Goal: Task Accomplishment & Management: Manage account settings

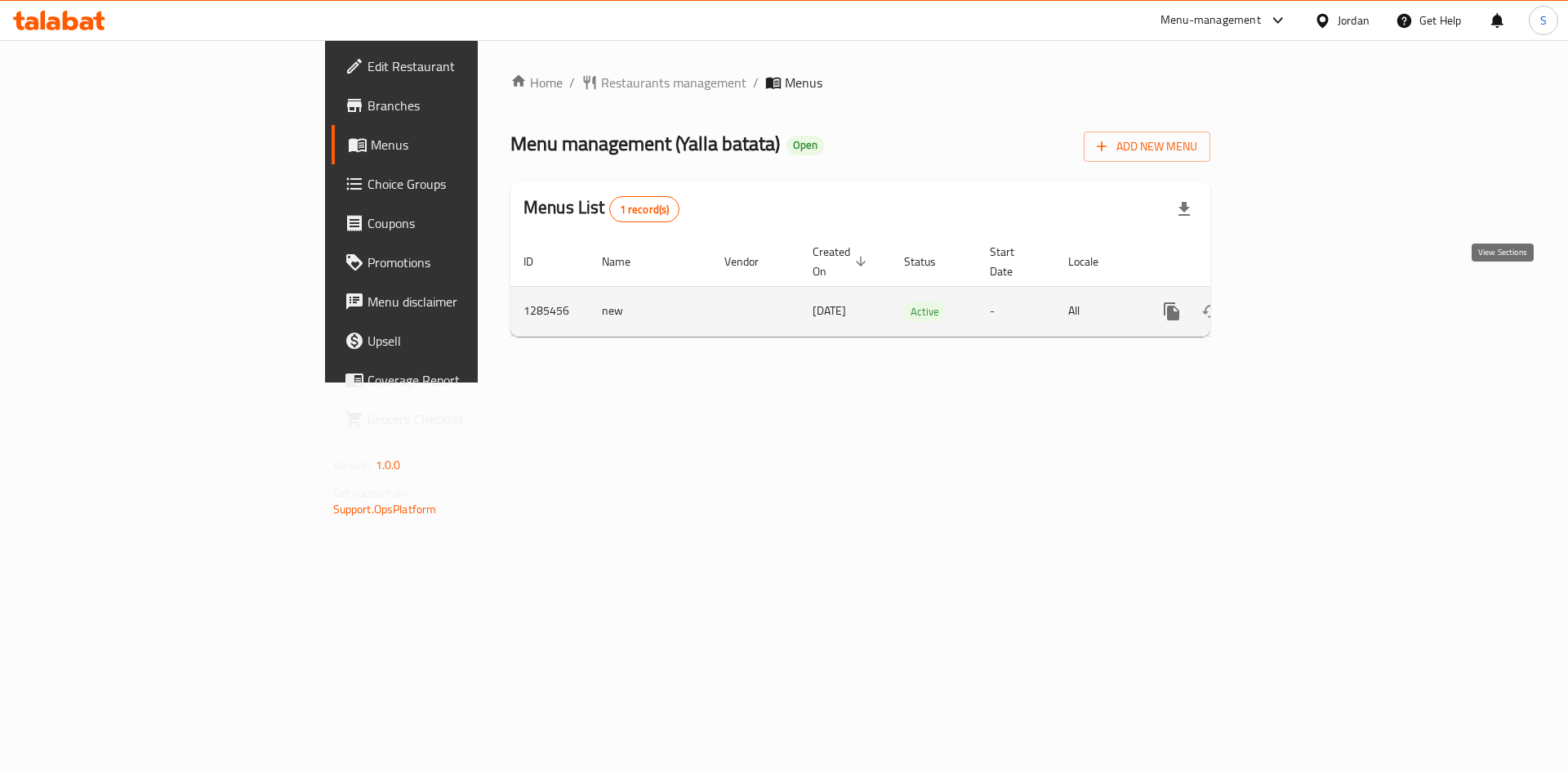
click at [1299, 302] on icon "enhanced table" at bounding box center [1289, 311] width 20 height 20
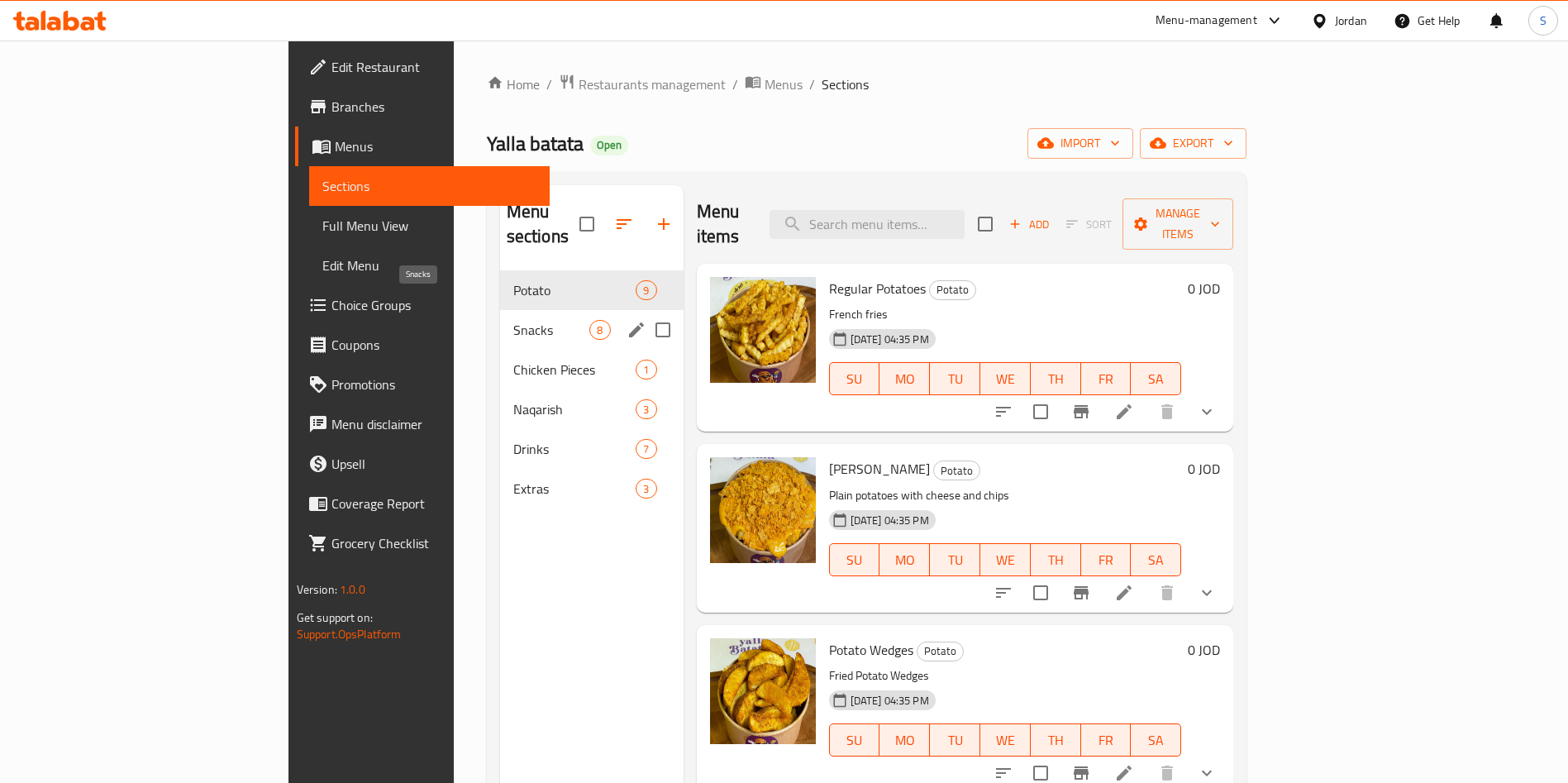
click at [513, 320] on span "Snacks" at bounding box center [552, 330] width 77 height 20
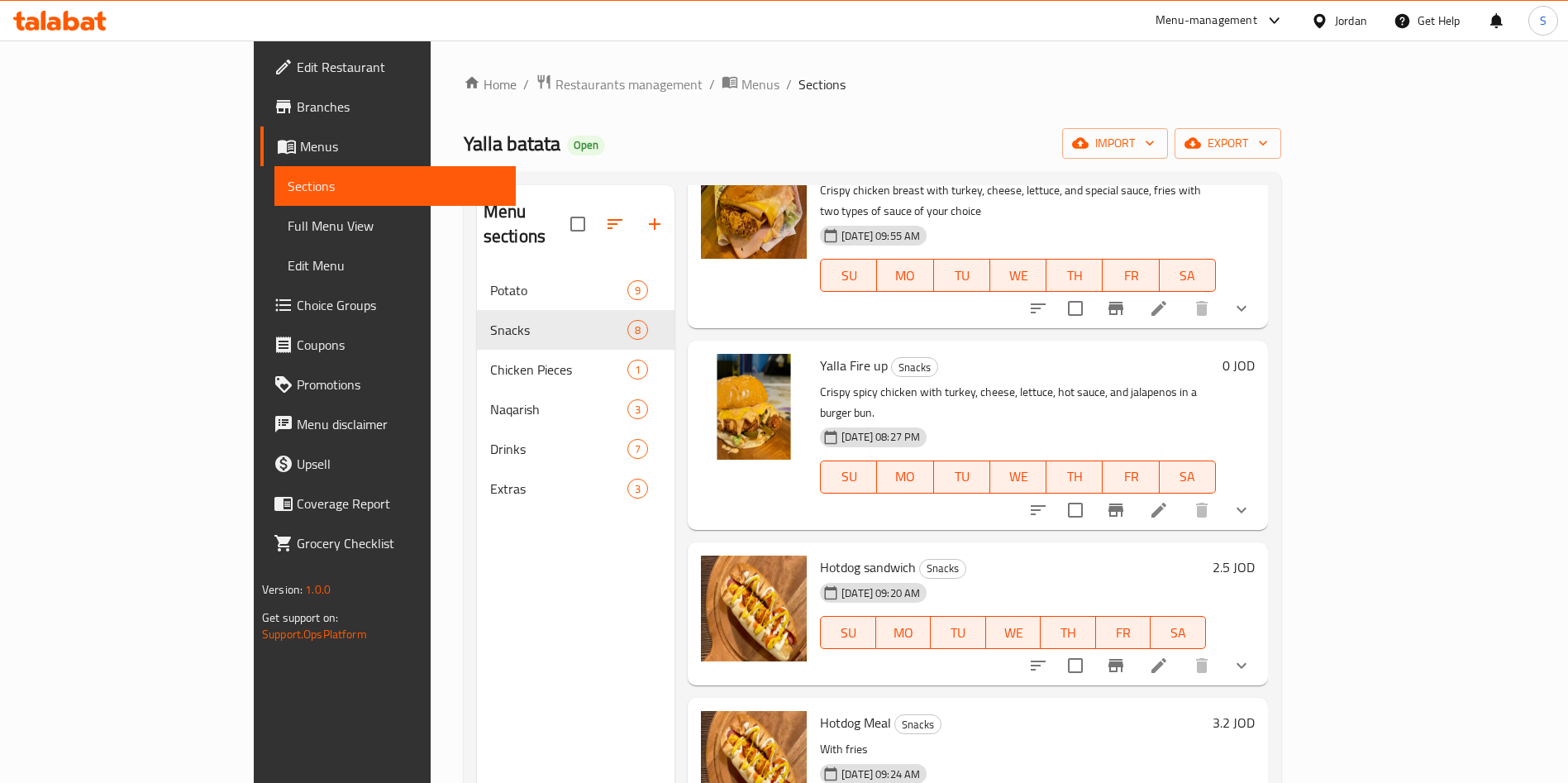
scroll to position [372, 0]
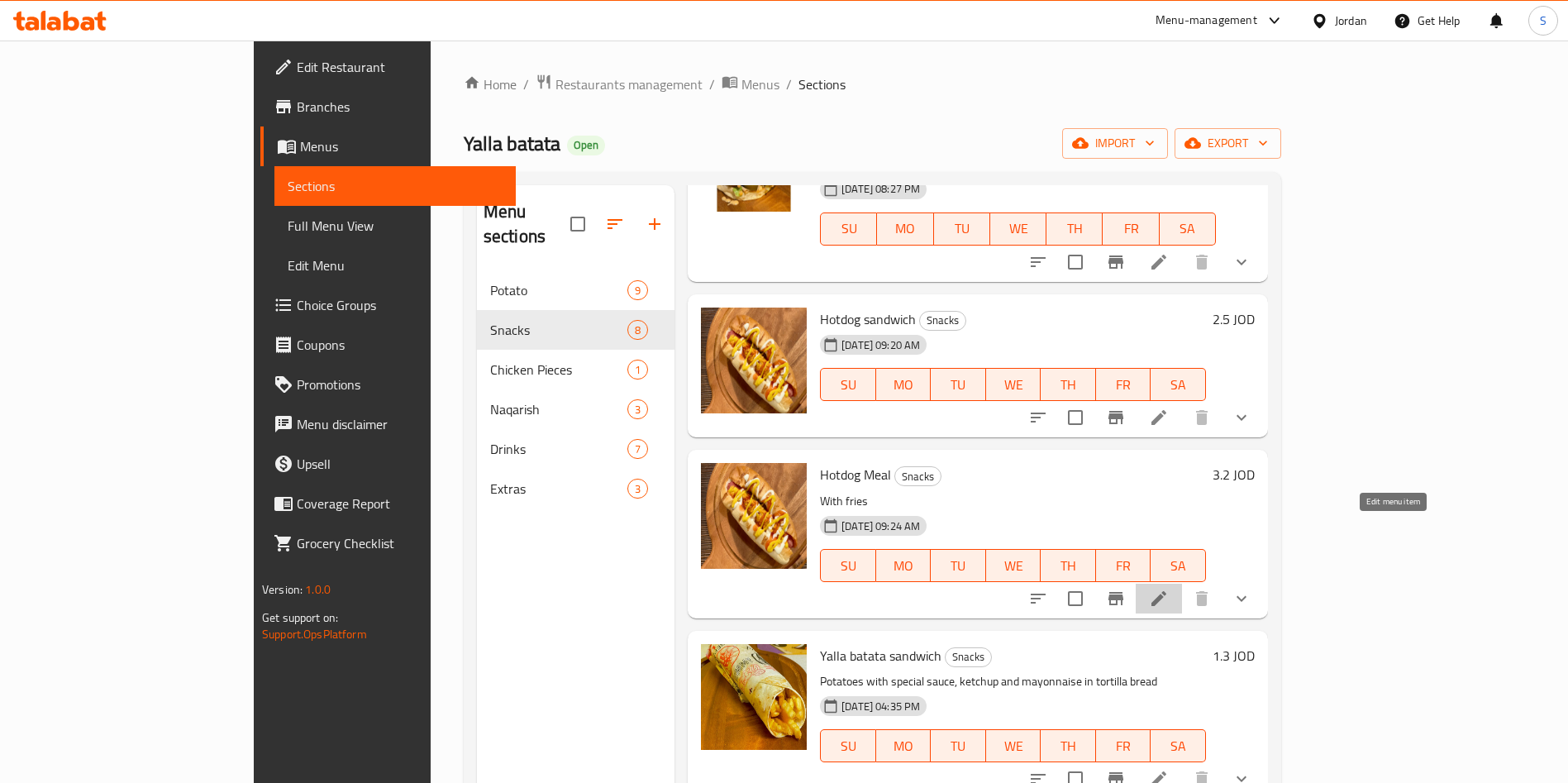
click at [1166, 591] on icon at bounding box center [1158, 598] width 15 height 15
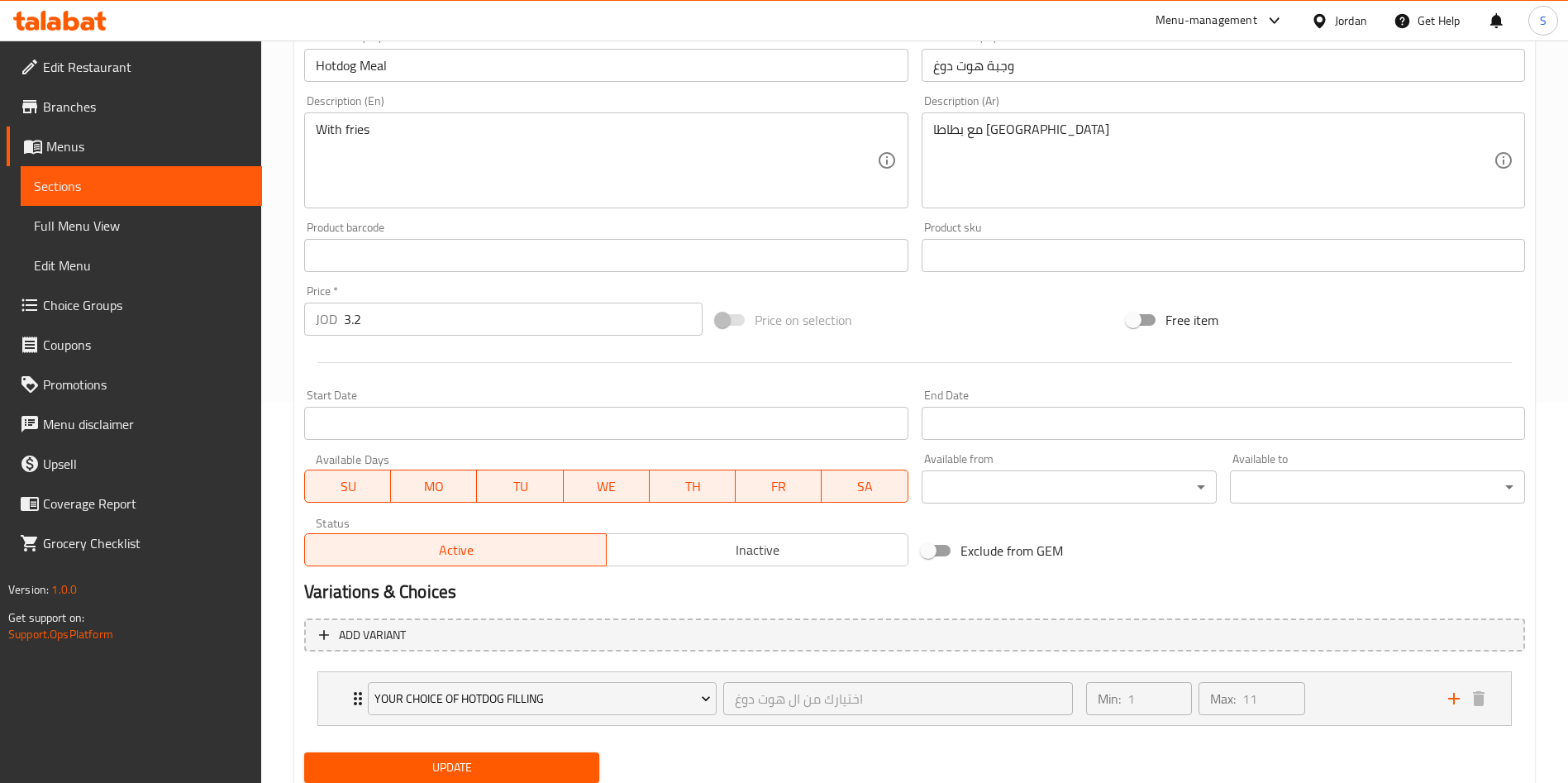
scroll to position [437, 0]
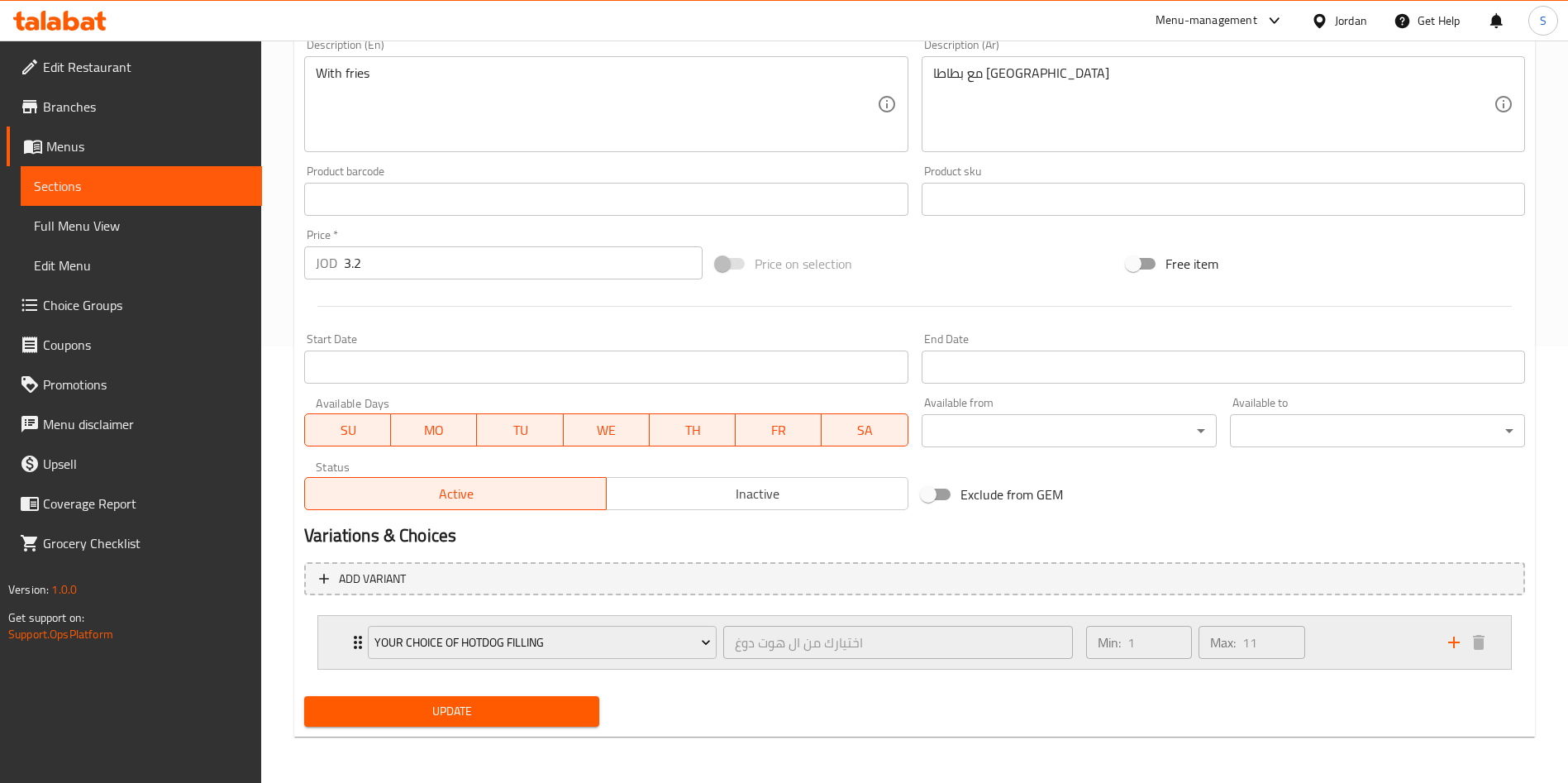
click at [338, 641] on div "Your Choice of Hotdog filling اختيارك من ال هوت دوغ ​ Min: 1 ​ Max: 11 ​" at bounding box center [915, 642] width 1193 height 53
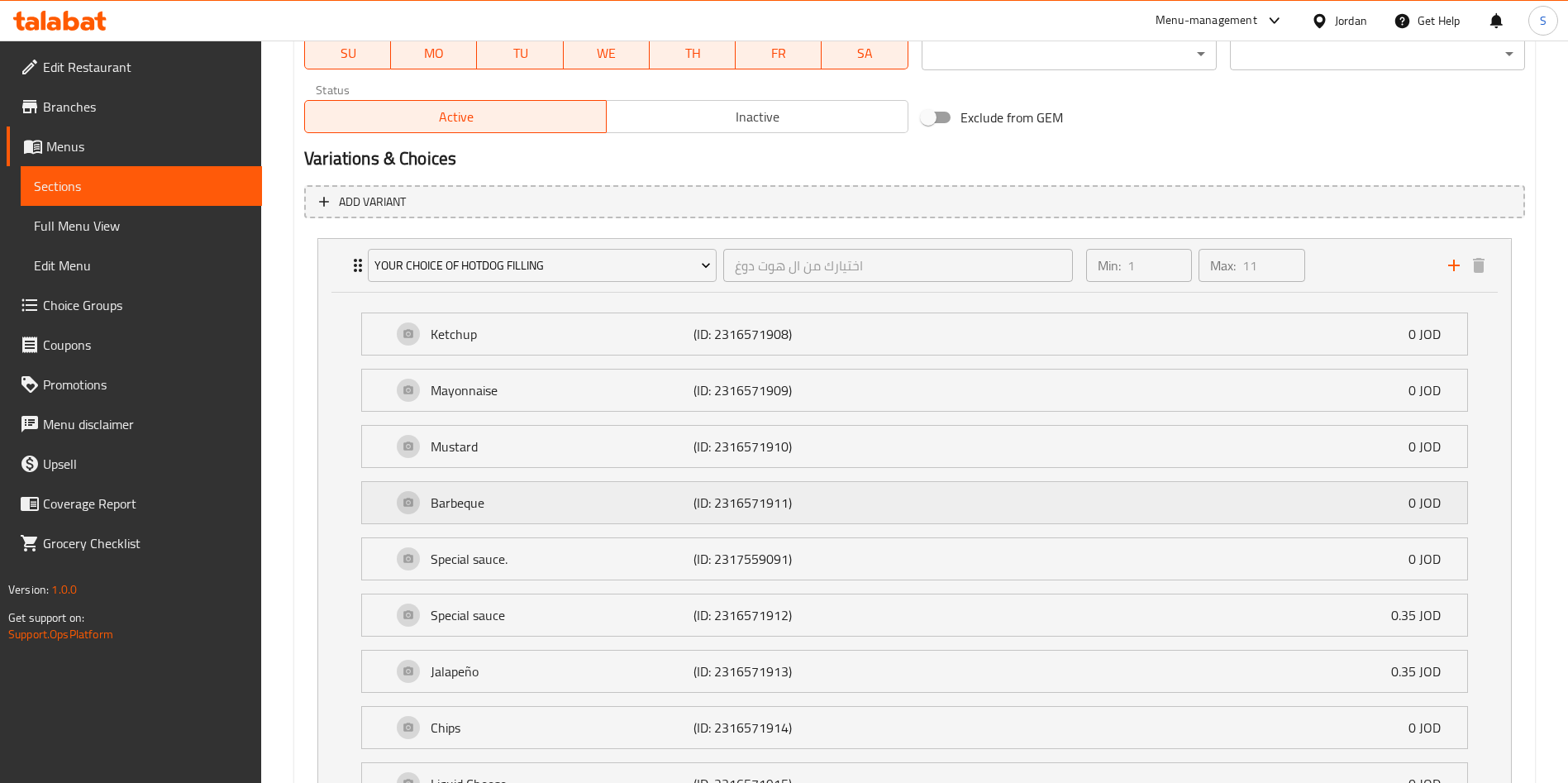
scroll to position [705, 0]
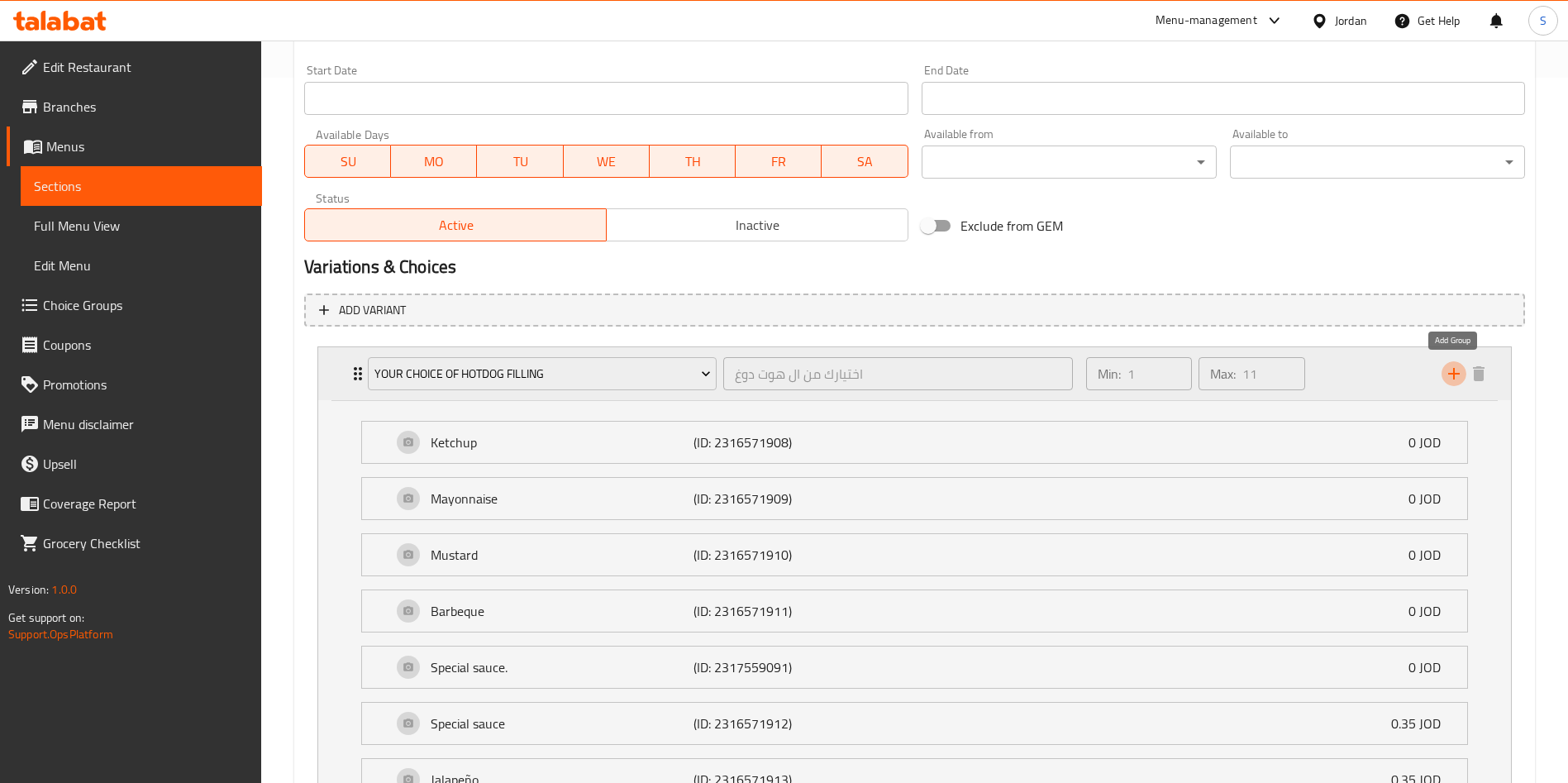
click at [1451, 377] on icon "add" at bounding box center [1454, 373] width 20 height 20
click at [1451, 375] on icon "add" at bounding box center [1454, 373] width 20 height 20
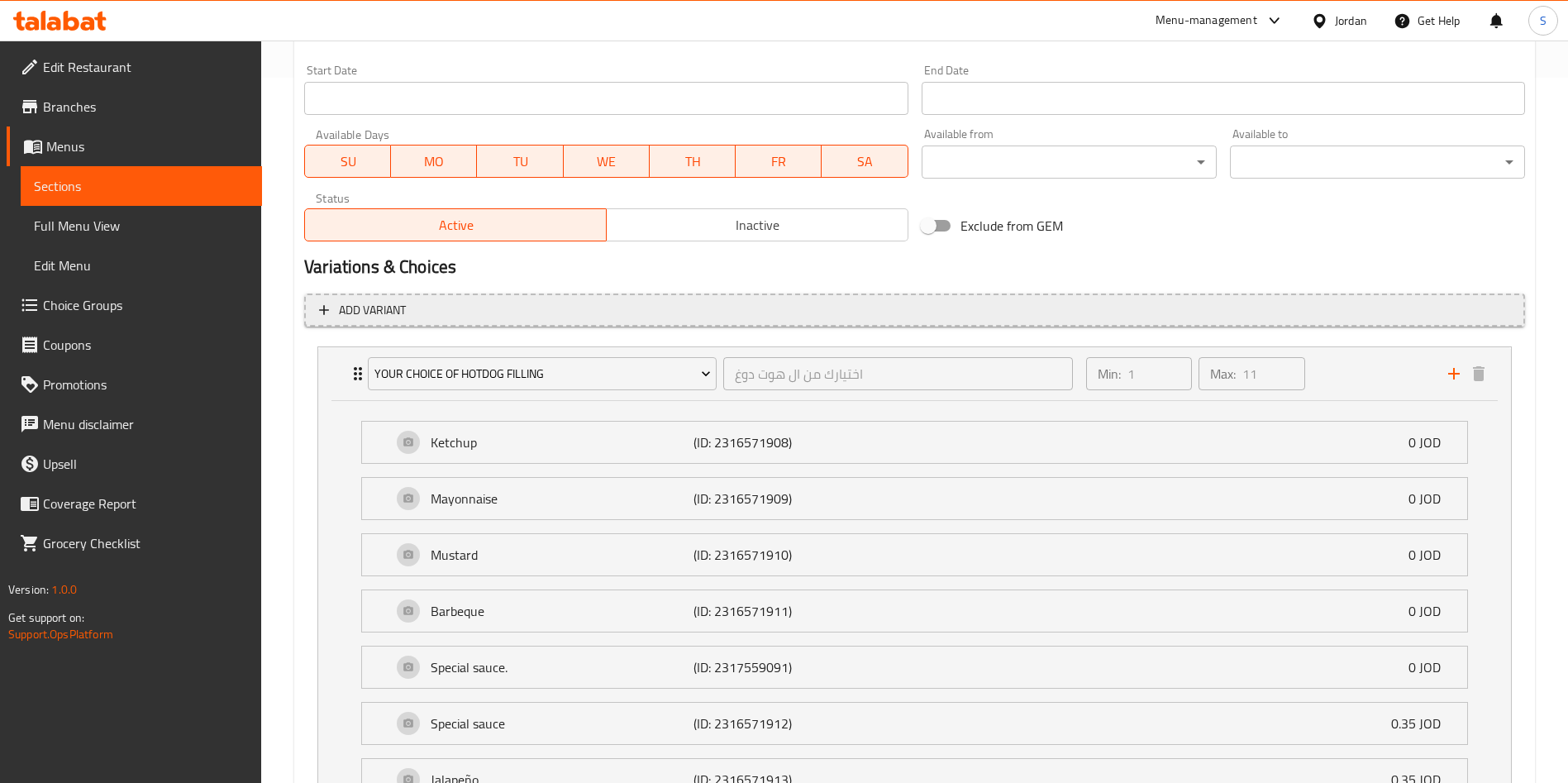
click at [397, 322] on button "Add variant" at bounding box center [915, 310] width 1221 height 34
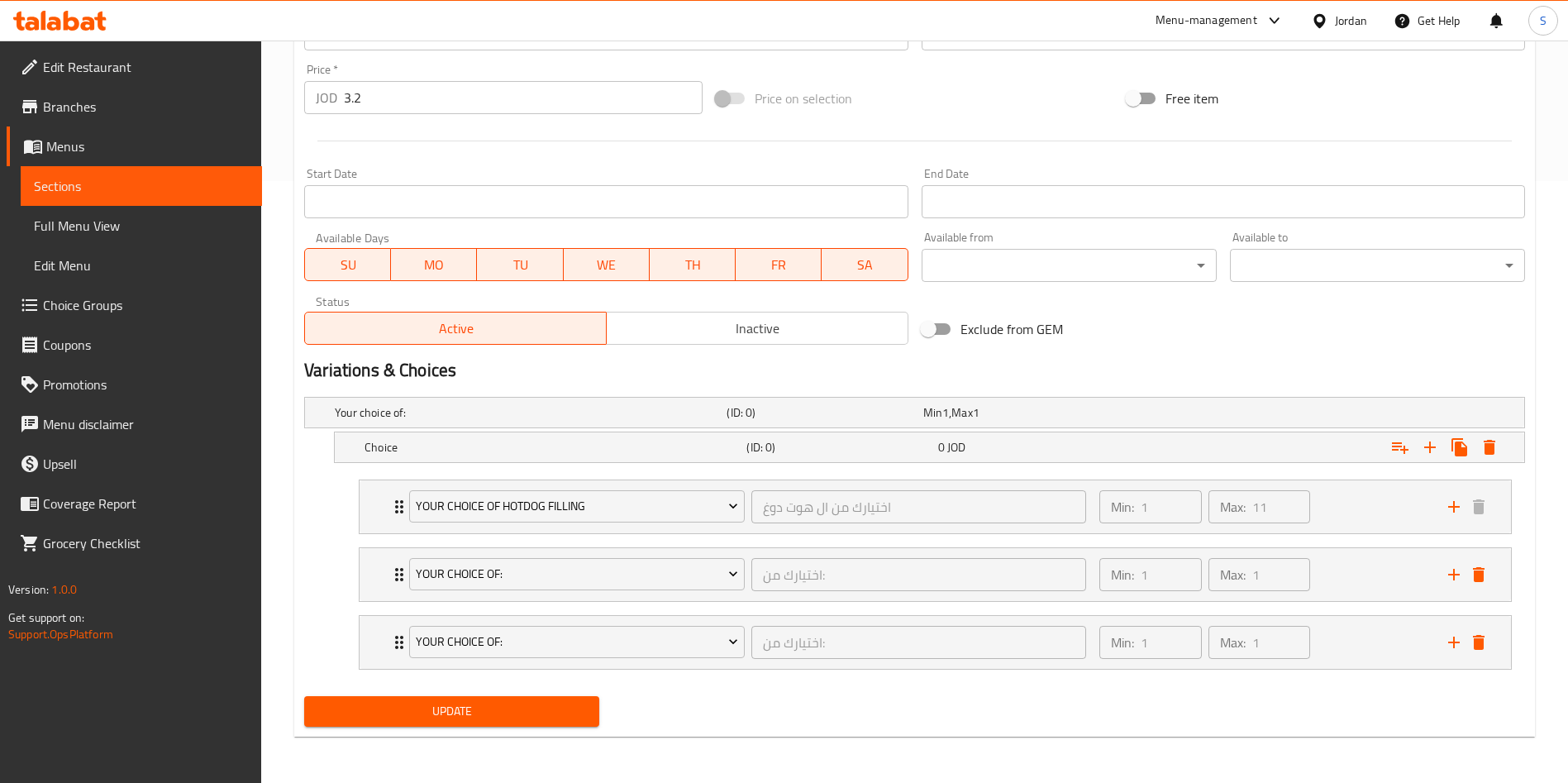
scroll to position [602, 0]
click at [1487, 577] on icon "delete" at bounding box center [1478, 574] width 20 height 20
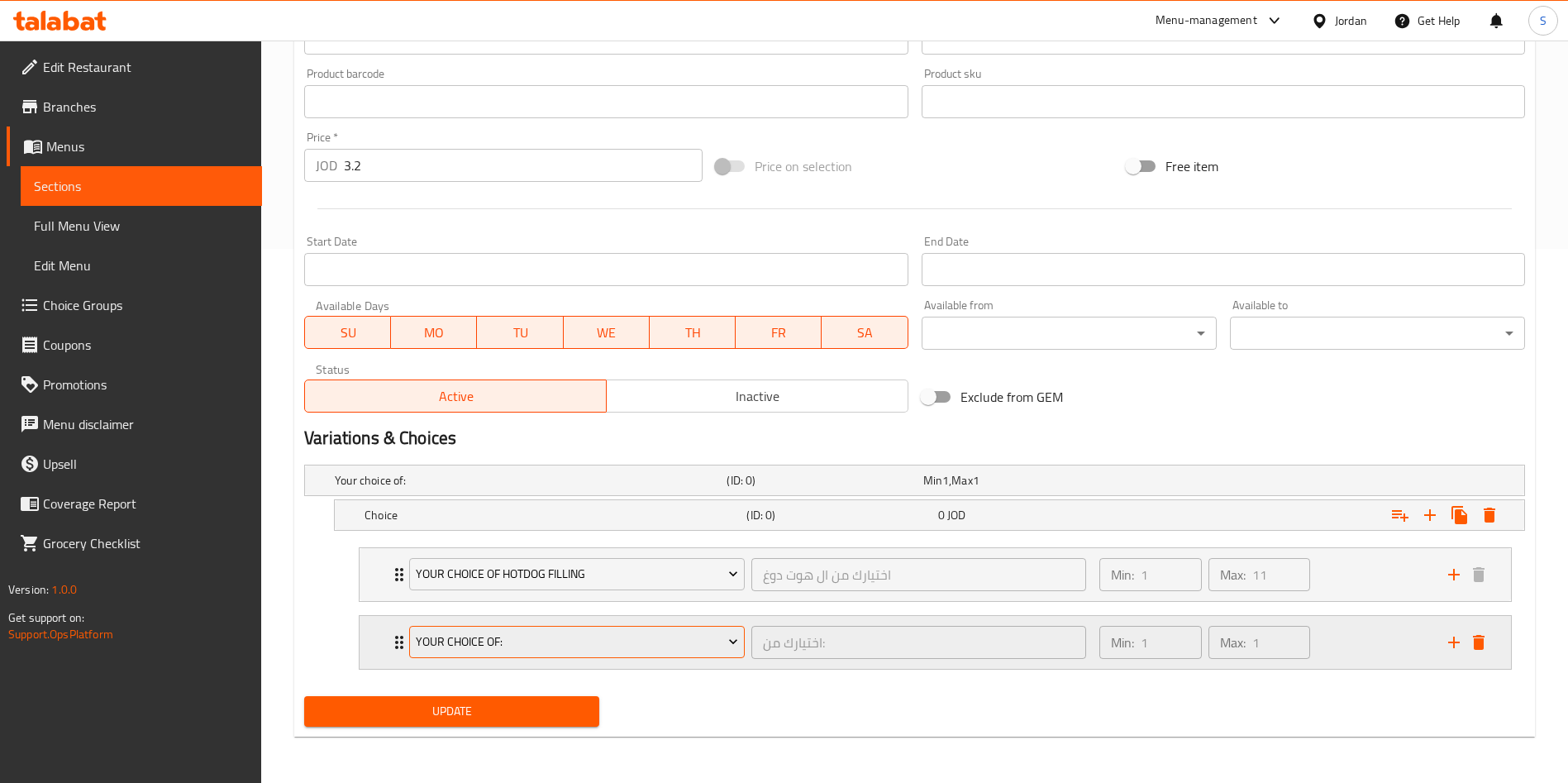
click at [664, 647] on span "Your Choice Of:" at bounding box center [577, 642] width 323 height 21
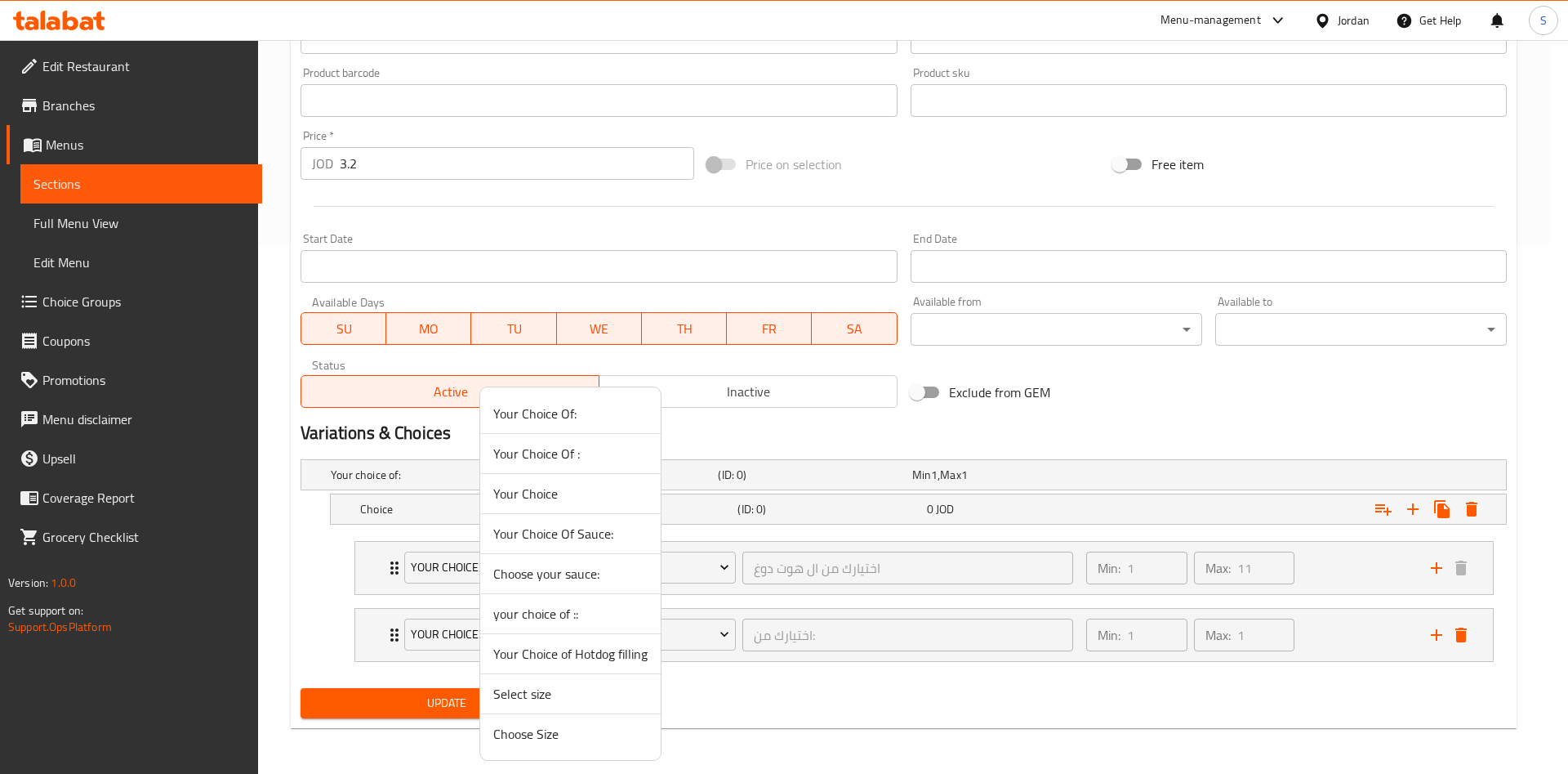
click at [549, 531] on span "Your Choice Of Sauce:" at bounding box center [571, 533] width 155 height 20
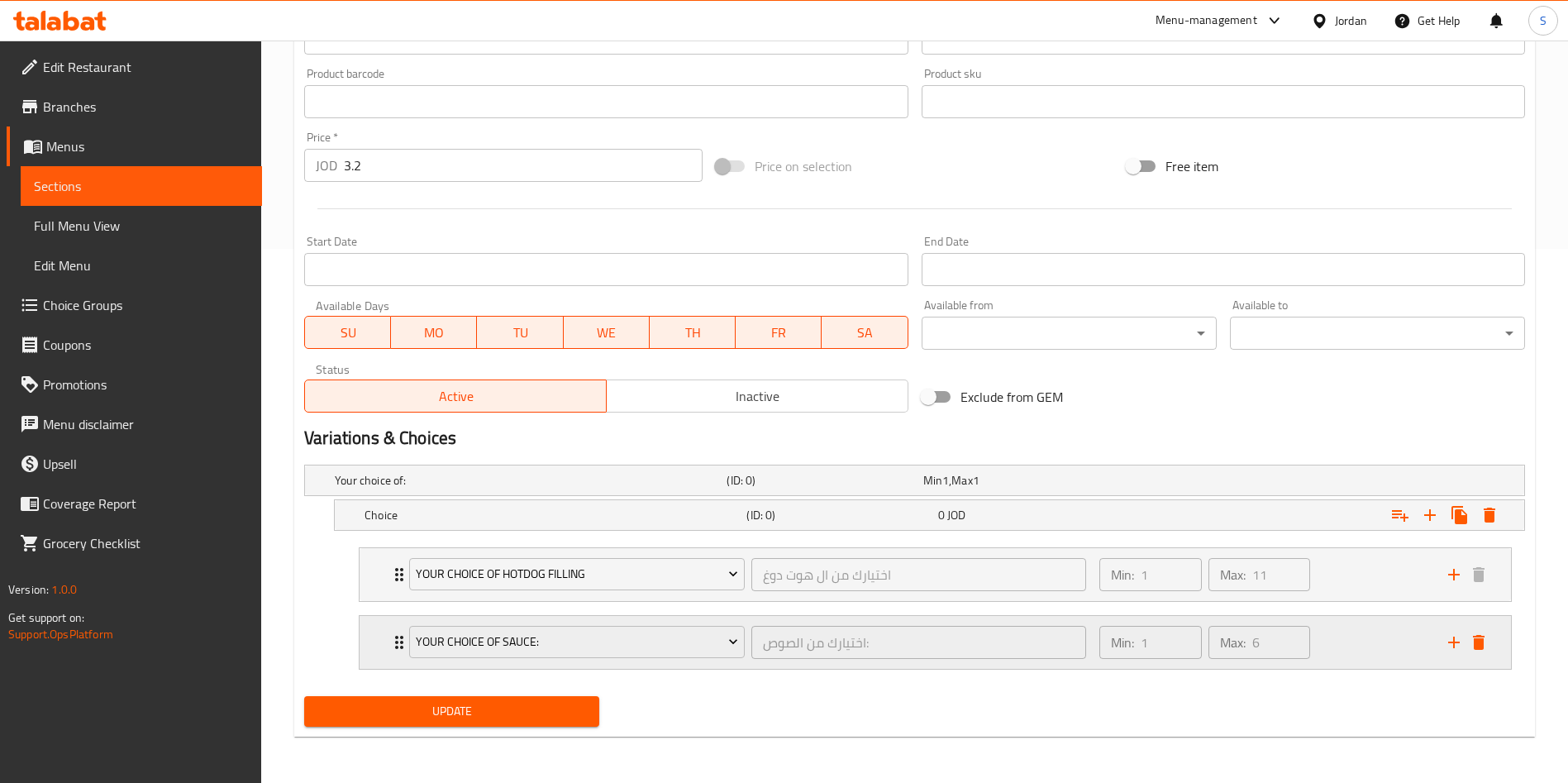
click at [1377, 642] on div "Min: 1 ​ Max: 6 ​" at bounding box center [1263, 642] width 349 height 53
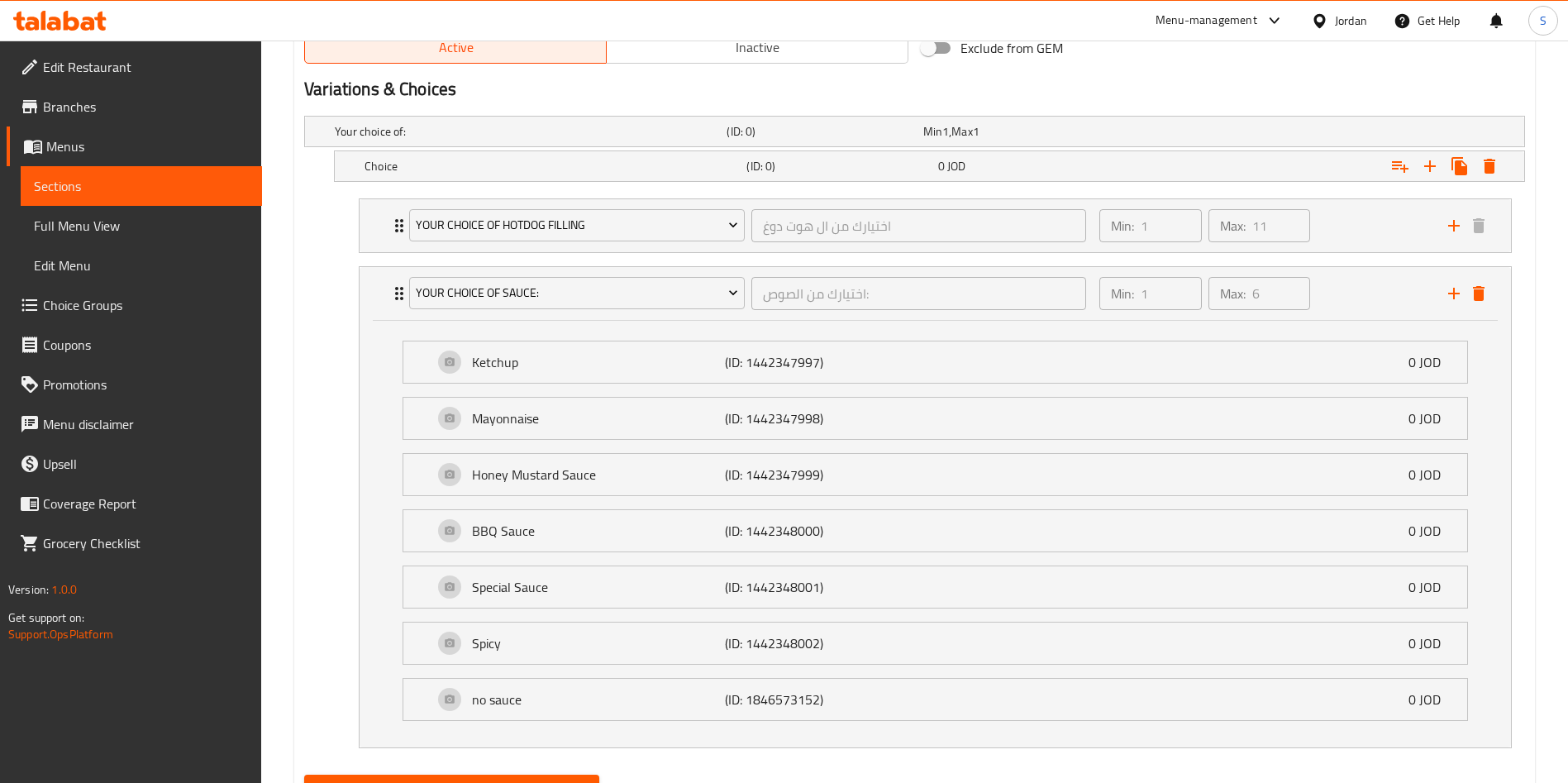
scroll to position [961, 0]
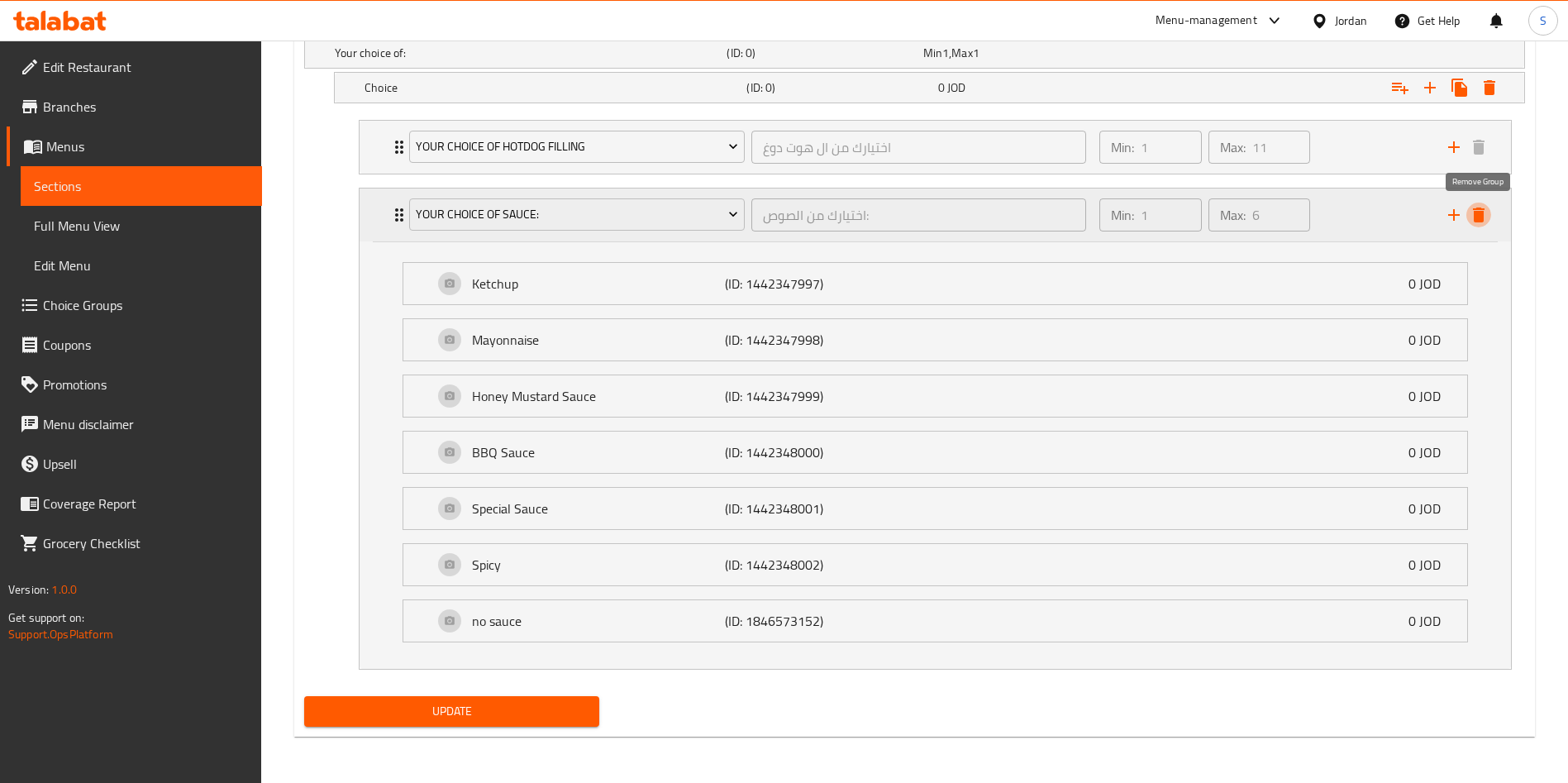
click at [1471, 224] on button "delete" at bounding box center [1478, 215] width 25 height 25
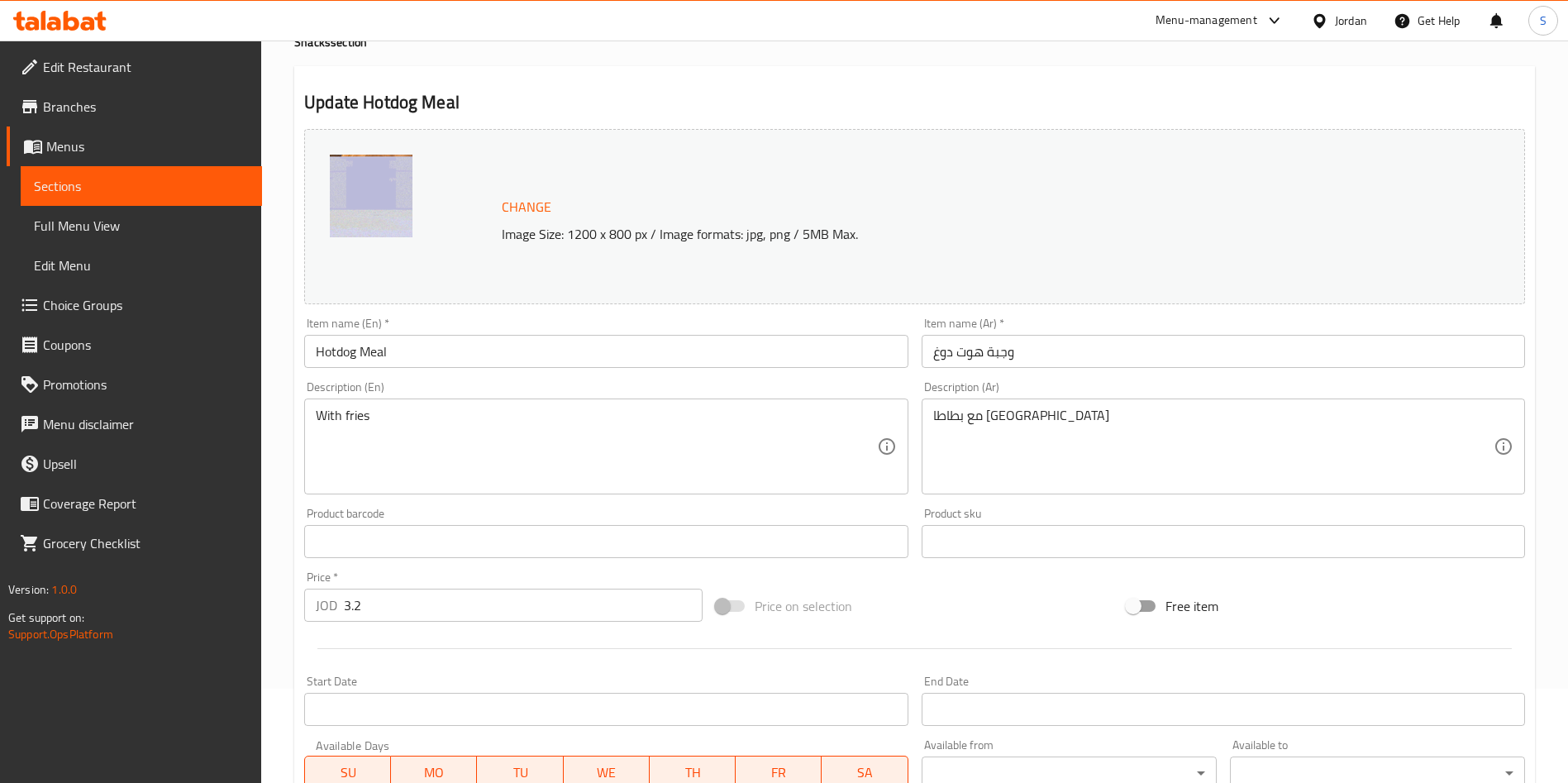
scroll to position [0, 0]
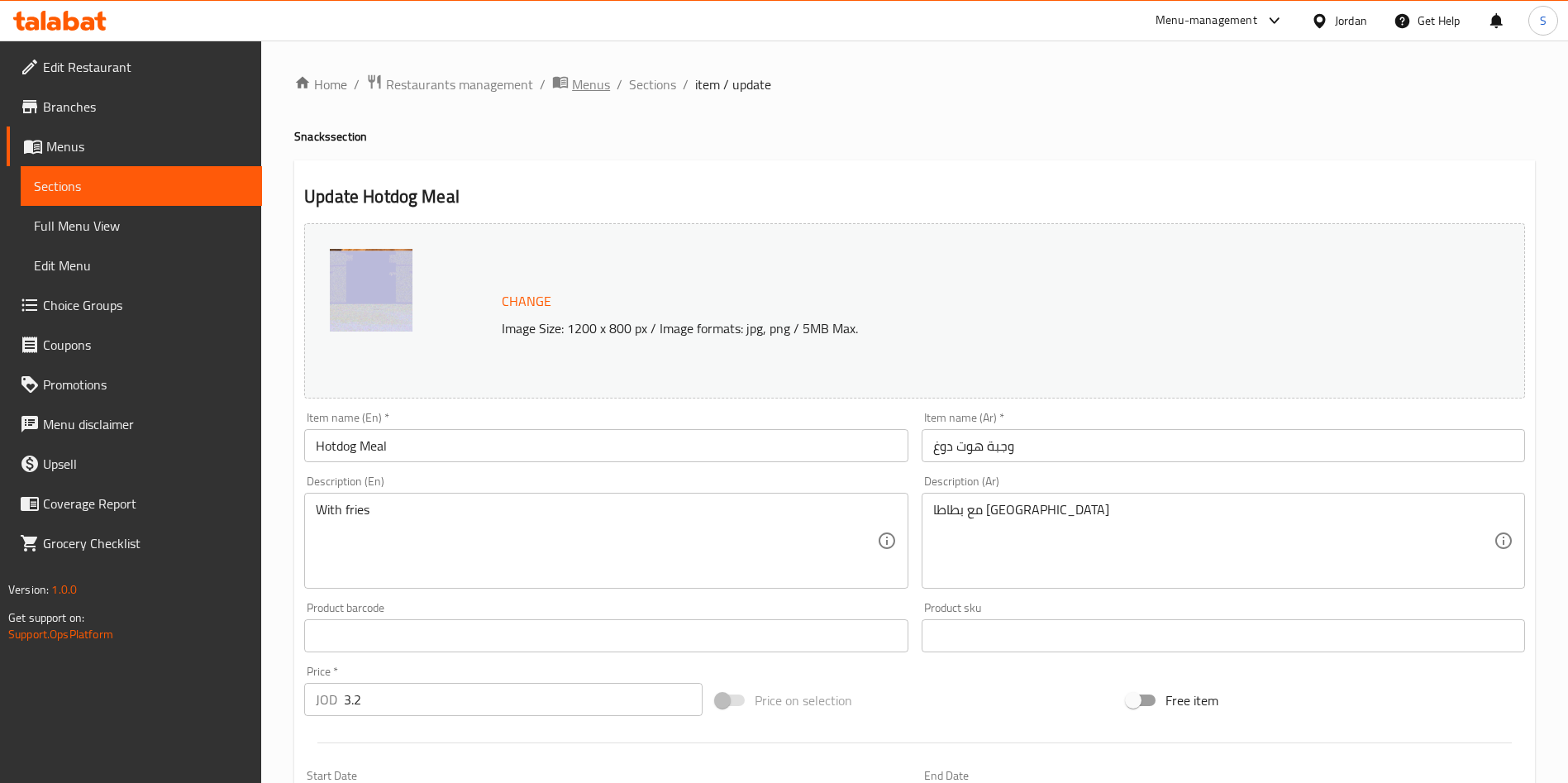
click at [574, 75] on span "Menus" at bounding box center [591, 84] width 38 height 20
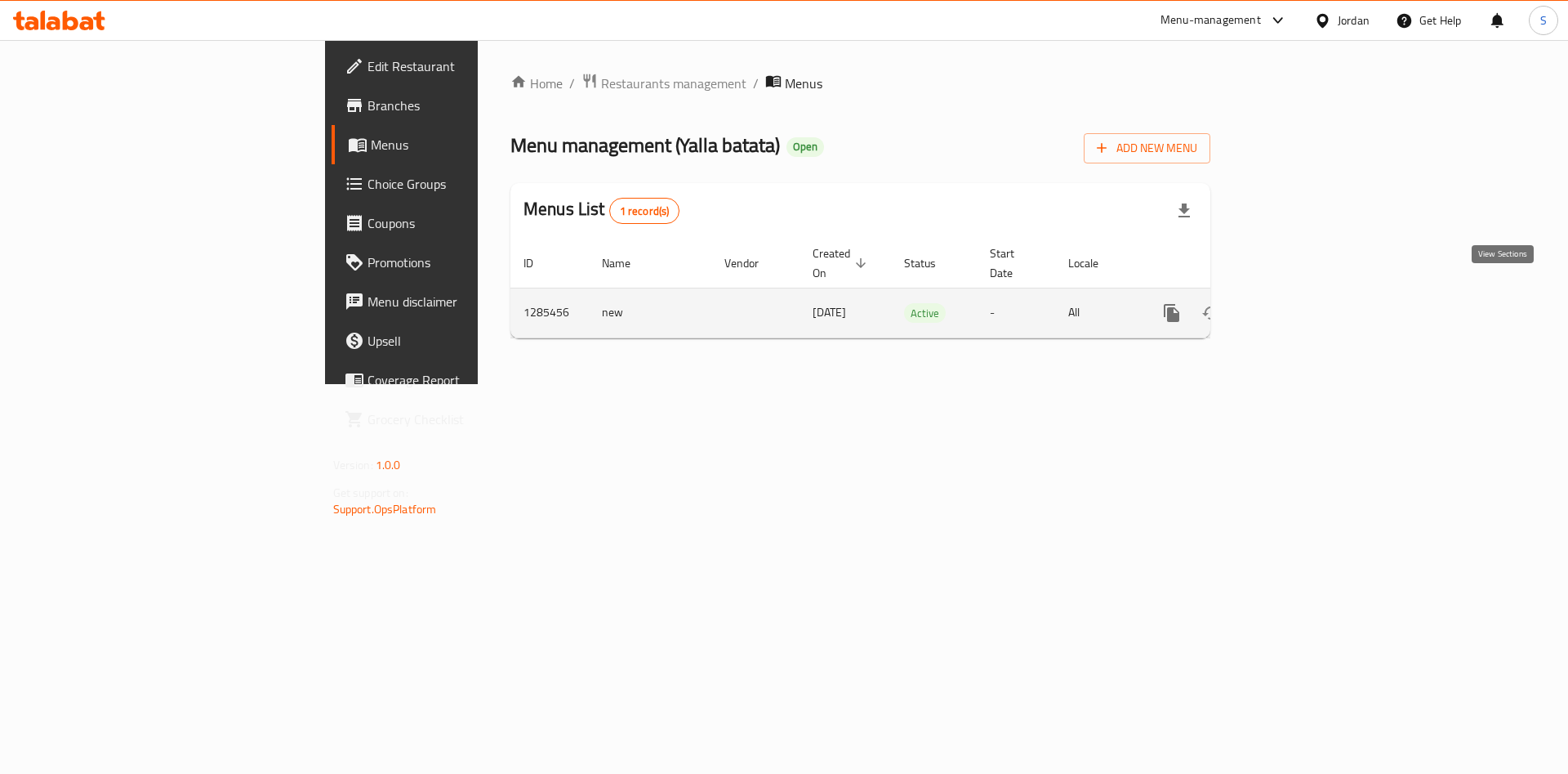
click at [1309, 293] on link "enhanced table" at bounding box center [1289, 313] width 40 height 40
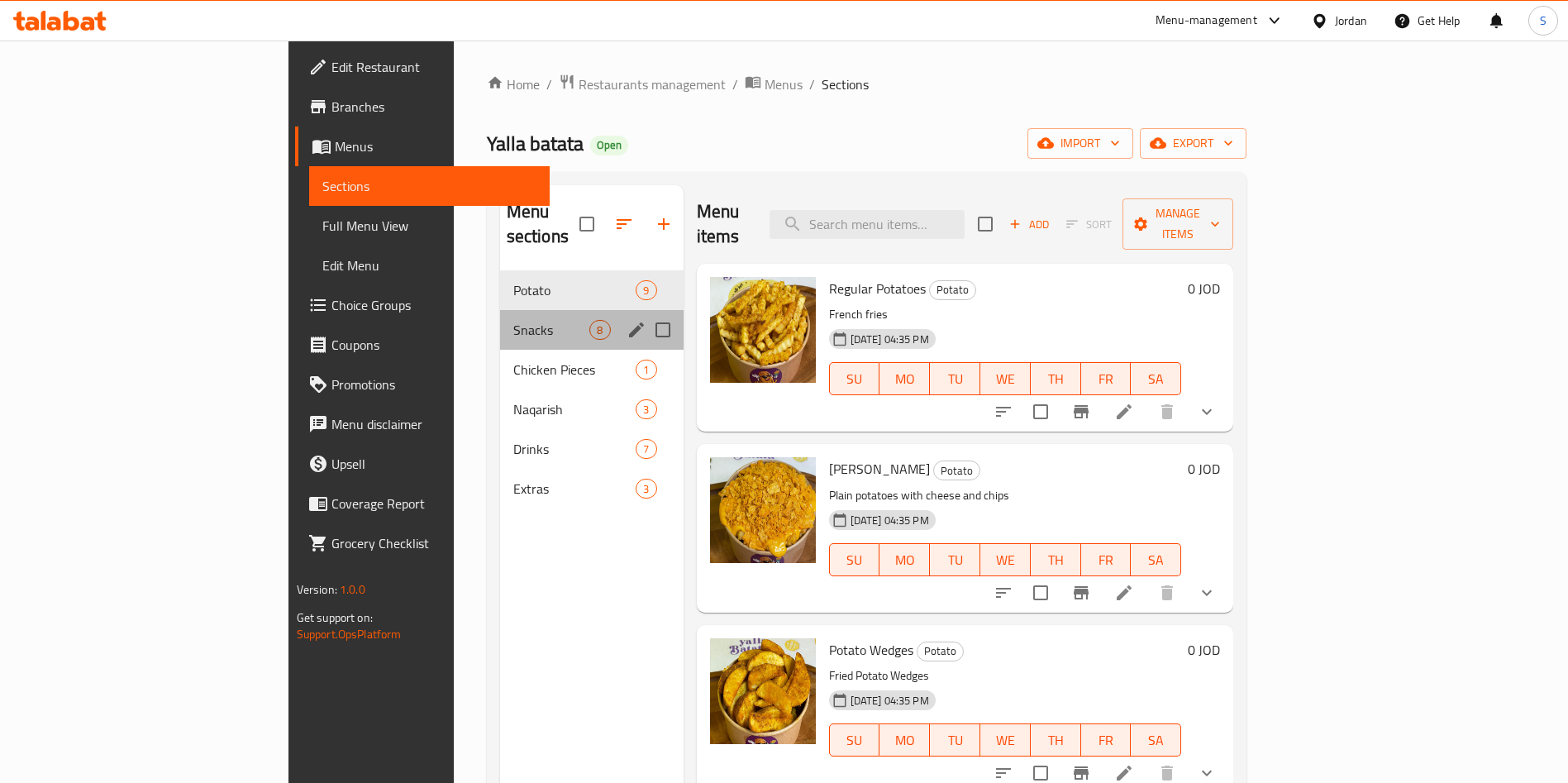
click at [500, 310] on div "Snacks 8" at bounding box center [592, 330] width 184 height 40
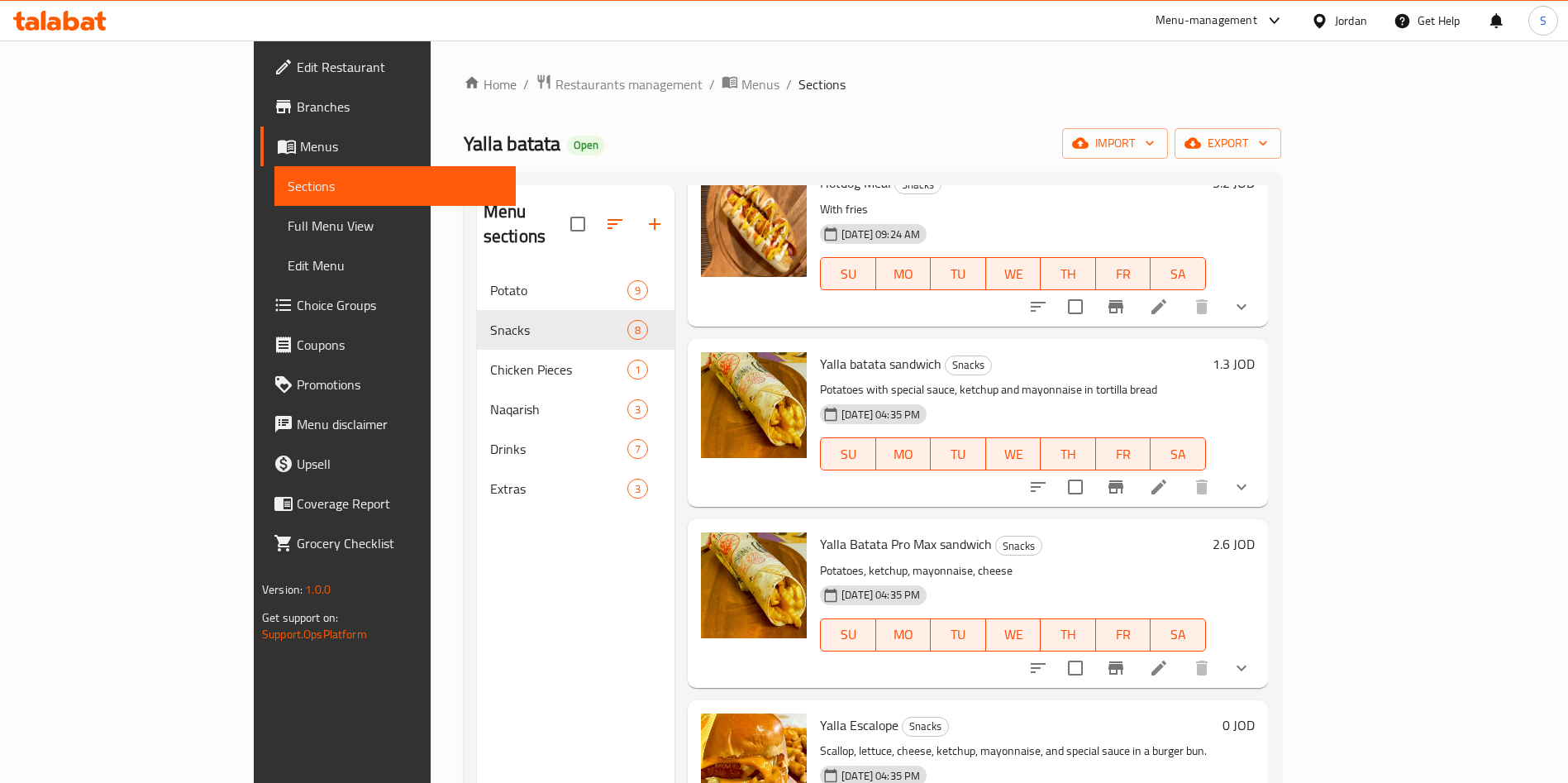
scroll to position [679, 0]
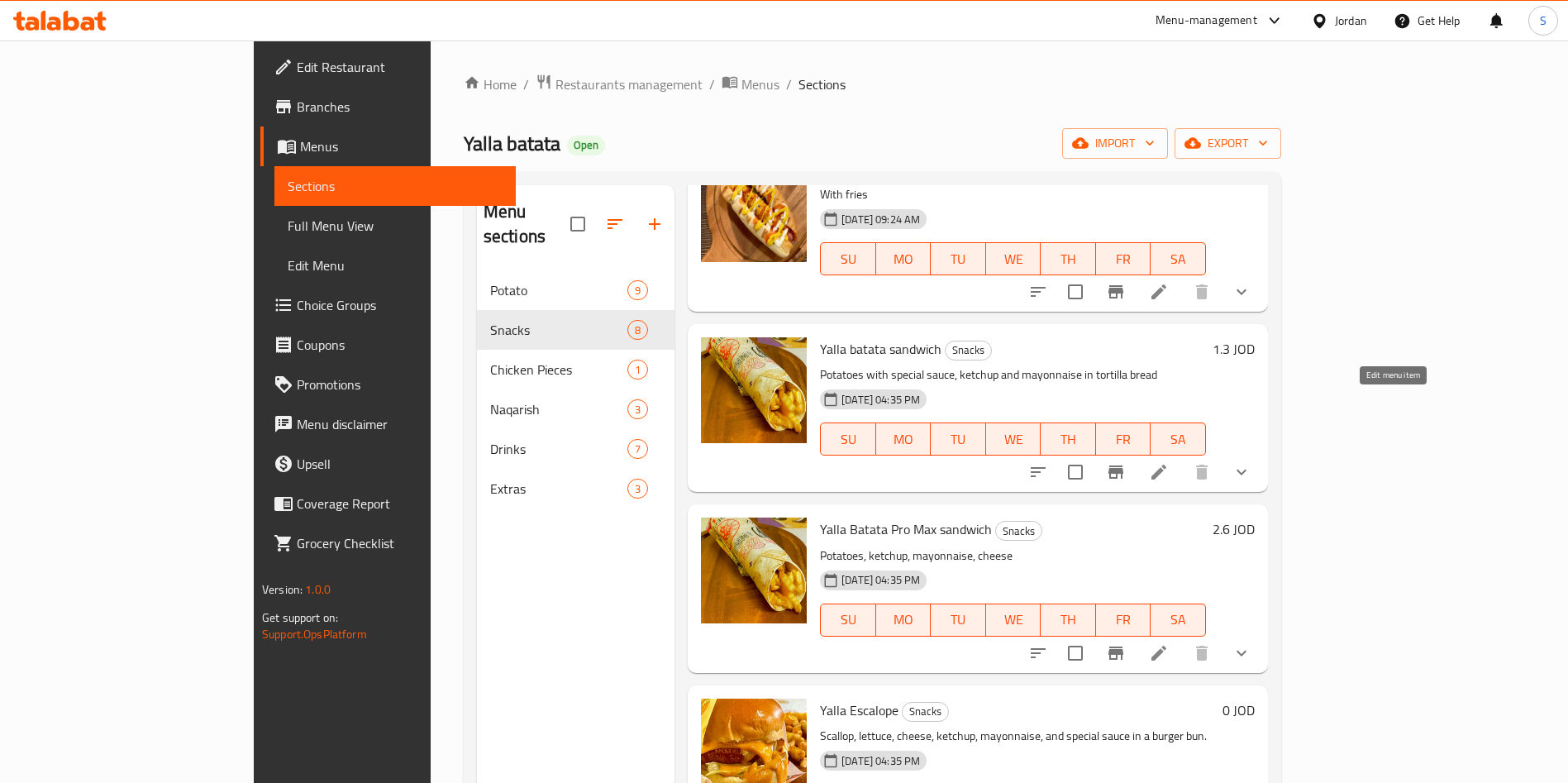
click at [1166, 465] on icon at bounding box center [1158, 472] width 15 height 15
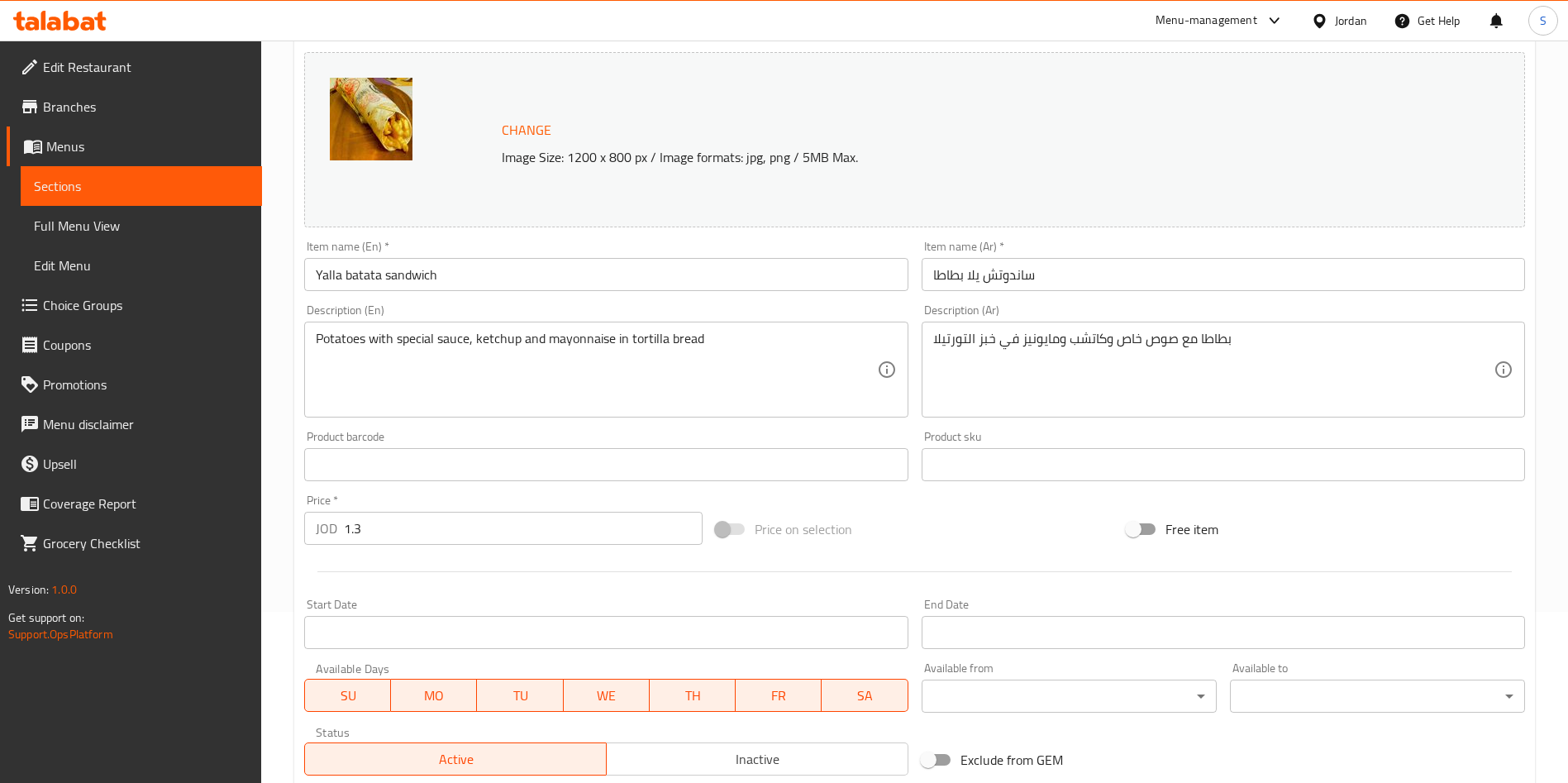
scroll to position [437, 0]
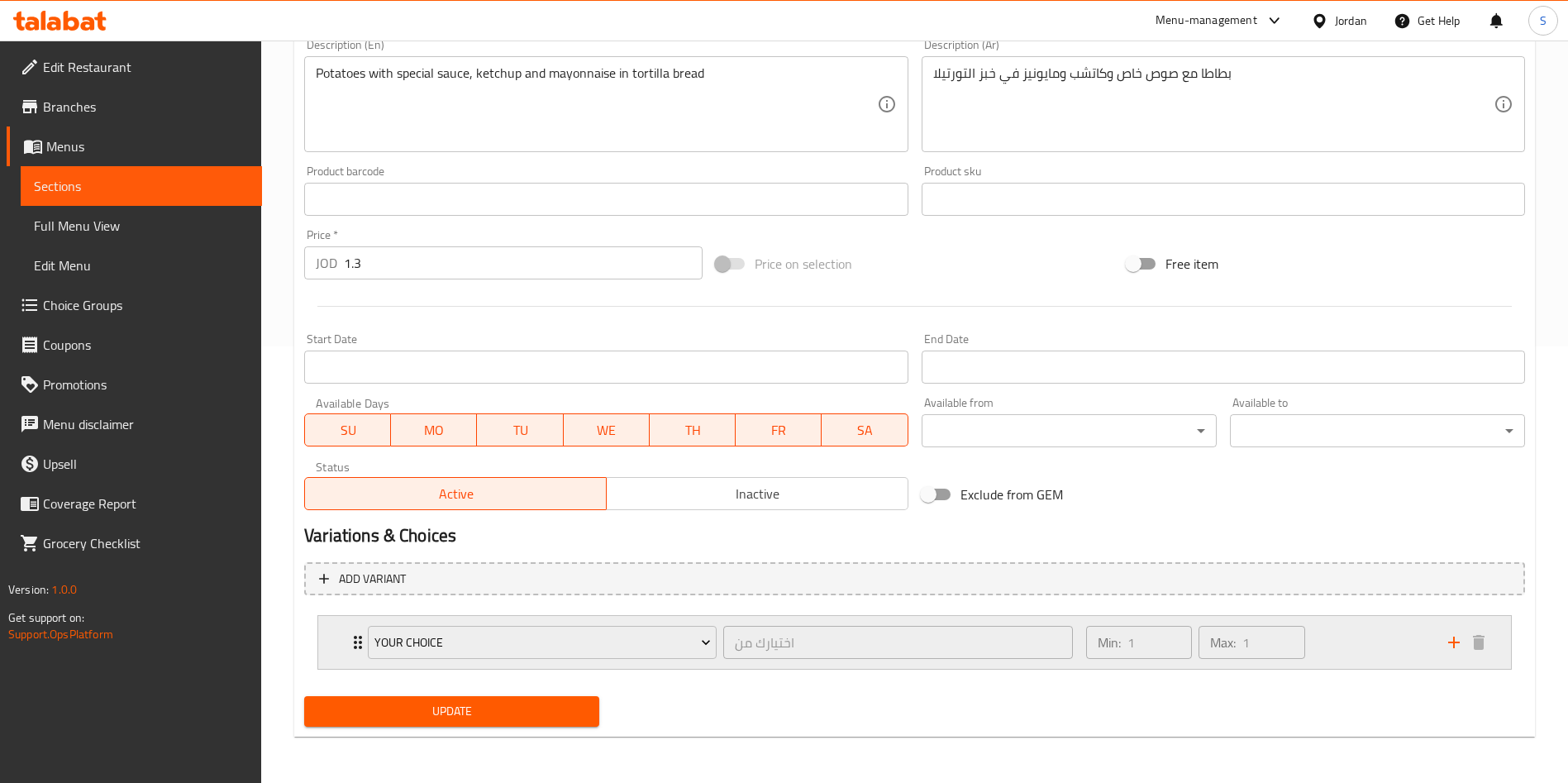
click at [351, 630] on div "Your Choice اختيارك من ​ Min: 1 ​ Max: 1 ​" at bounding box center [920, 642] width 1143 height 53
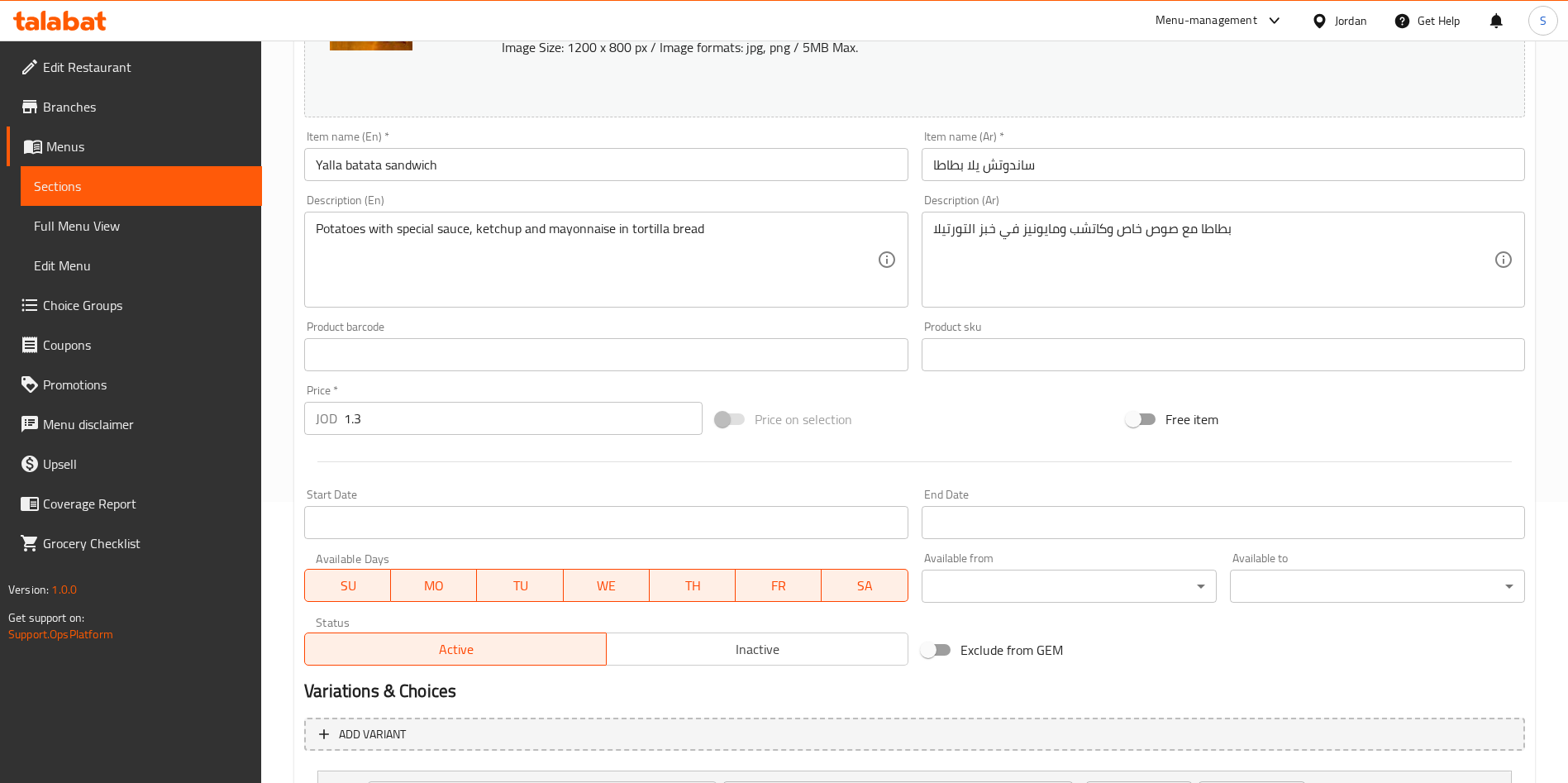
scroll to position [0, 0]
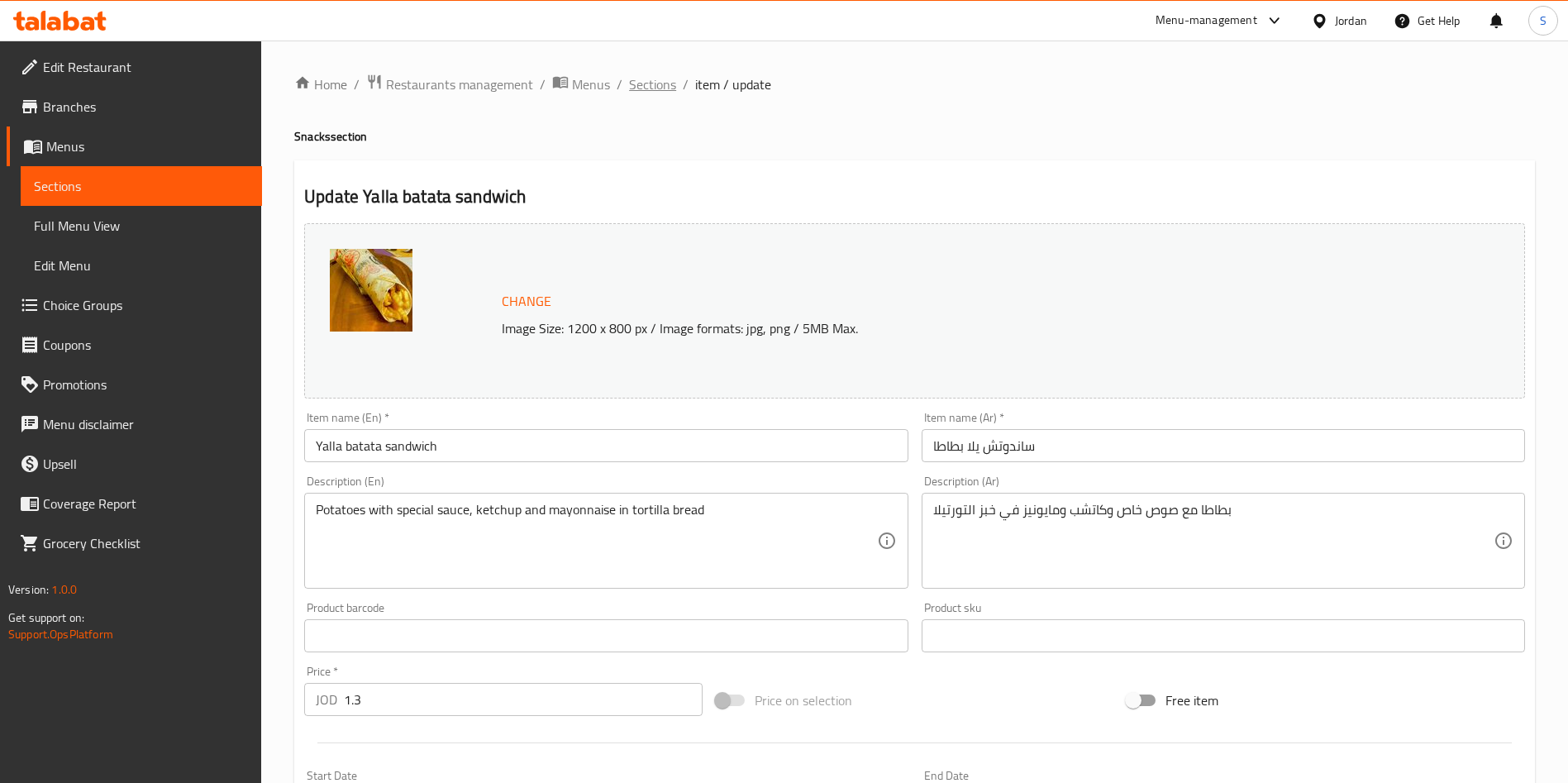
click at [652, 84] on span "Sections" at bounding box center [653, 84] width 47 height 20
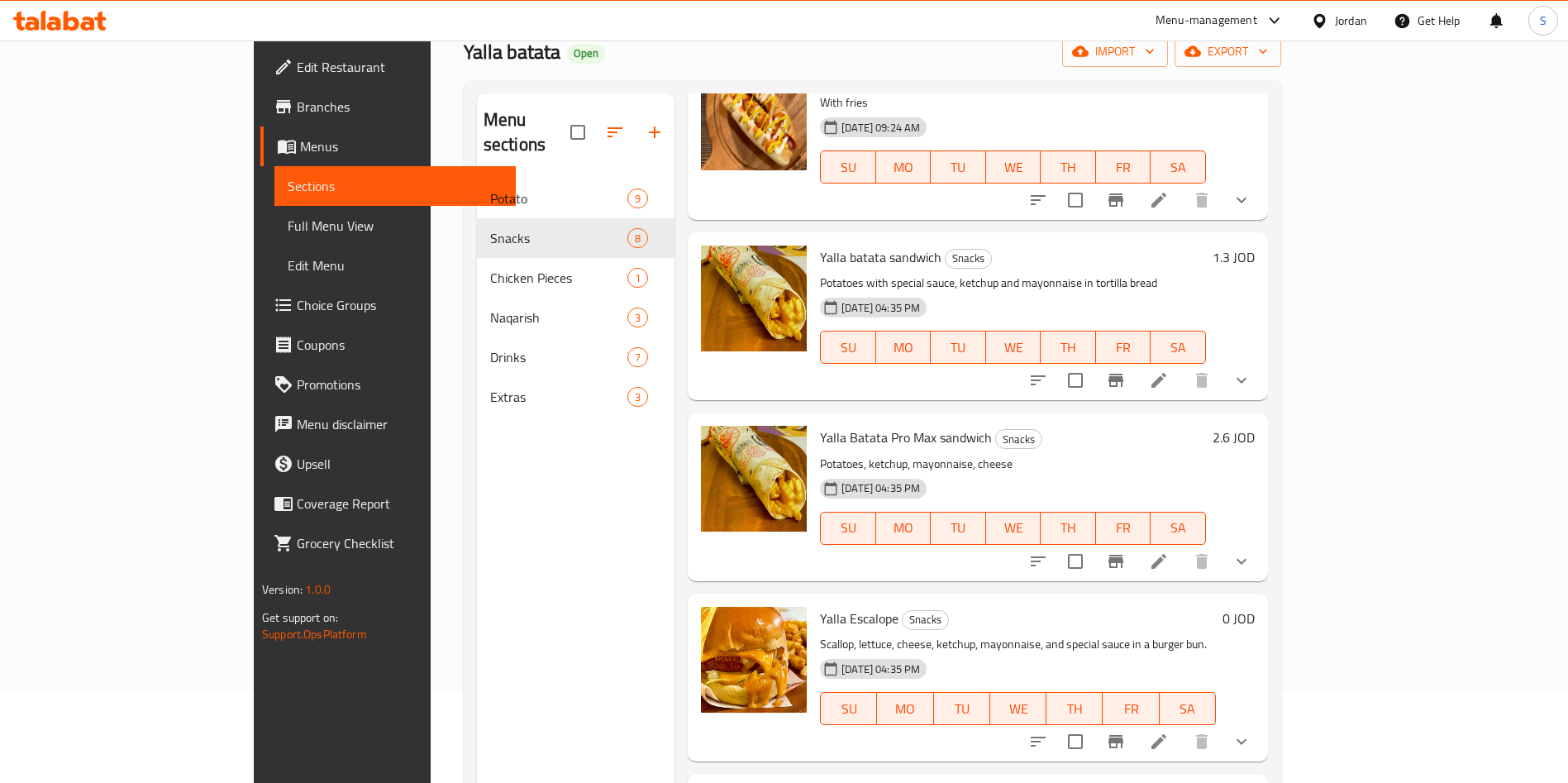
scroll to position [124, 0]
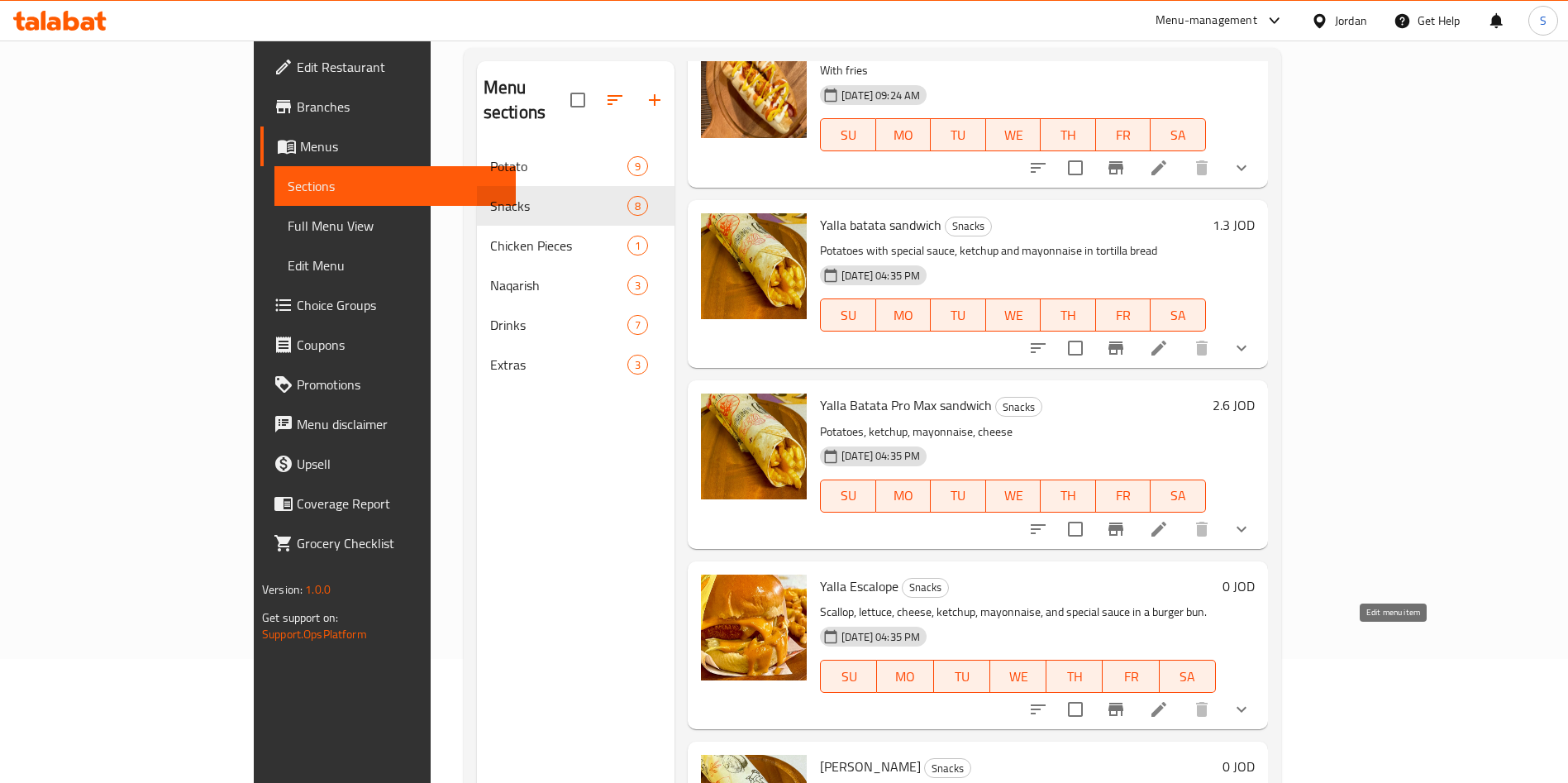
click at [1169, 699] on icon at bounding box center [1159, 709] width 20 height 20
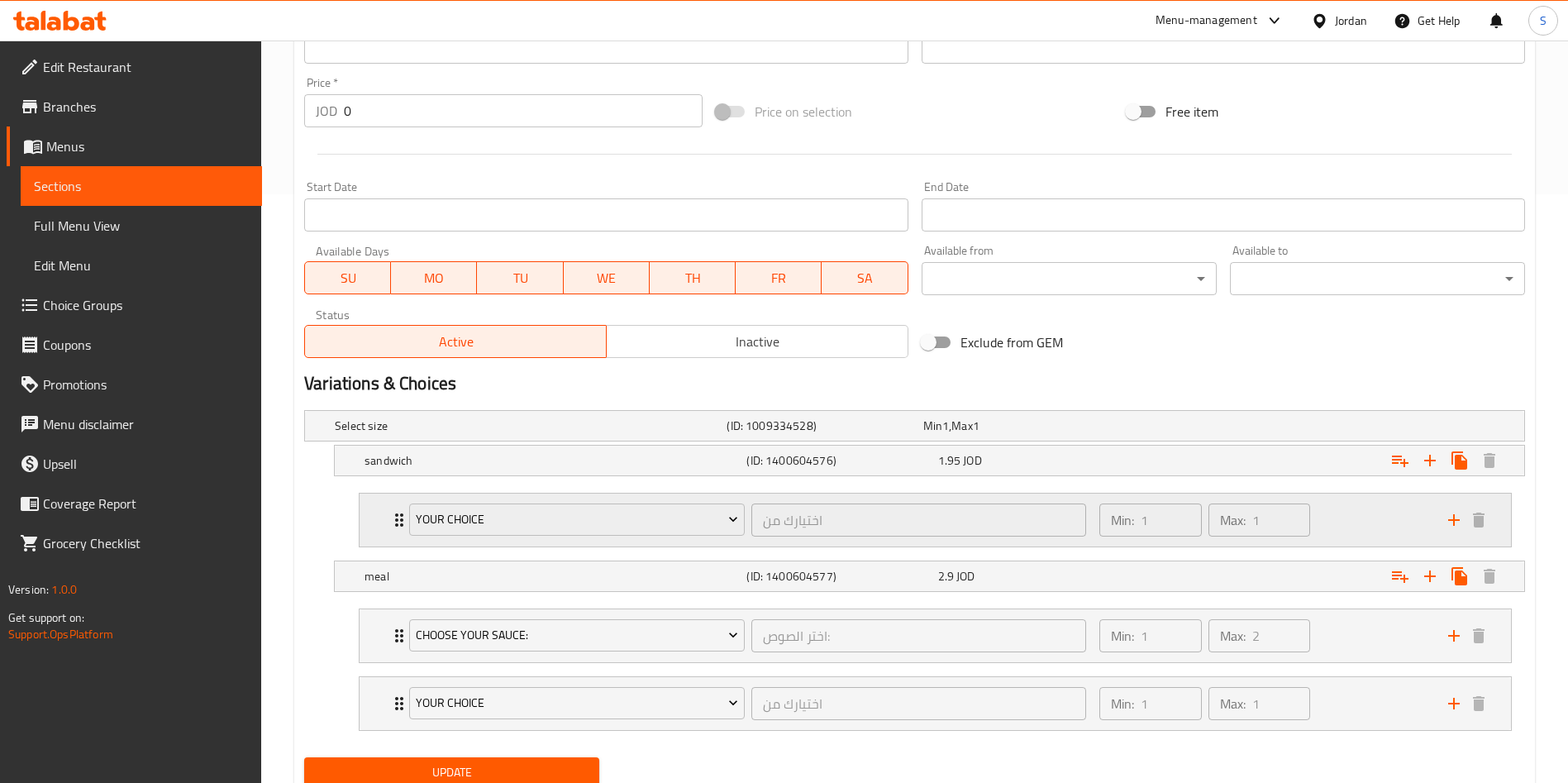
scroll to position [650, 0]
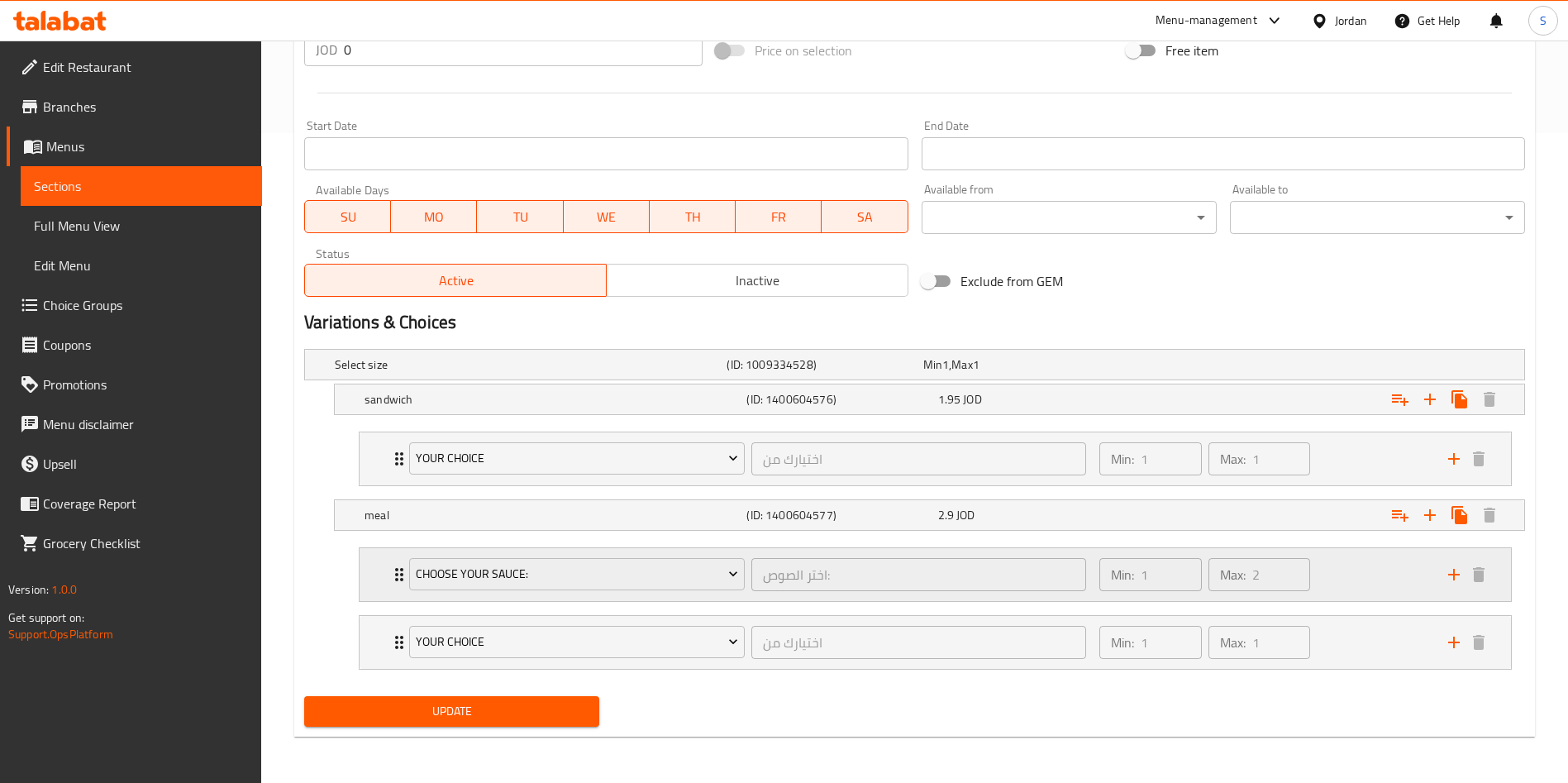
click at [385, 597] on div "Choose your sauce: اختر الصوص: ​ Min: 1 ​ Max: 2 ​" at bounding box center [935, 574] width 1151 height 53
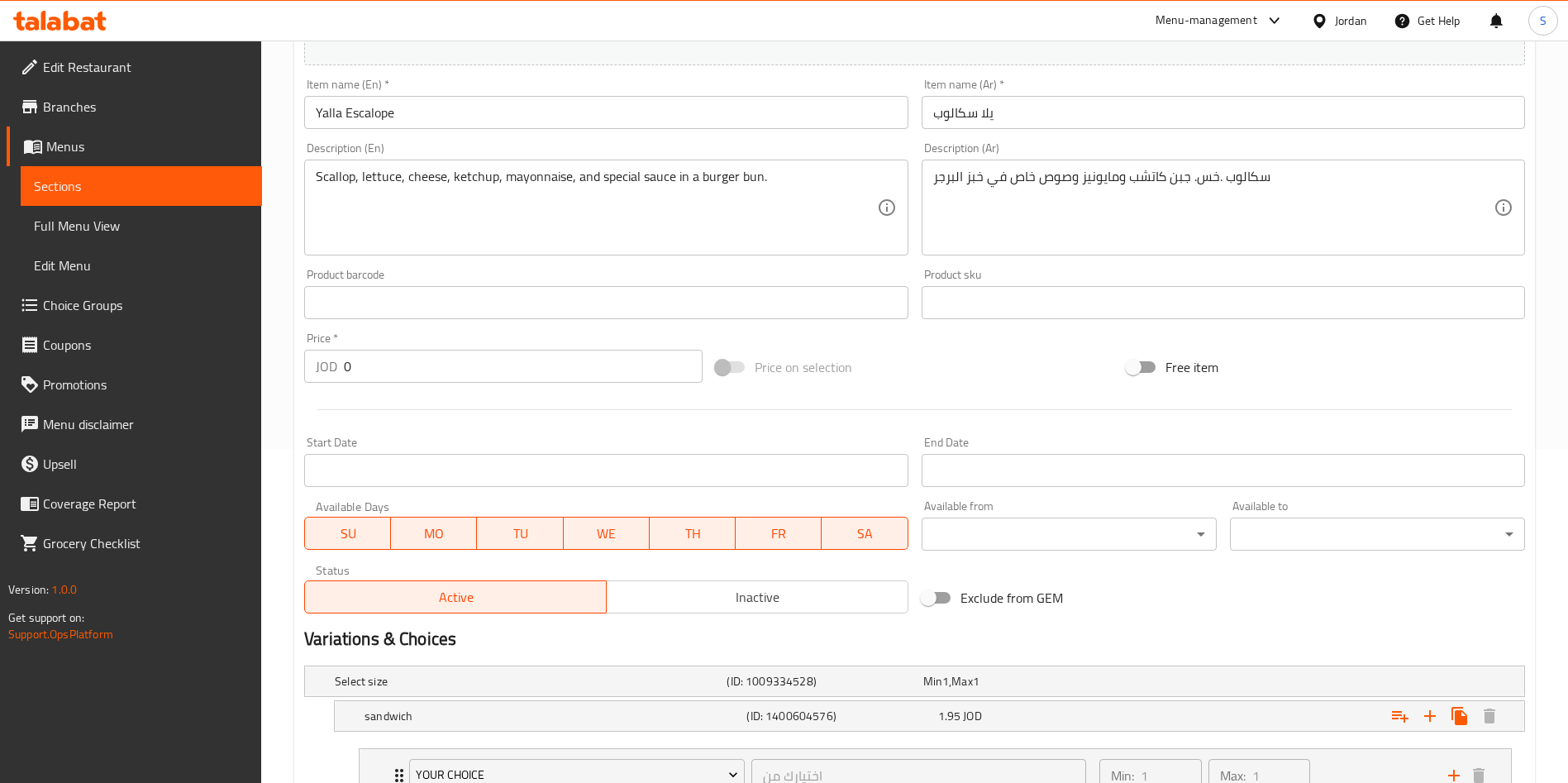
scroll to position [85, 0]
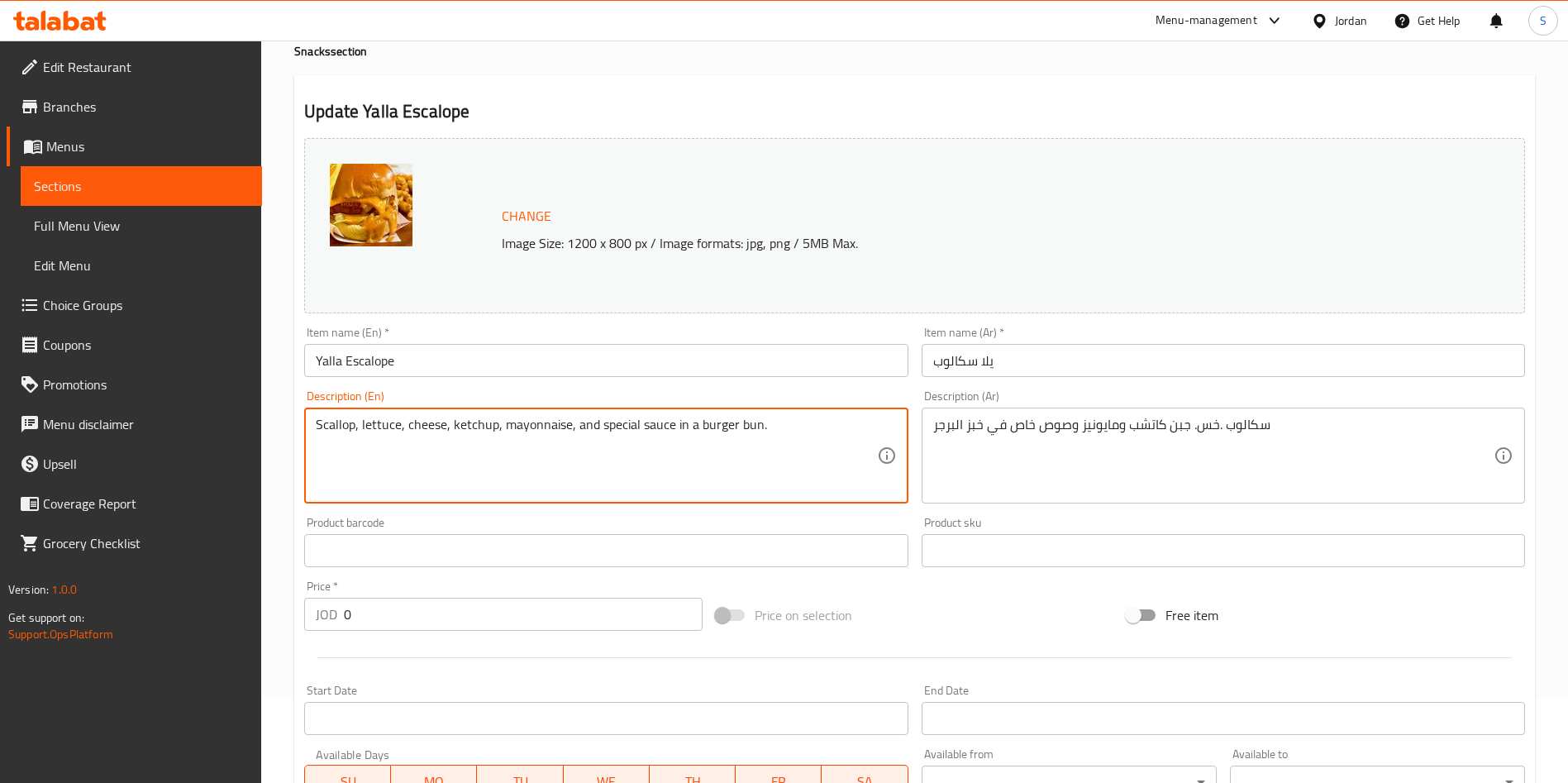
drag, startPoint x: 381, startPoint y: 435, endPoint x: 533, endPoint y: 435, distance: 152.0
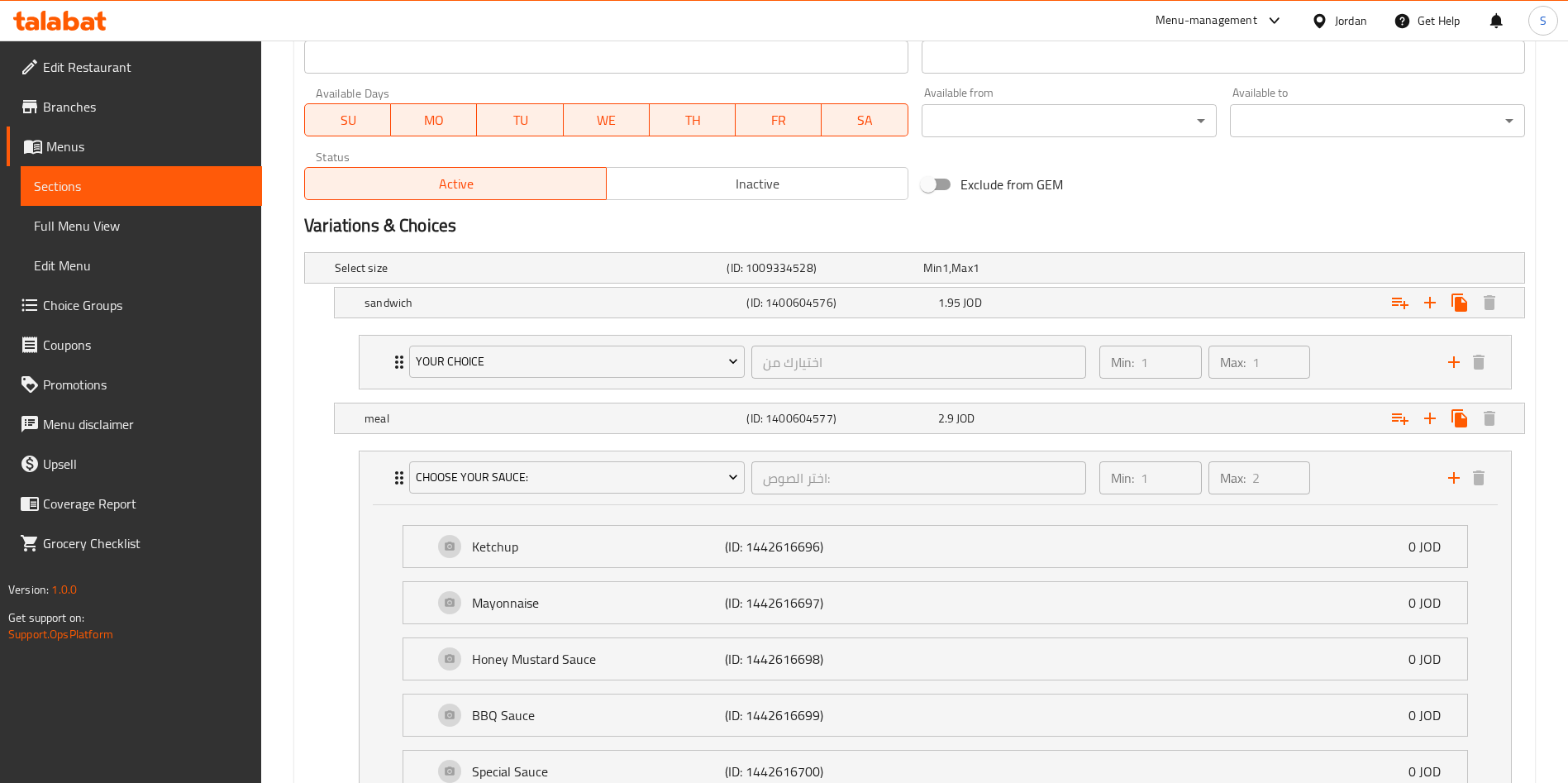
scroll to position [829, 0]
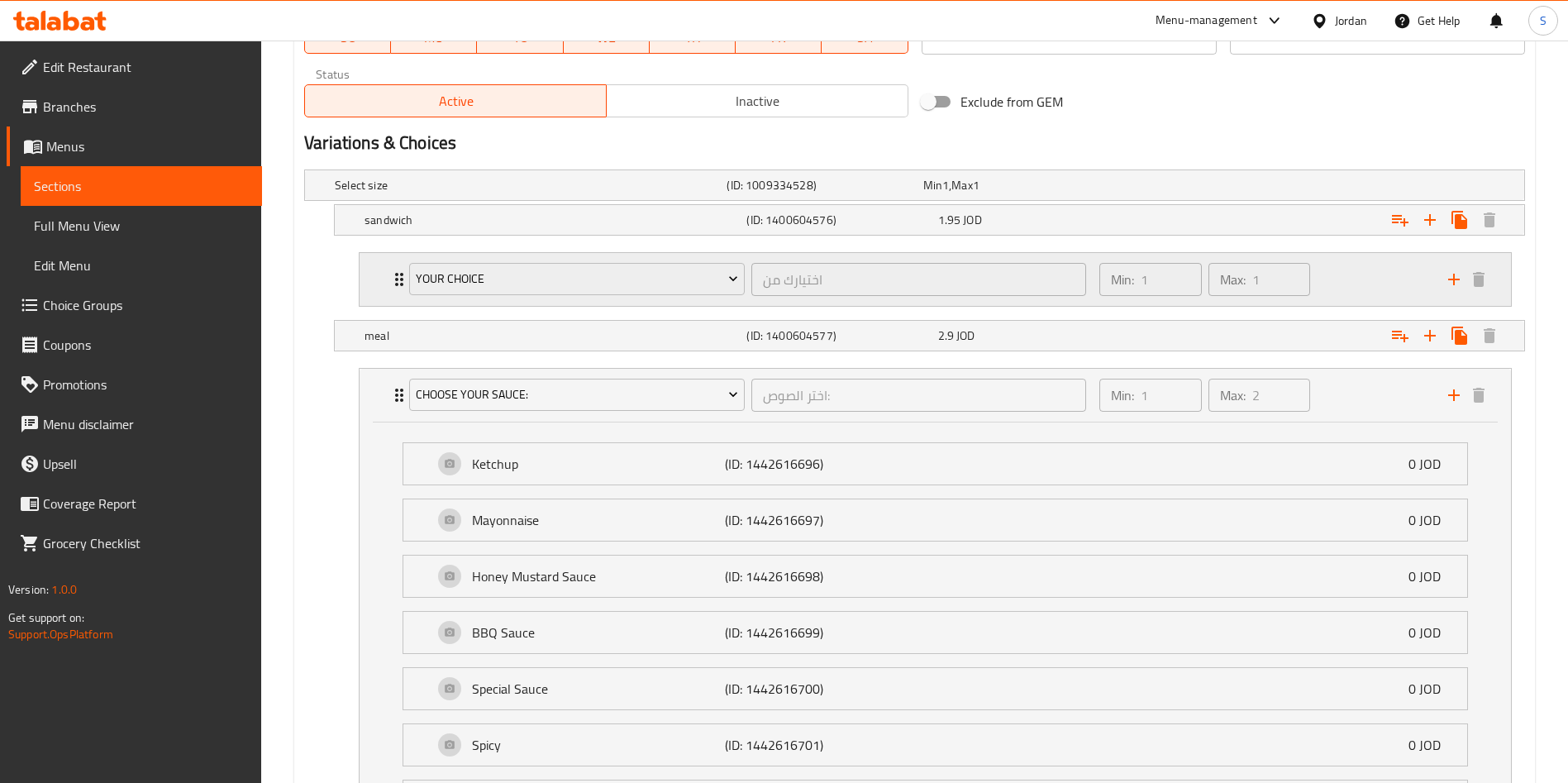
click at [385, 279] on div "Your Choice اختيارك من ​ Min: 1 ​ Max: 1 ​" at bounding box center [935, 279] width 1151 height 53
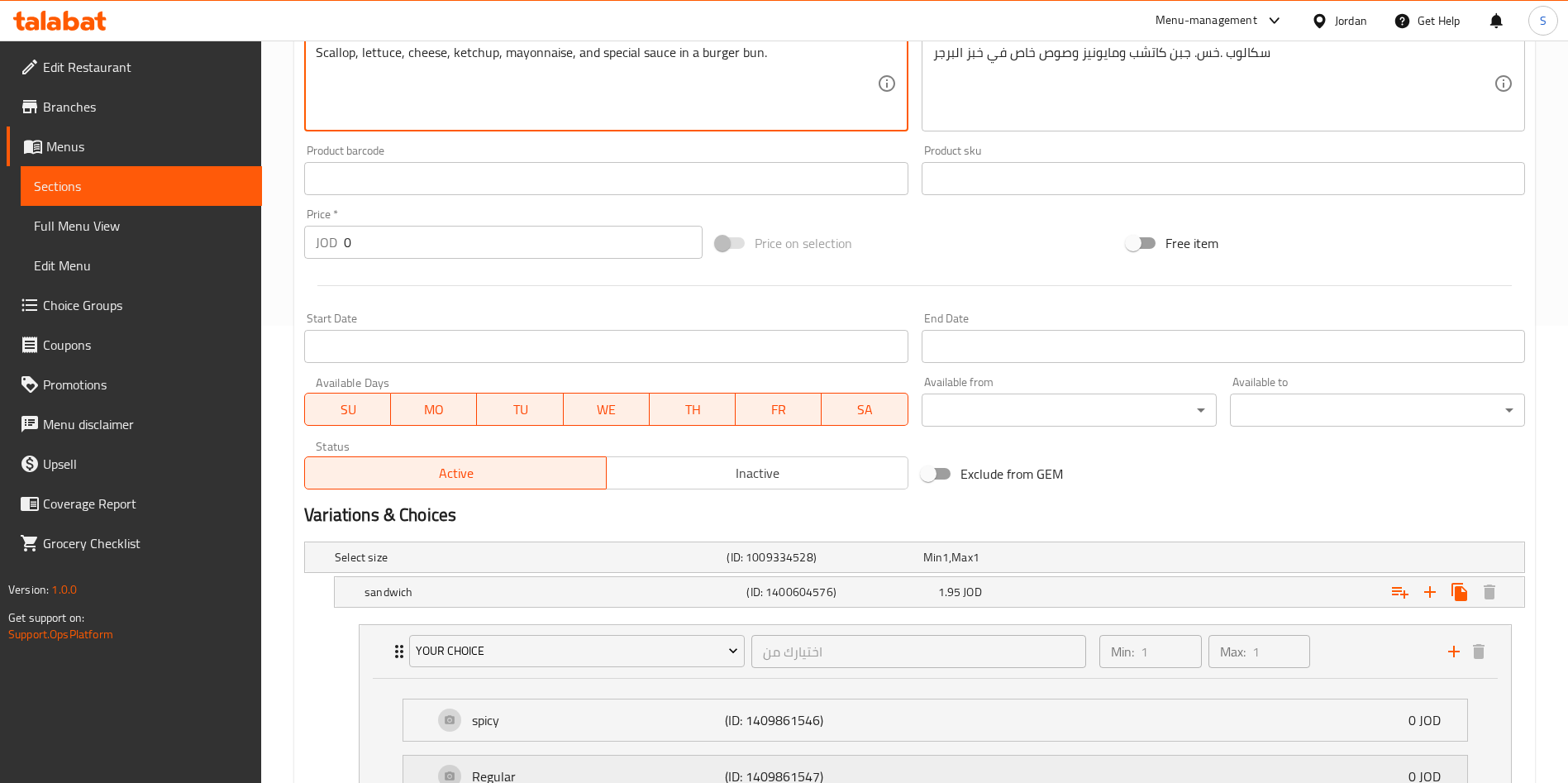
scroll to position [0, 0]
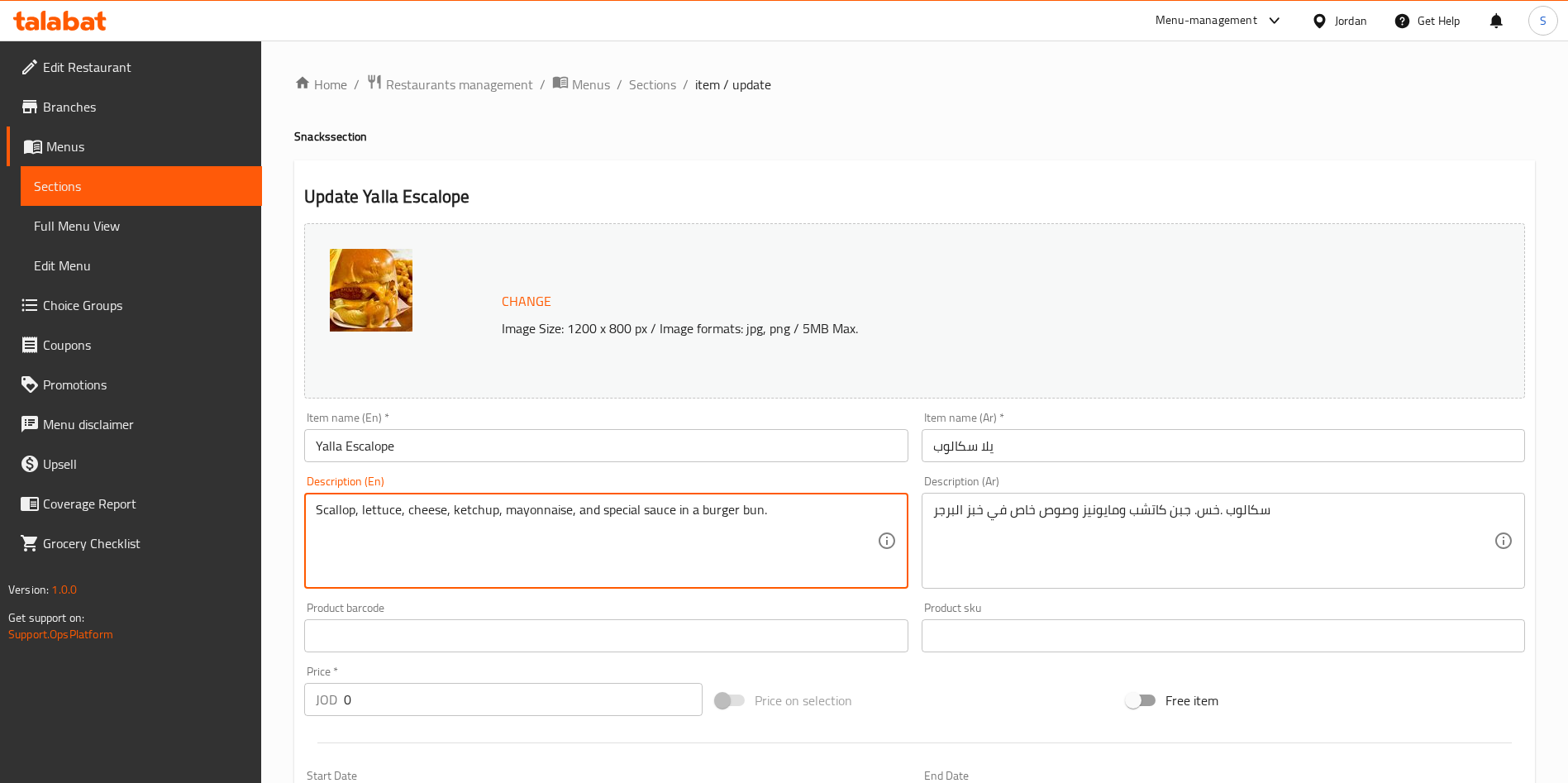
click at [605, 545] on textarea "Scallop, lettuce, cheese, ketchup, mayonnaise, and special sauce in a burger bu…" at bounding box center [596, 541] width 560 height 78
click at [582, 536] on textarea "Scallop, lettuce, cheese, ketchup, mayonnaise, and special sauce in a burger bu…" at bounding box center [596, 541] width 560 height 78
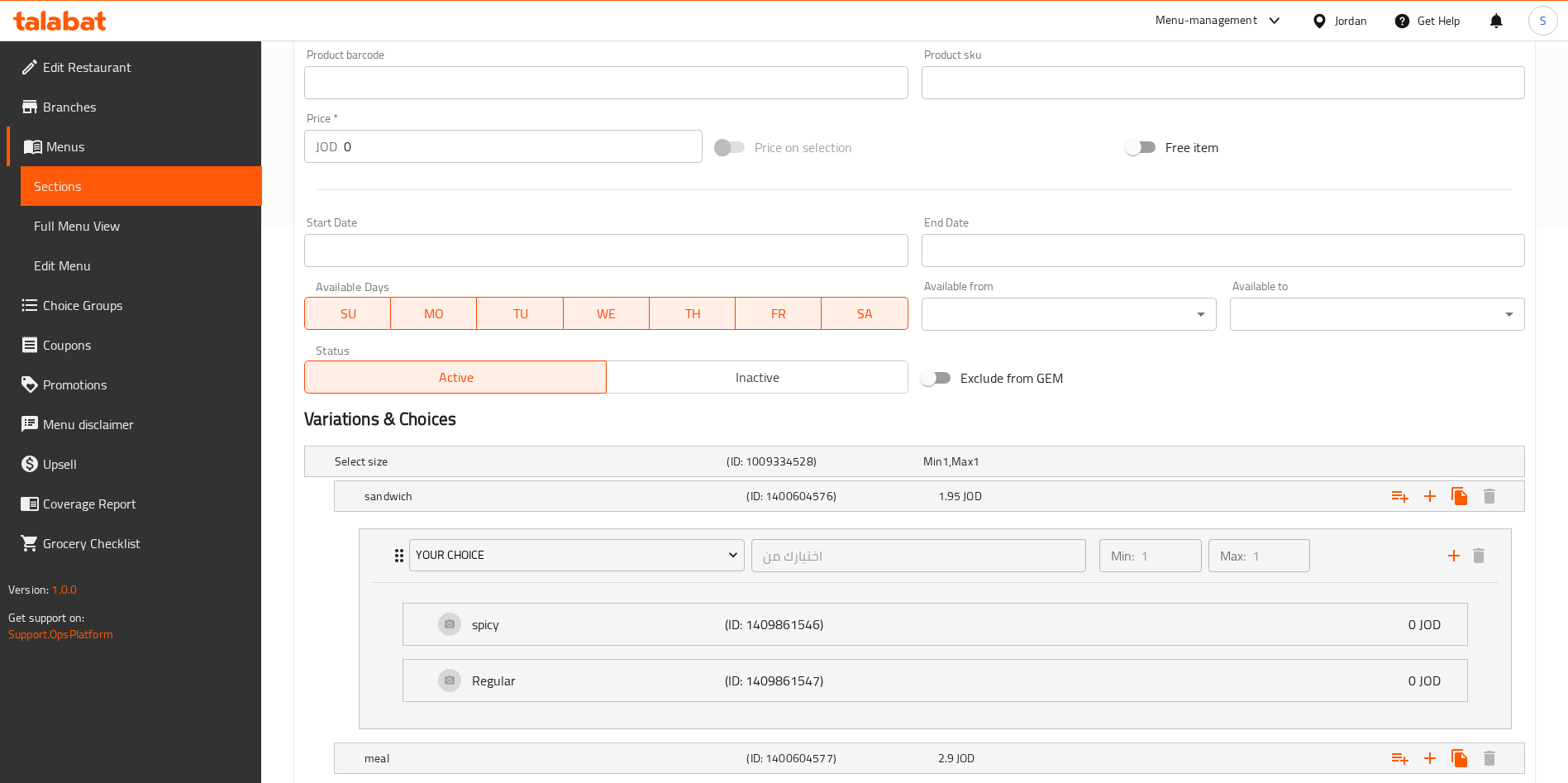
scroll to position [496, 0]
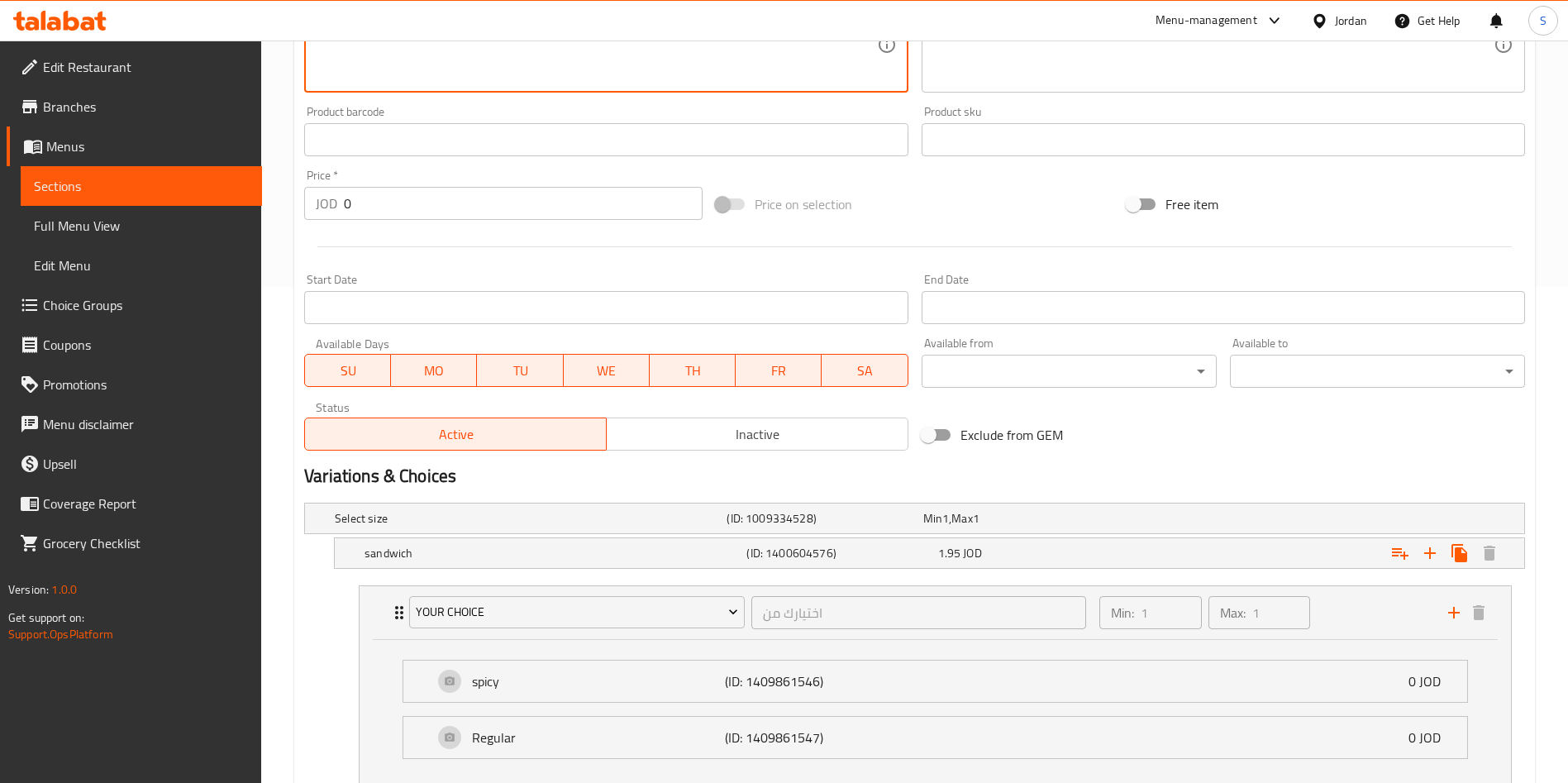
click at [42, 151] on icon at bounding box center [33, 148] width 18 height 14
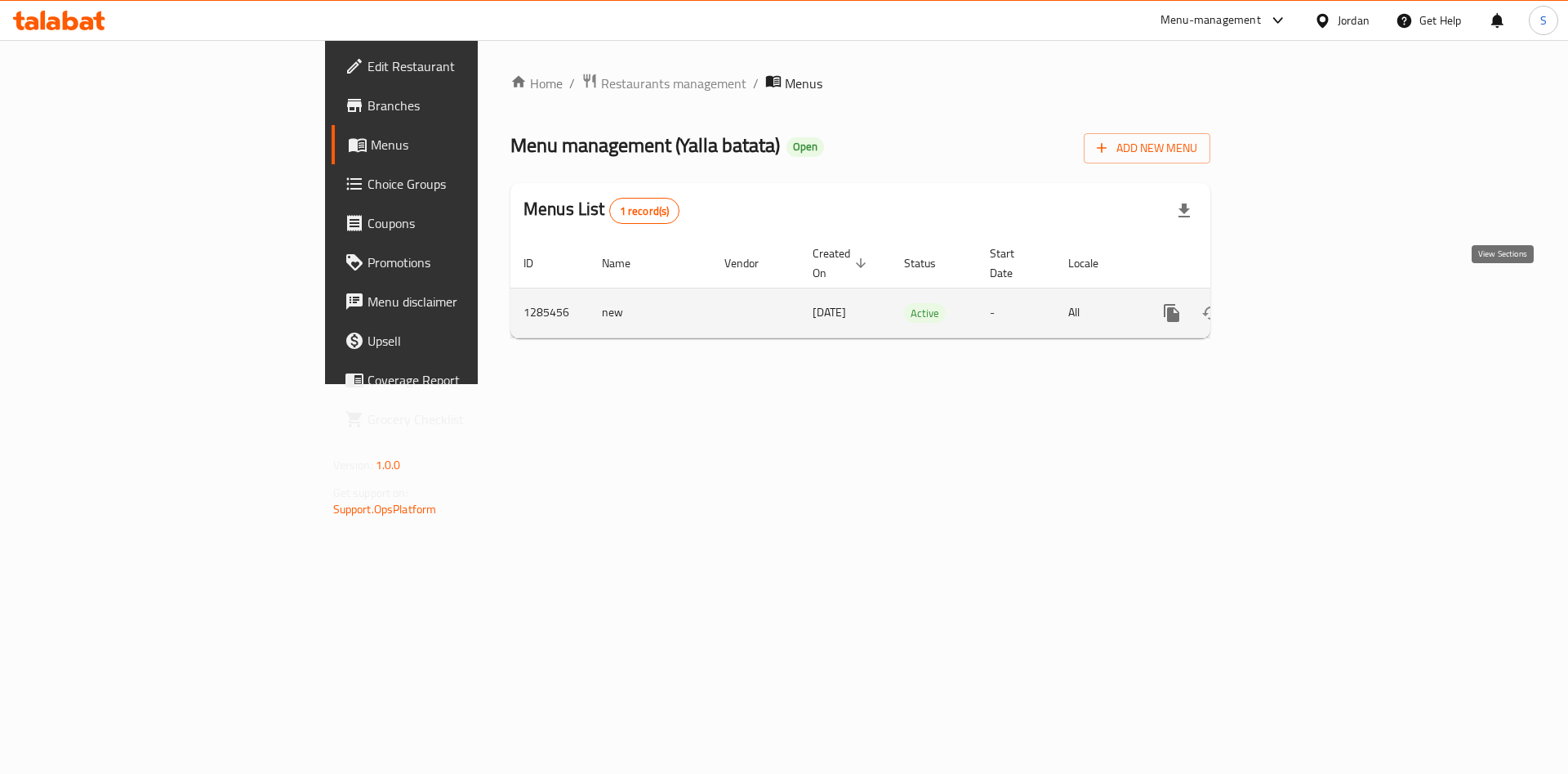
click at [1297, 305] on icon "enhanced table" at bounding box center [1289, 312] width 15 height 15
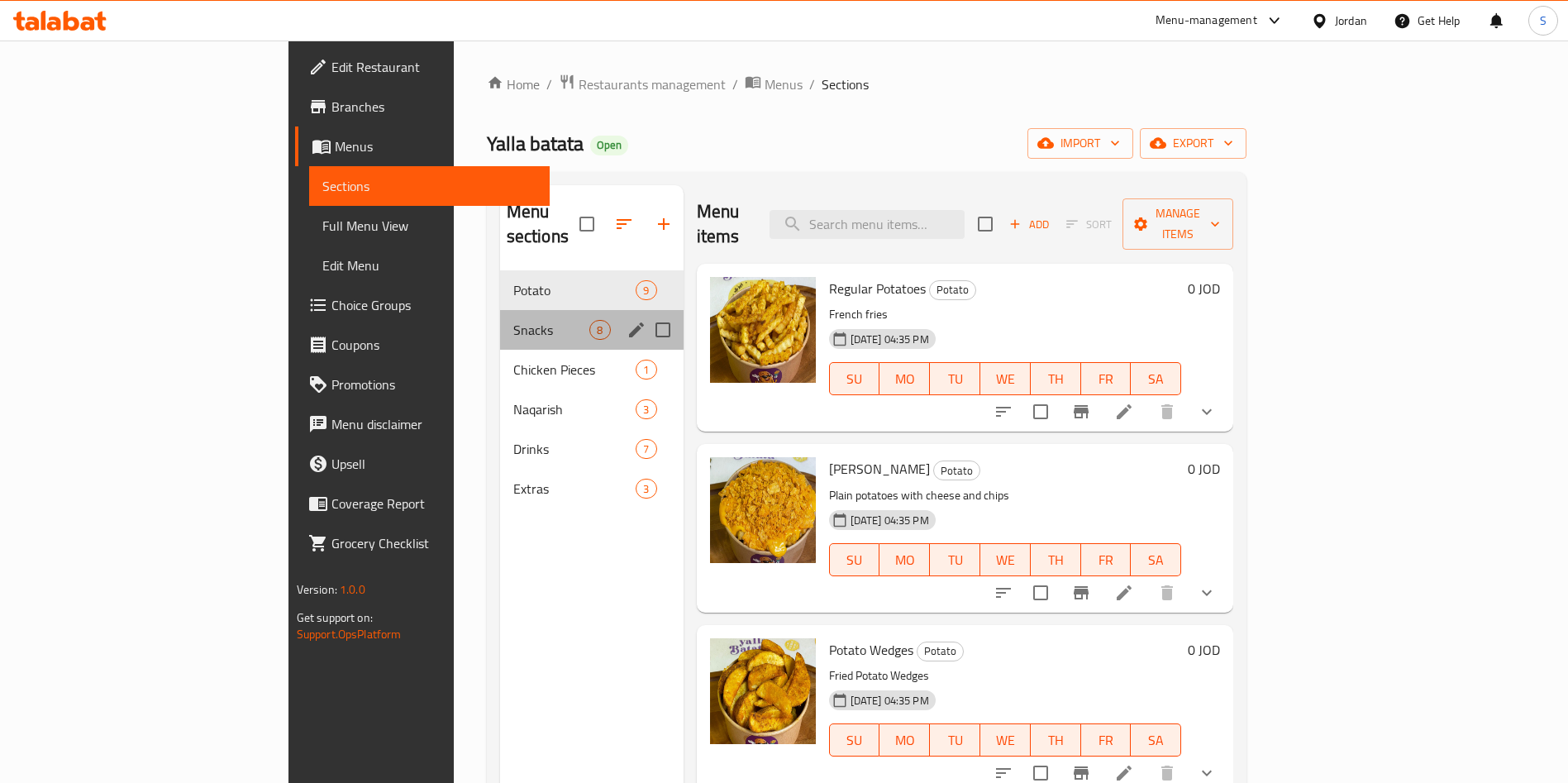
click at [500, 310] on div "Snacks 8" at bounding box center [592, 330] width 184 height 40
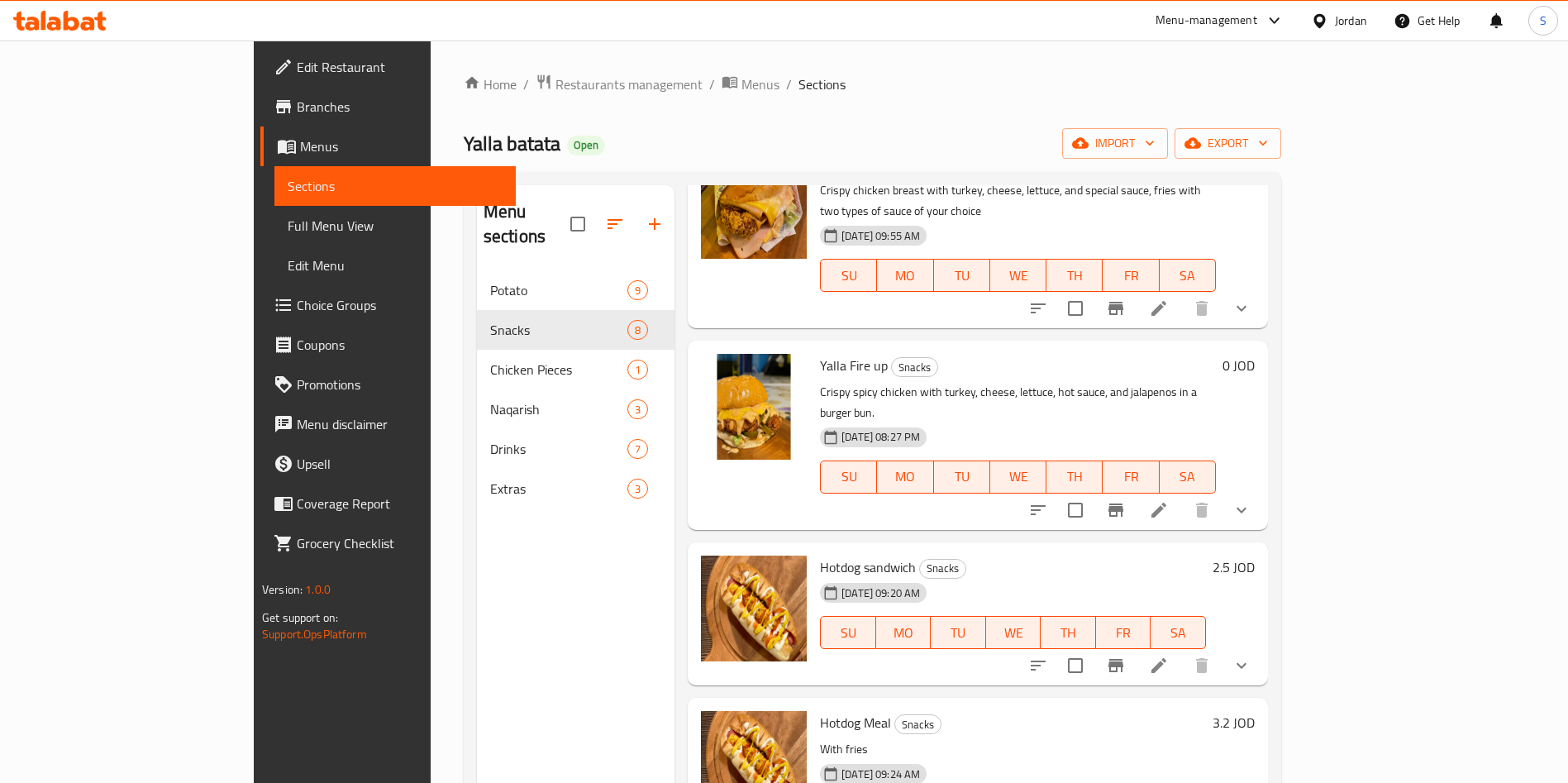
scroll to position [248, 0]
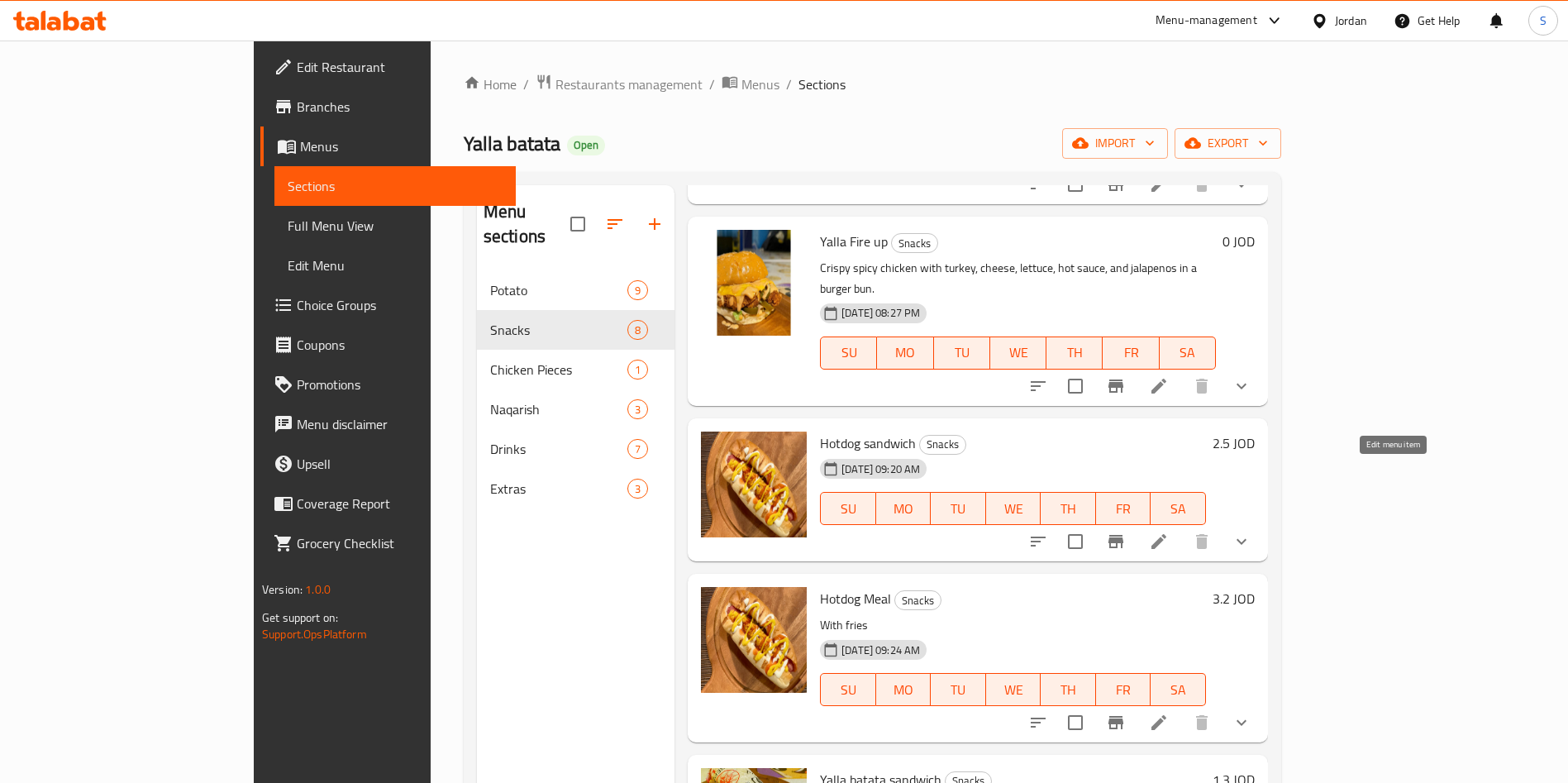
click at [1166, 534] on icon at bounding box center [1158, 541] width 15 height 15
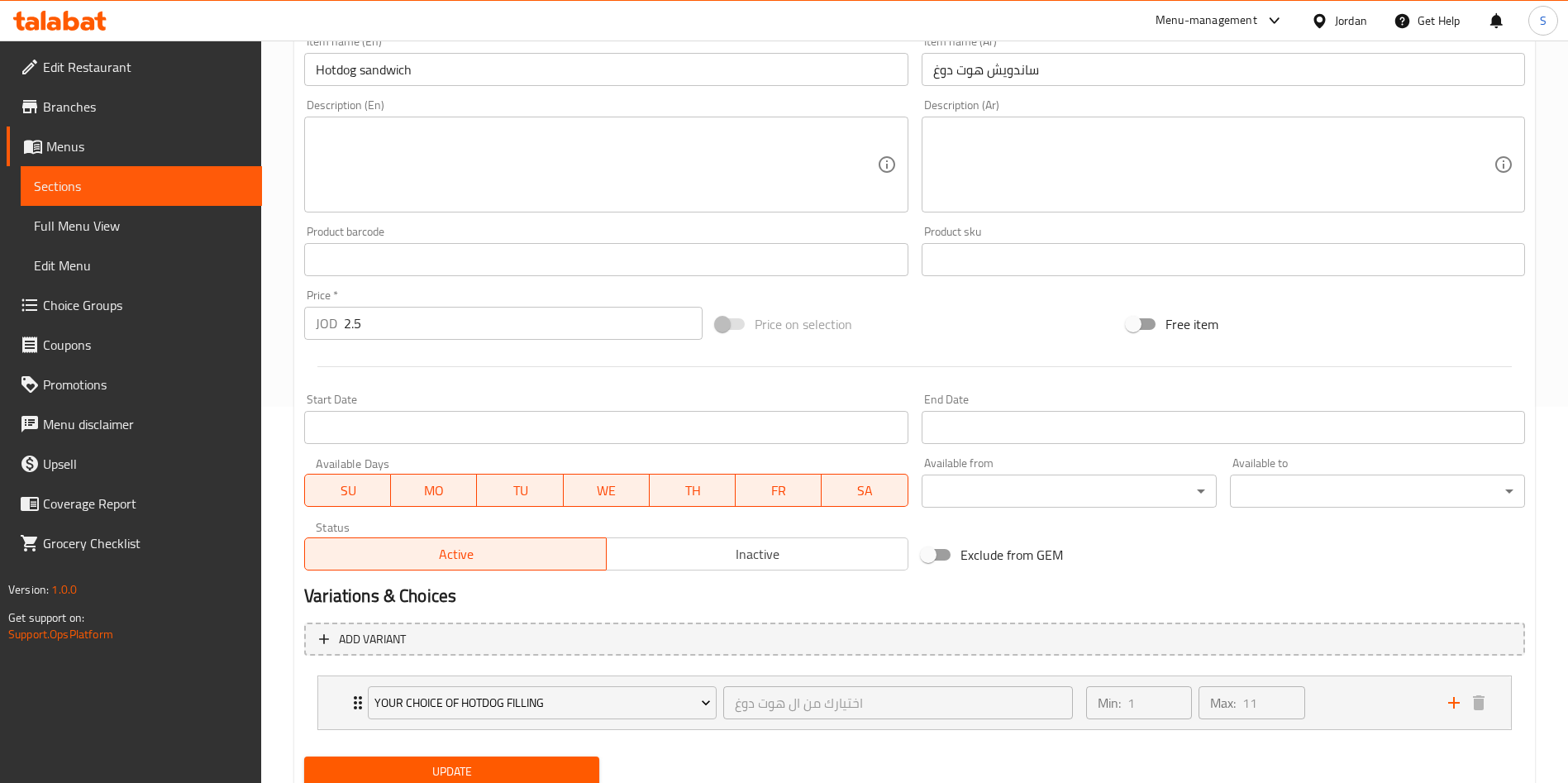
scroll to position [437, 0]
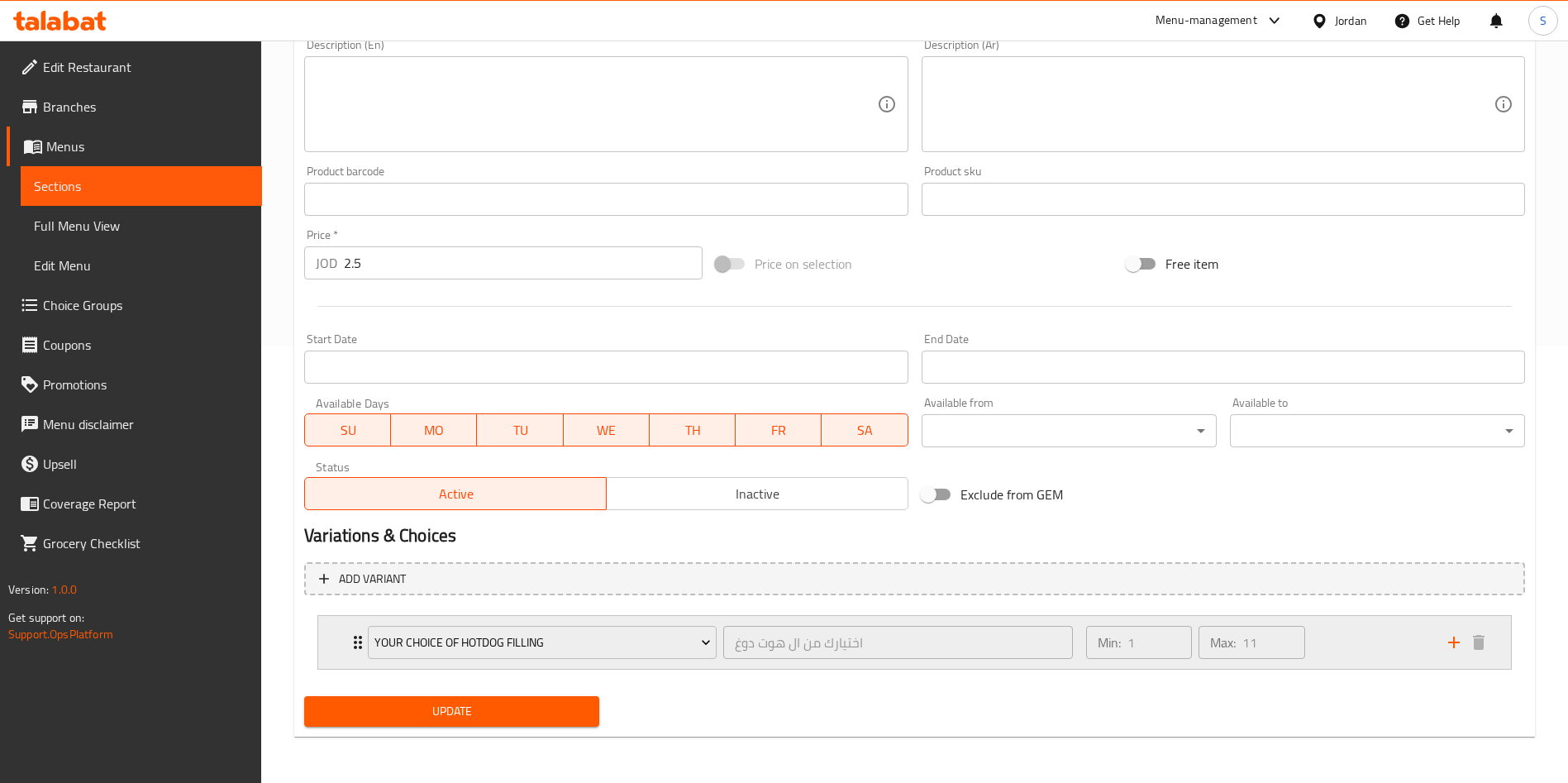
click at [335, 647] on div "Your Choice of Hotdog filling اختيارك من ال هوت دوغ ​ Min: 1 ​ Max: 11 ​" at bounding box center [915, 642] width 1193 height 53
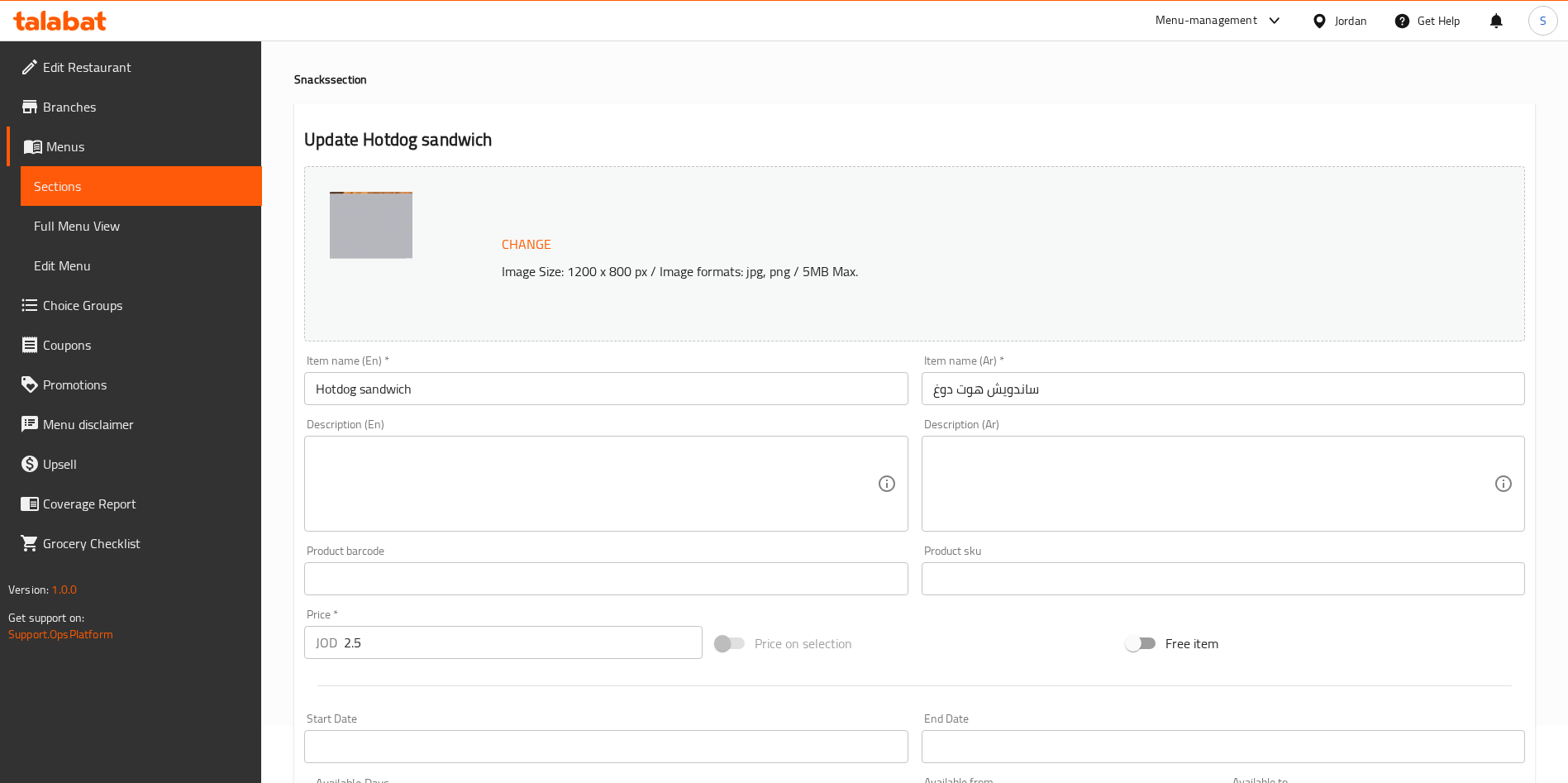
scroll to position [0, 0]
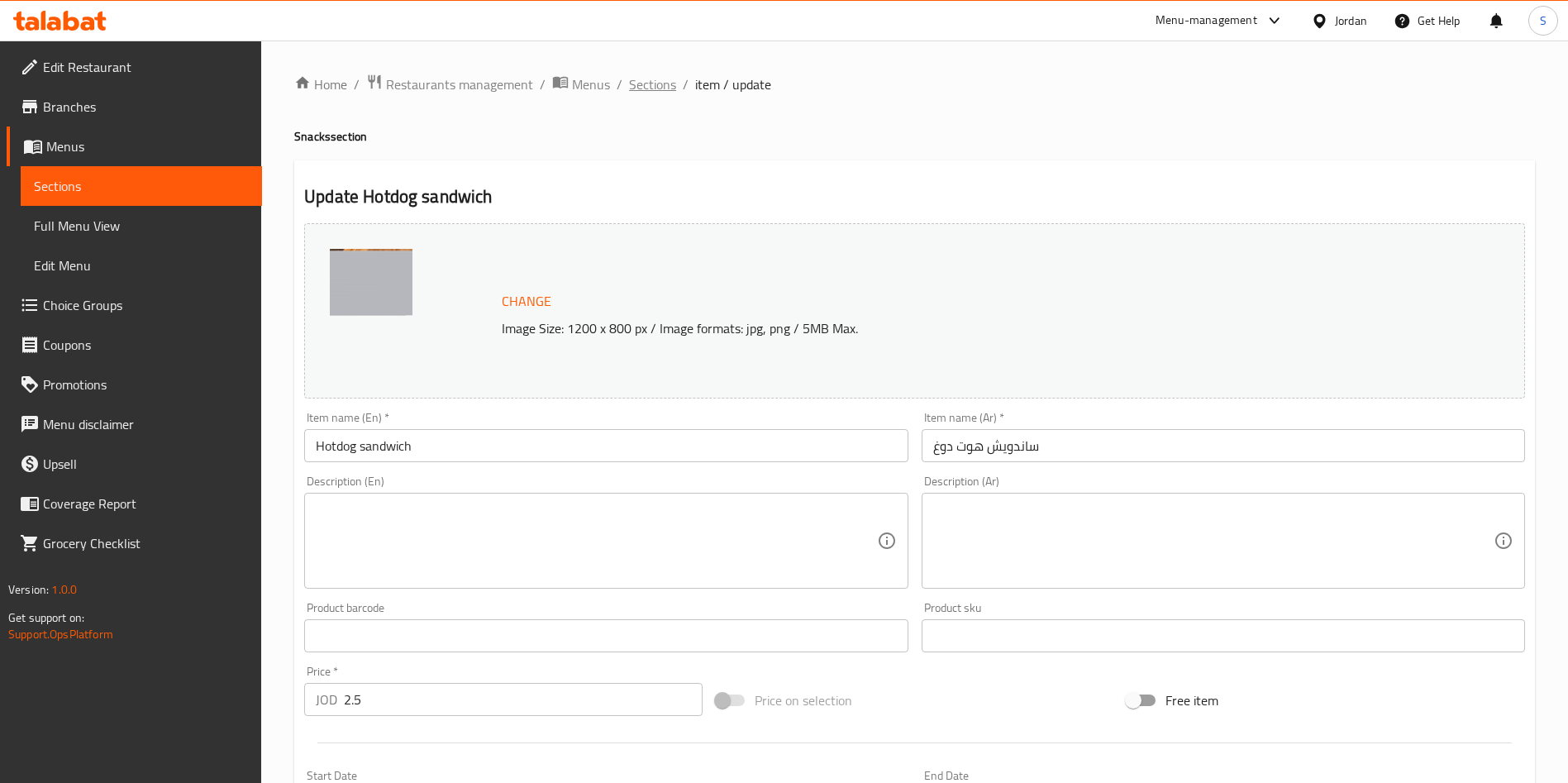
click at [652, 87] on span "Sections" at bounding box center [653, 84] width 47 height 20
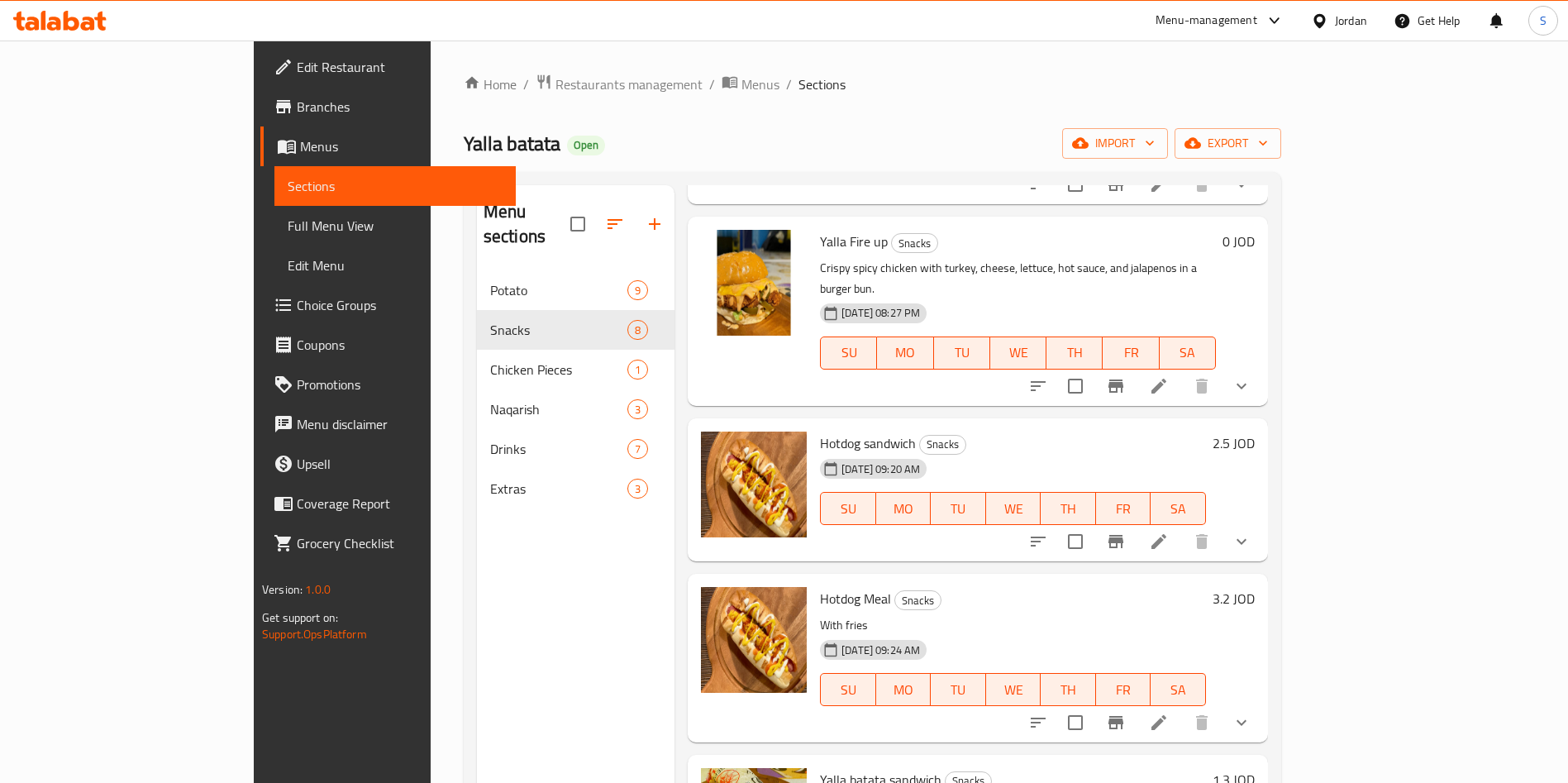
scroll to position [496, 0]
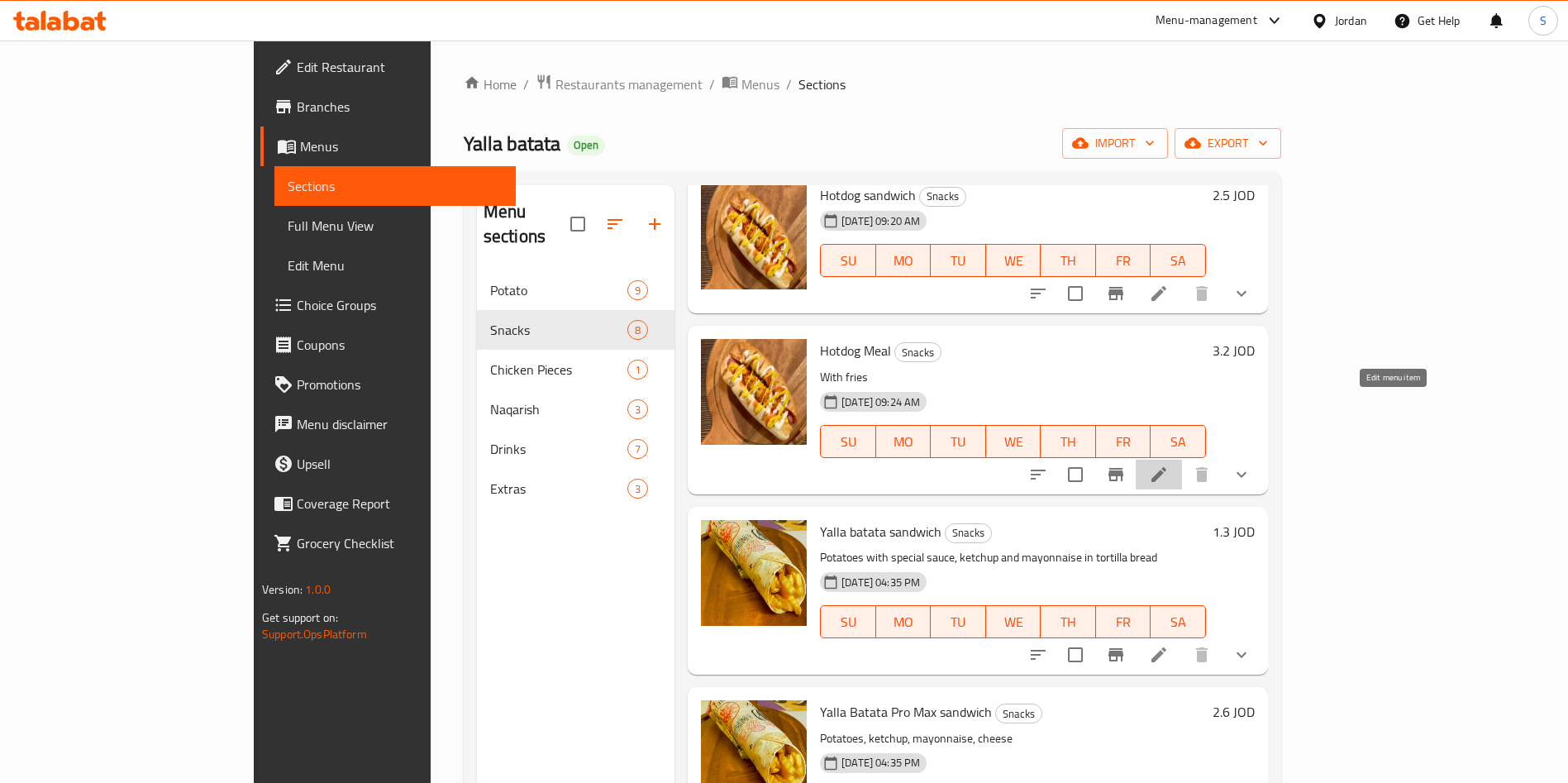
click at [1166, 467] on icon at bounding box center [1158, 474] width 15 height 15
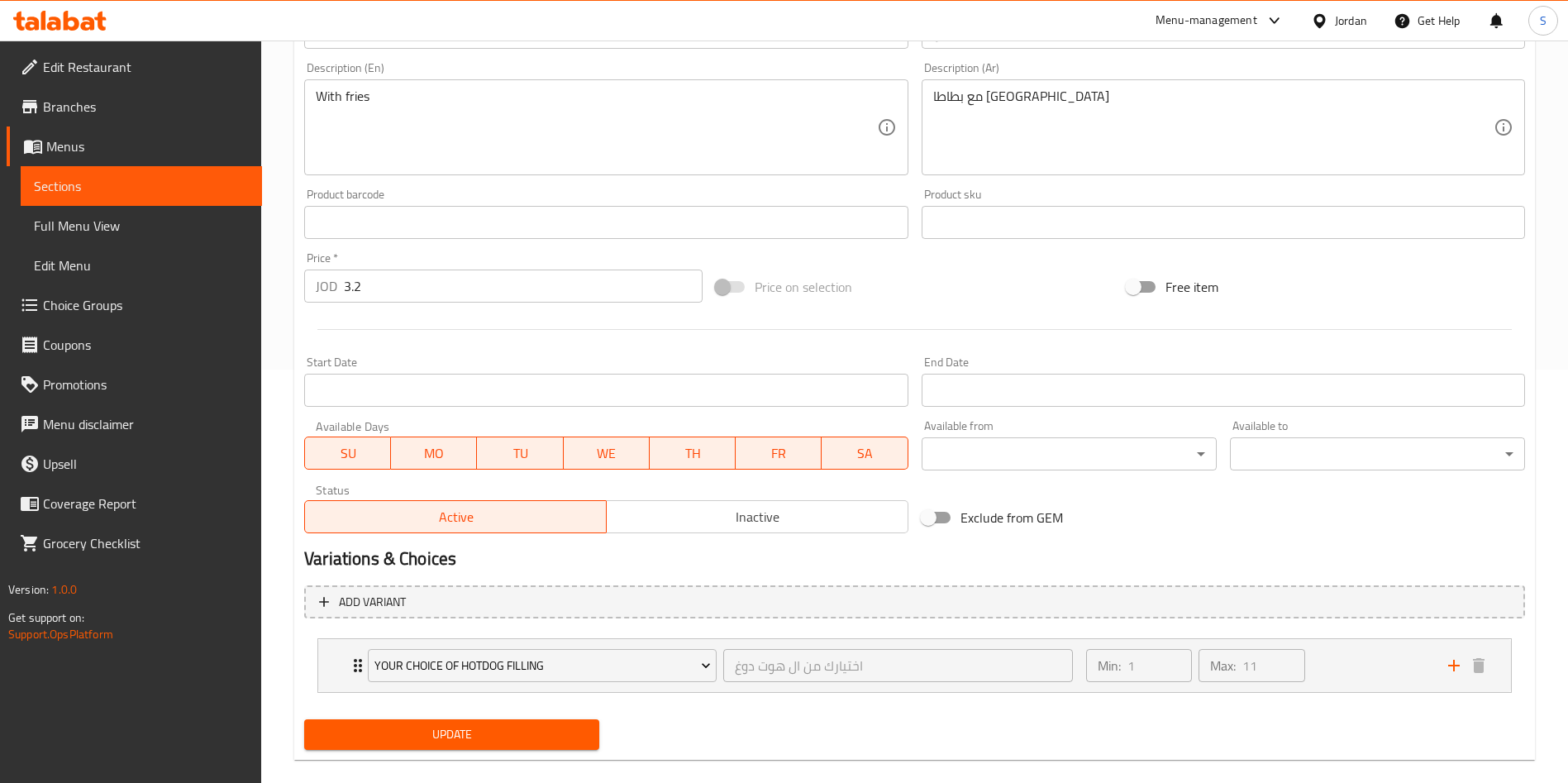
scroll to position [437, 0]
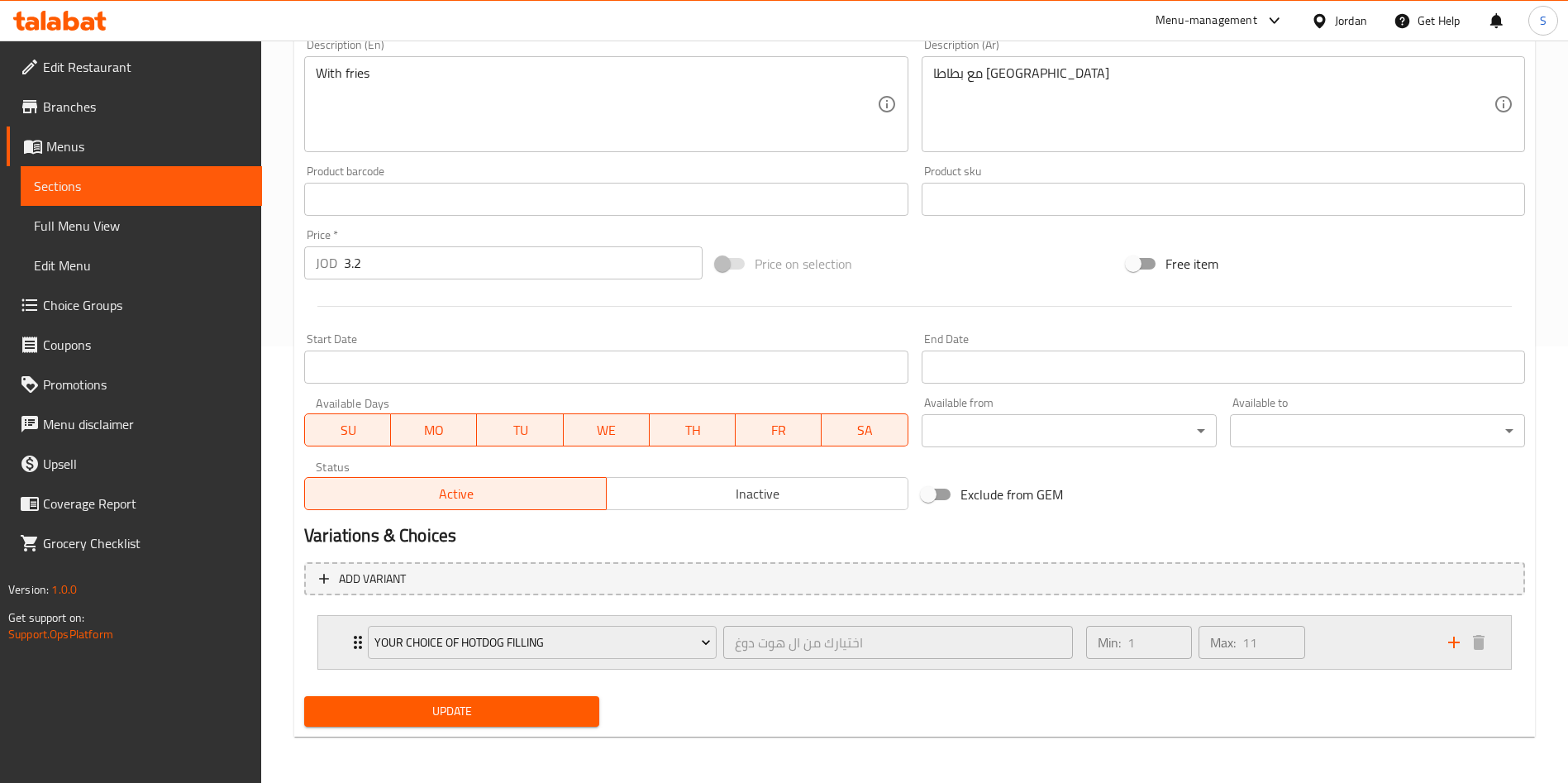
click at [347, 631] on div "Your Choice of Hotdog filling اختيارك من ال هوت دوغ ​ Min: 1 ​ Max: 11 ​" at bounding box center [915, 642] width 1193 height 53
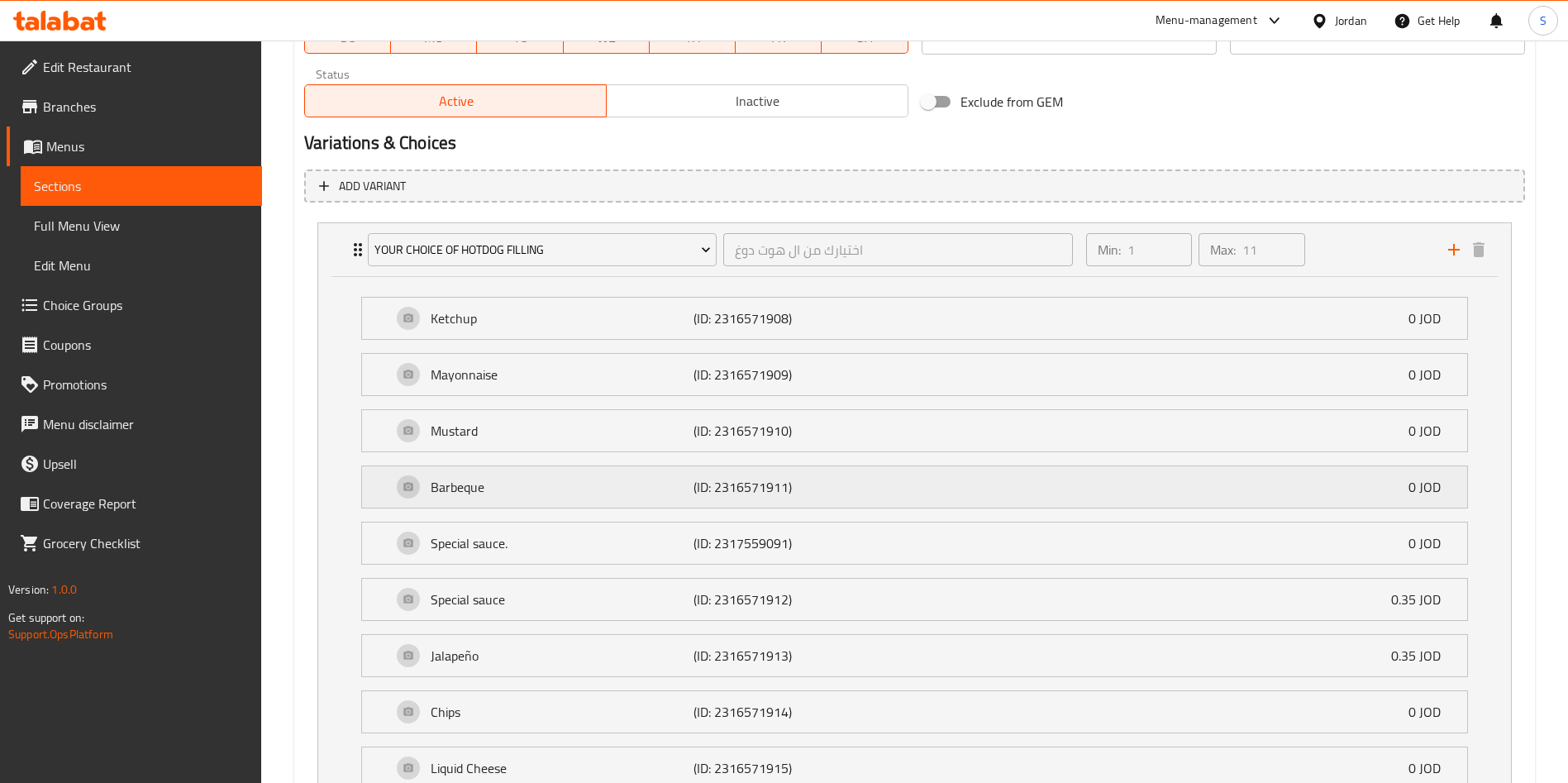
scroll to position [953, 0]
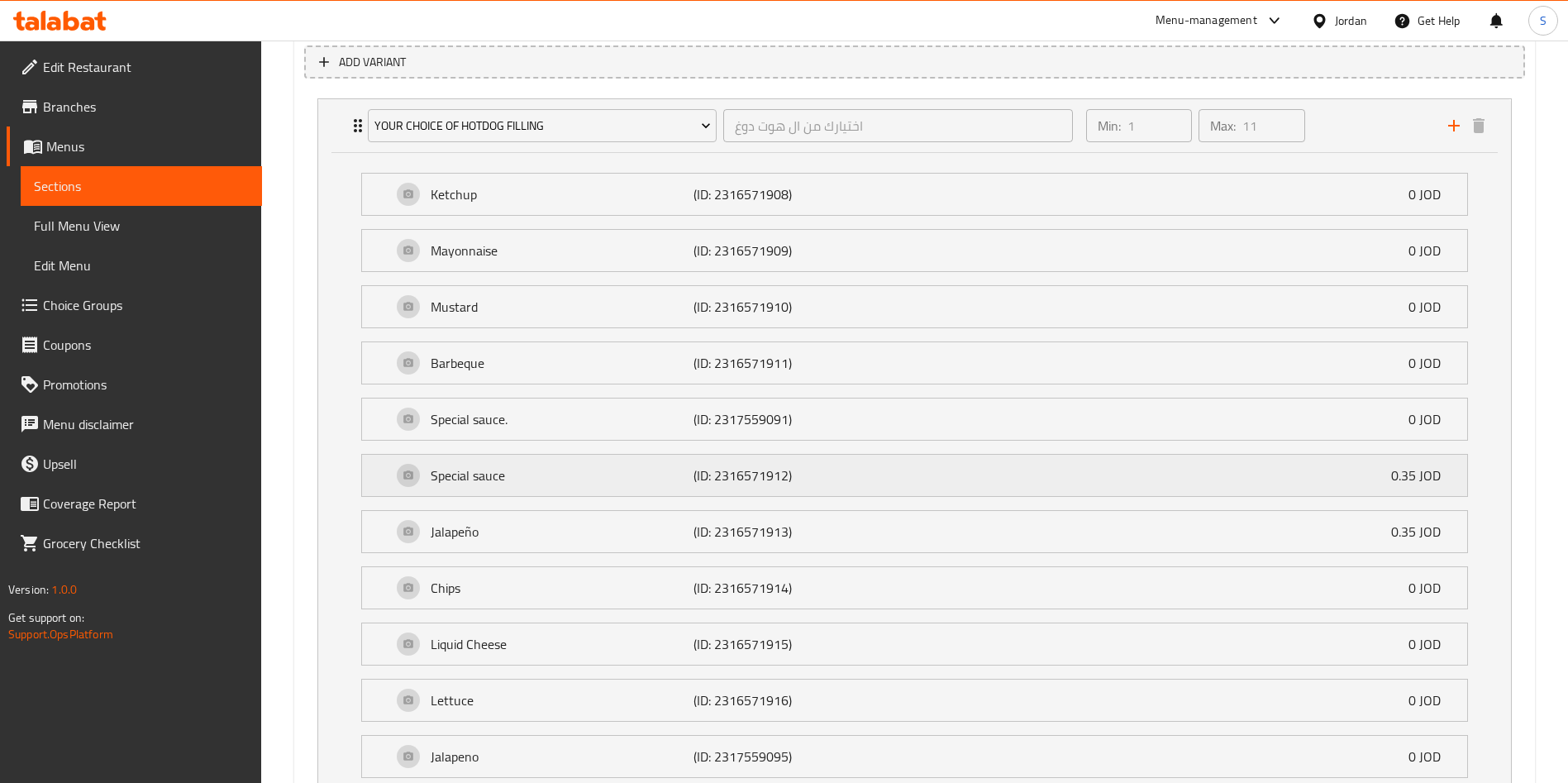
click at [928, 472] on div "Special sauce (ID: 2316571912) 0.35 JOD" at bounding box center [919, 476] width 1055 height 42
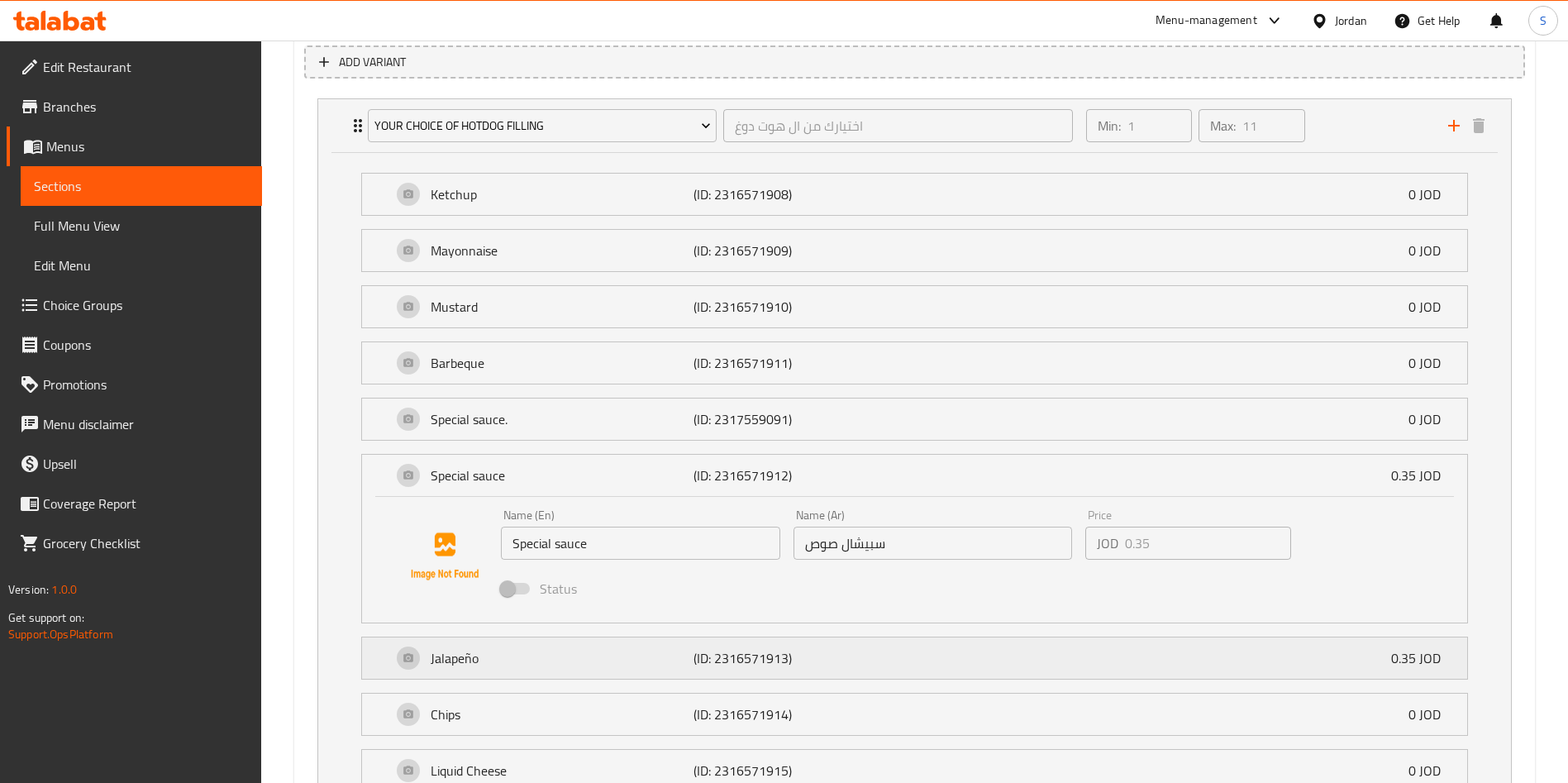
click at [901, 659] on div "Jalapeño (ID: 2316571913) 0.35 JOD" at bounding box center [919, 658] width 1055 height 42
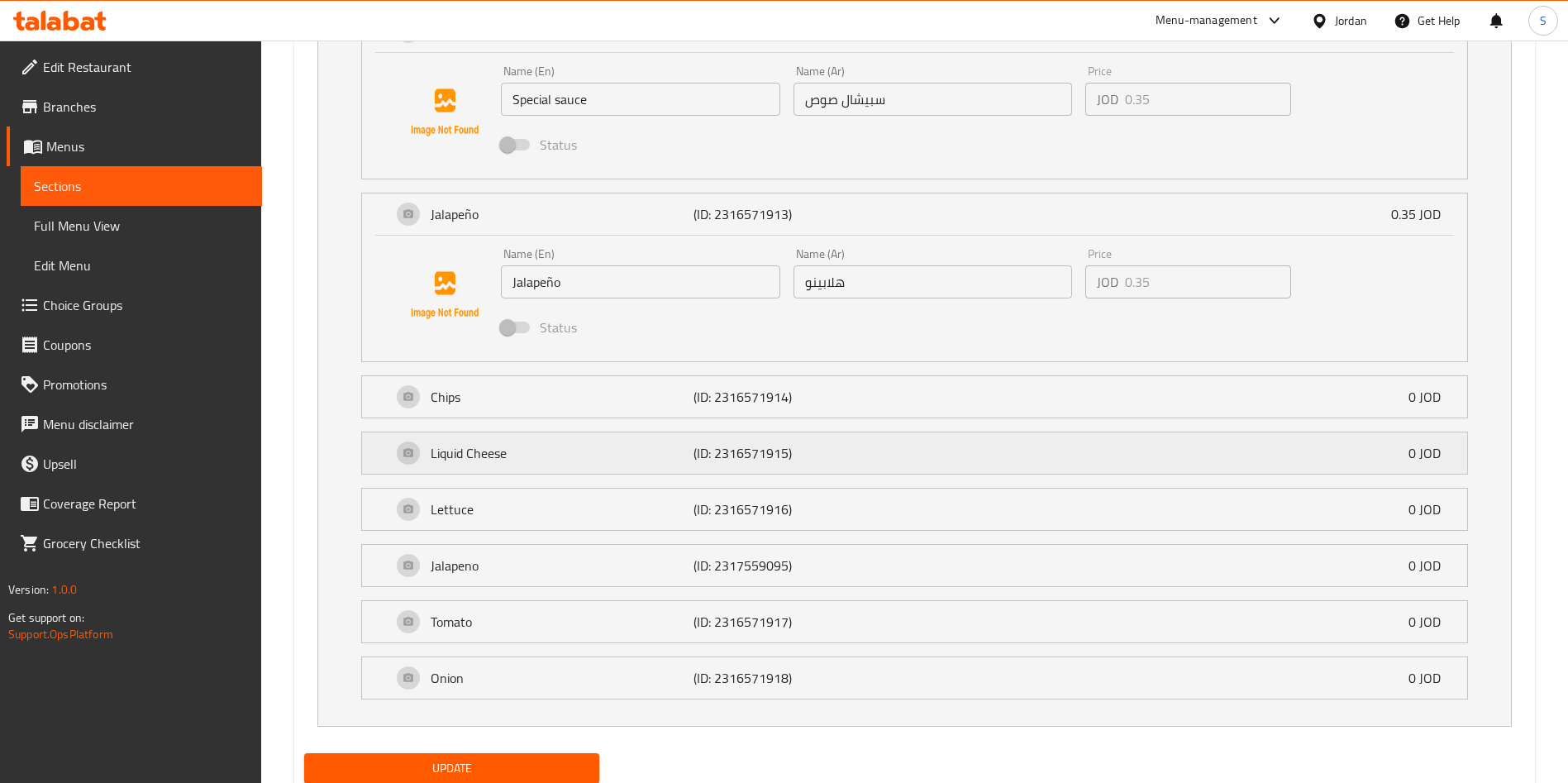
scroll to position [1454, 0]
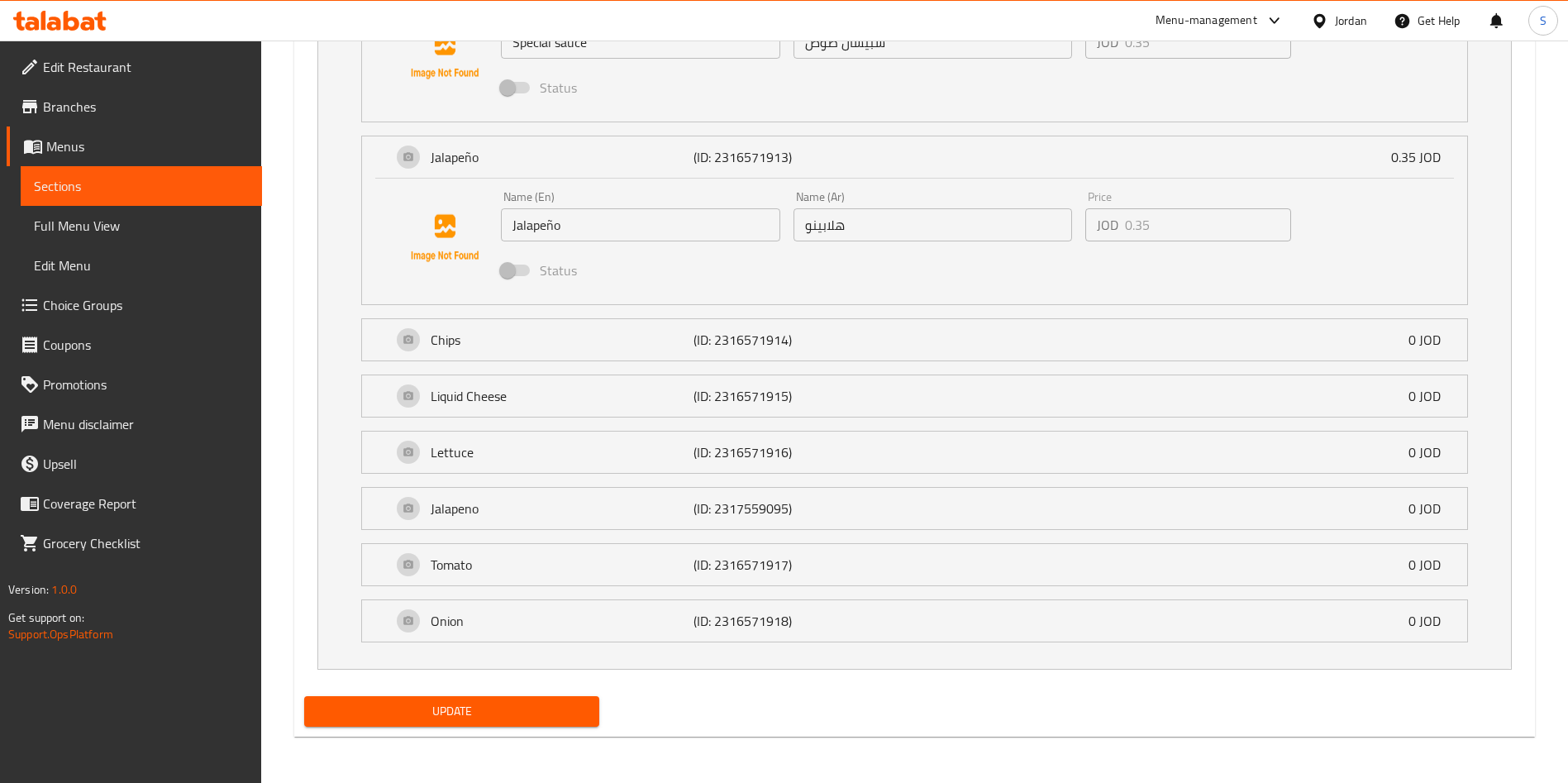
drag, startPoint x: 327, startPoint y: 444, endPoint x: 307, endPoint y: 444, distance: 20.0
click at [307, 444] on div "Your Choice of Hotdog filling اختيارك من ال هوت دوغ ​ Min: 1 ​ Max: 11 ​ Ketchu…" at bounding box center [915, 133] width 1221 height 1085
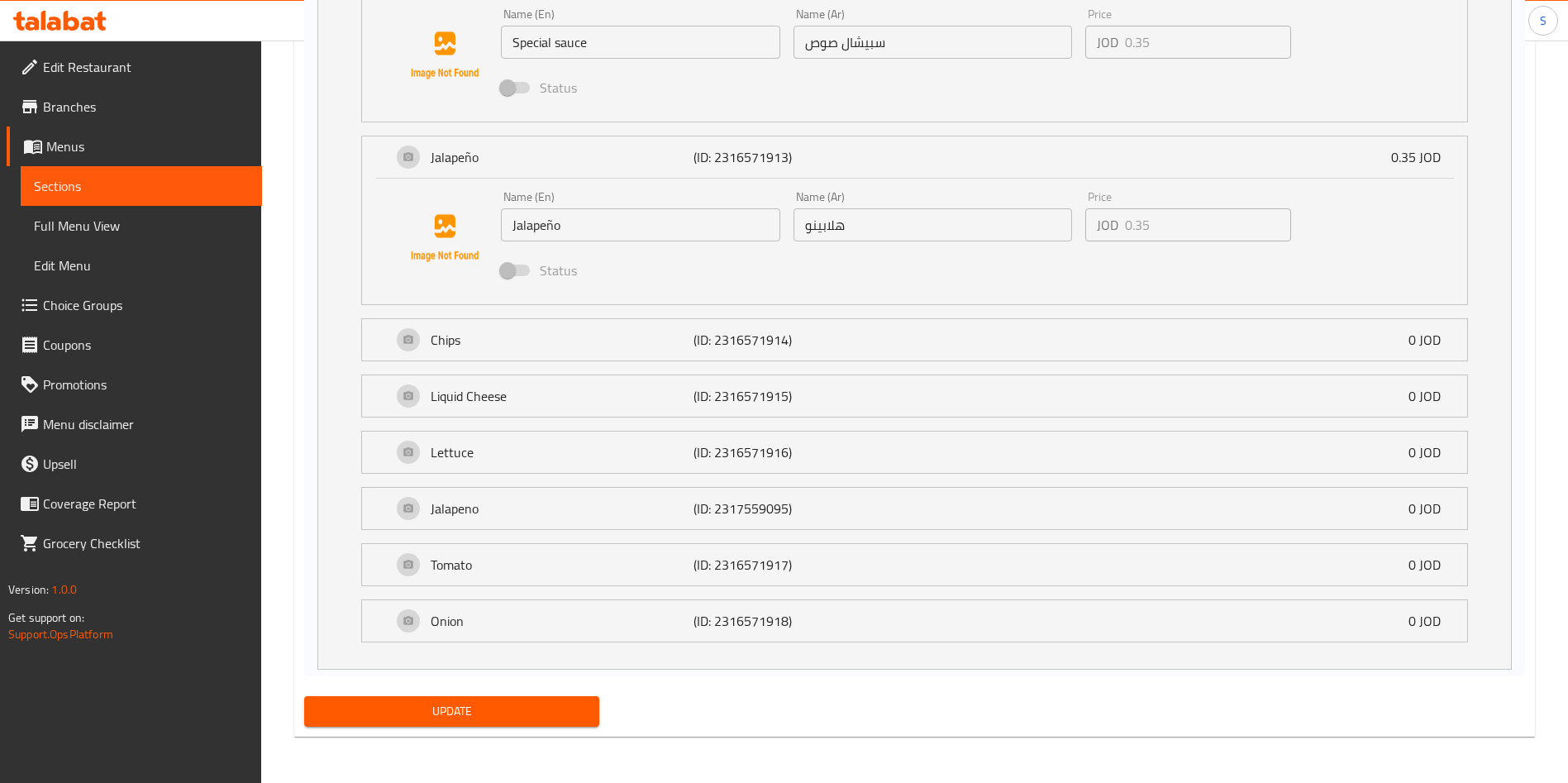
click at [306, 444] on div "Your Choice of Hotdog filling اختيارك من ال هوت دوغ ​ Min: 1 ​ Max: 11 ​ Ketchu…" at bounding box center [915, 133] width 1221 height 1085
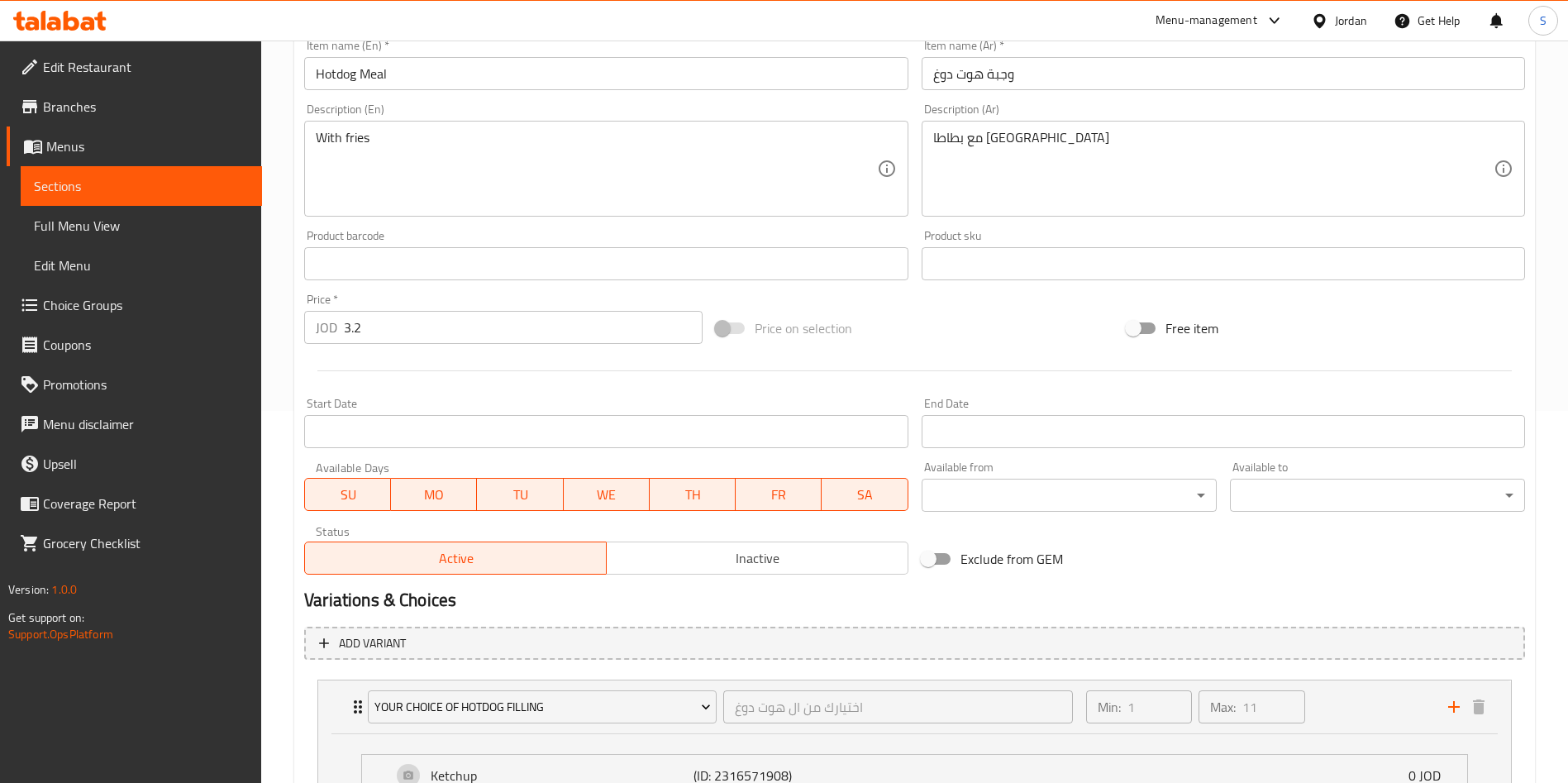
scroll to position [214, 0]
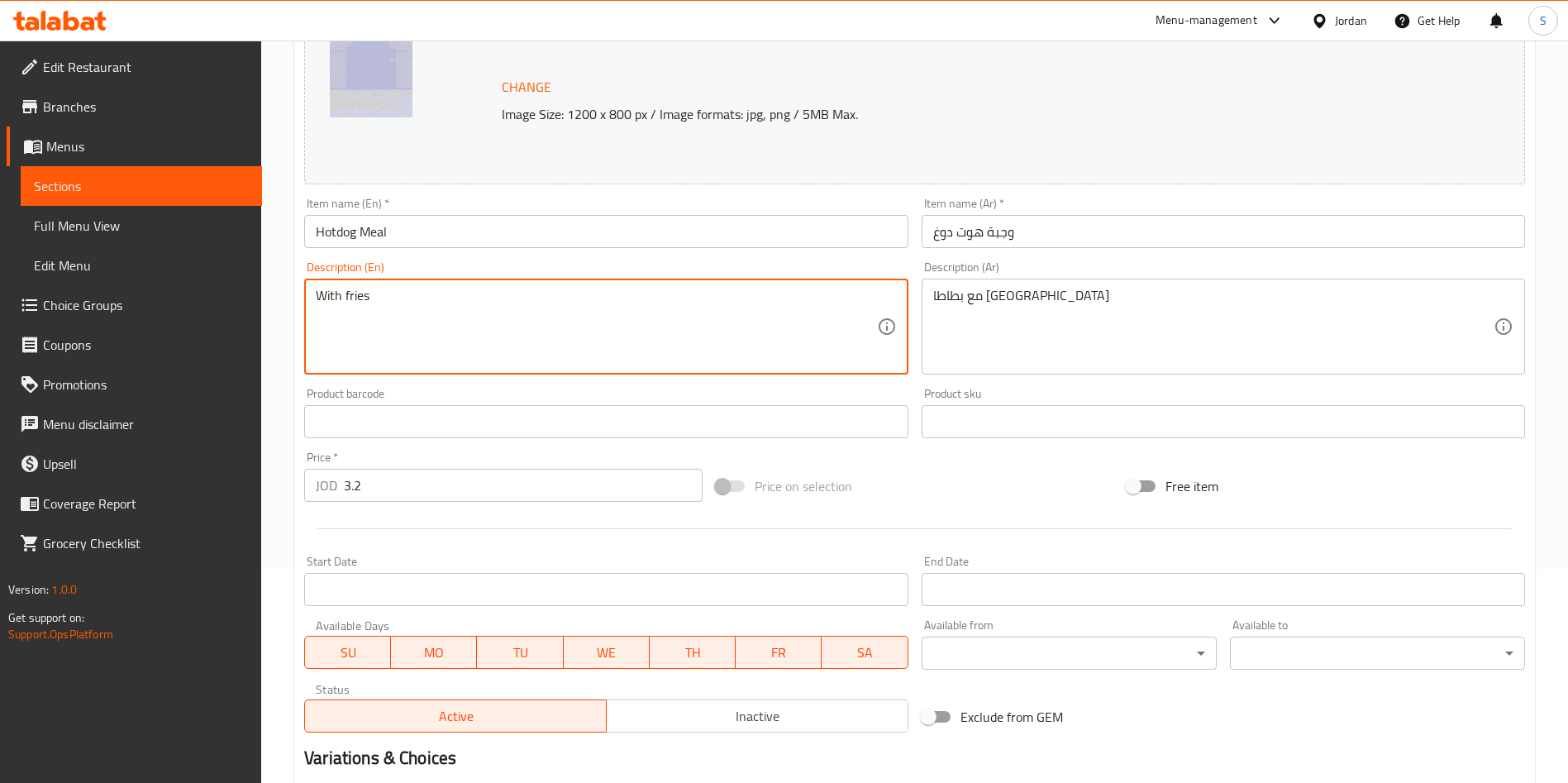
click at [432, 304] on textarea "With fries" at bounding box center [596, 327] width 560 height 78
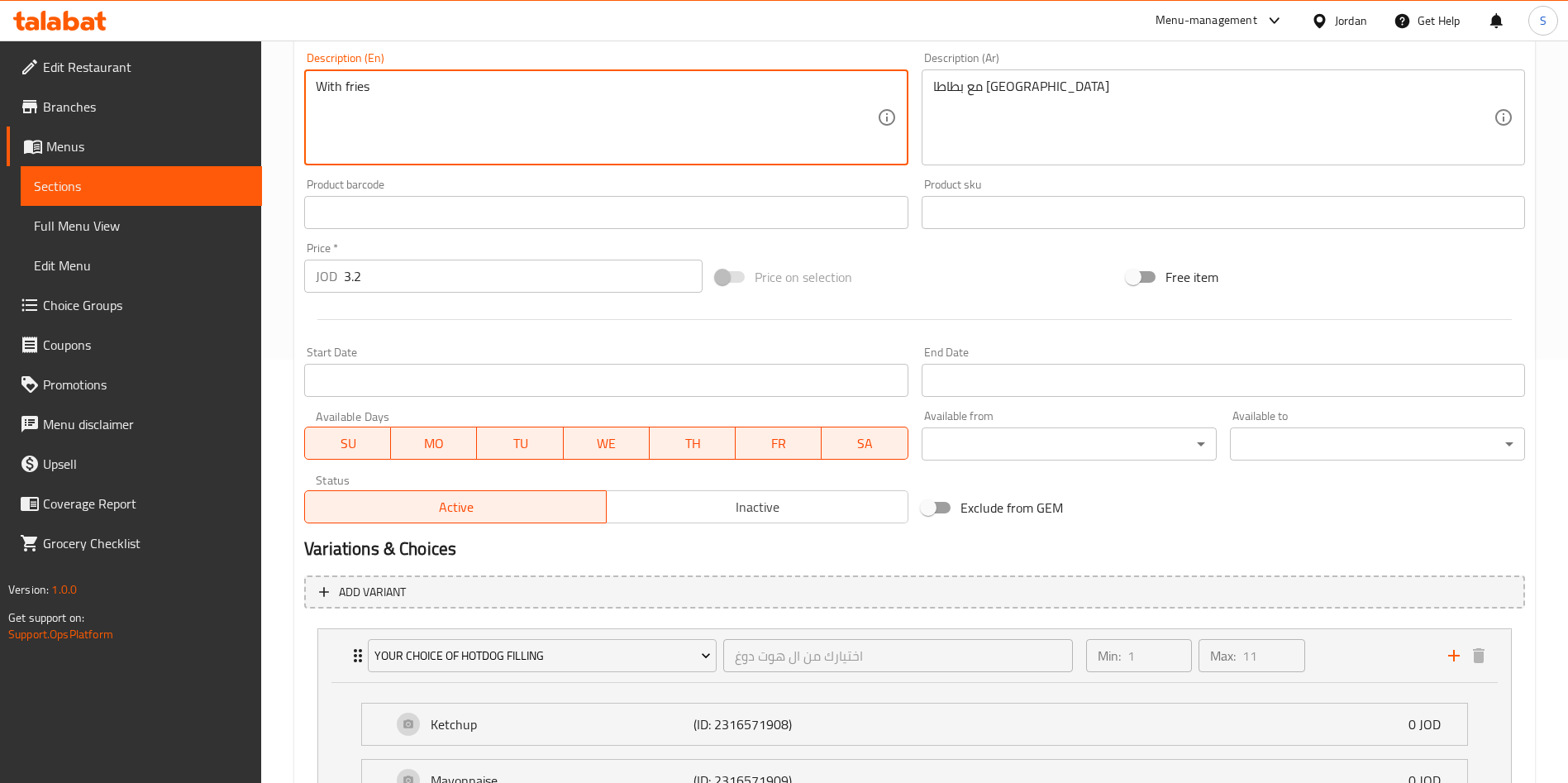
scroll to position [462, 0]
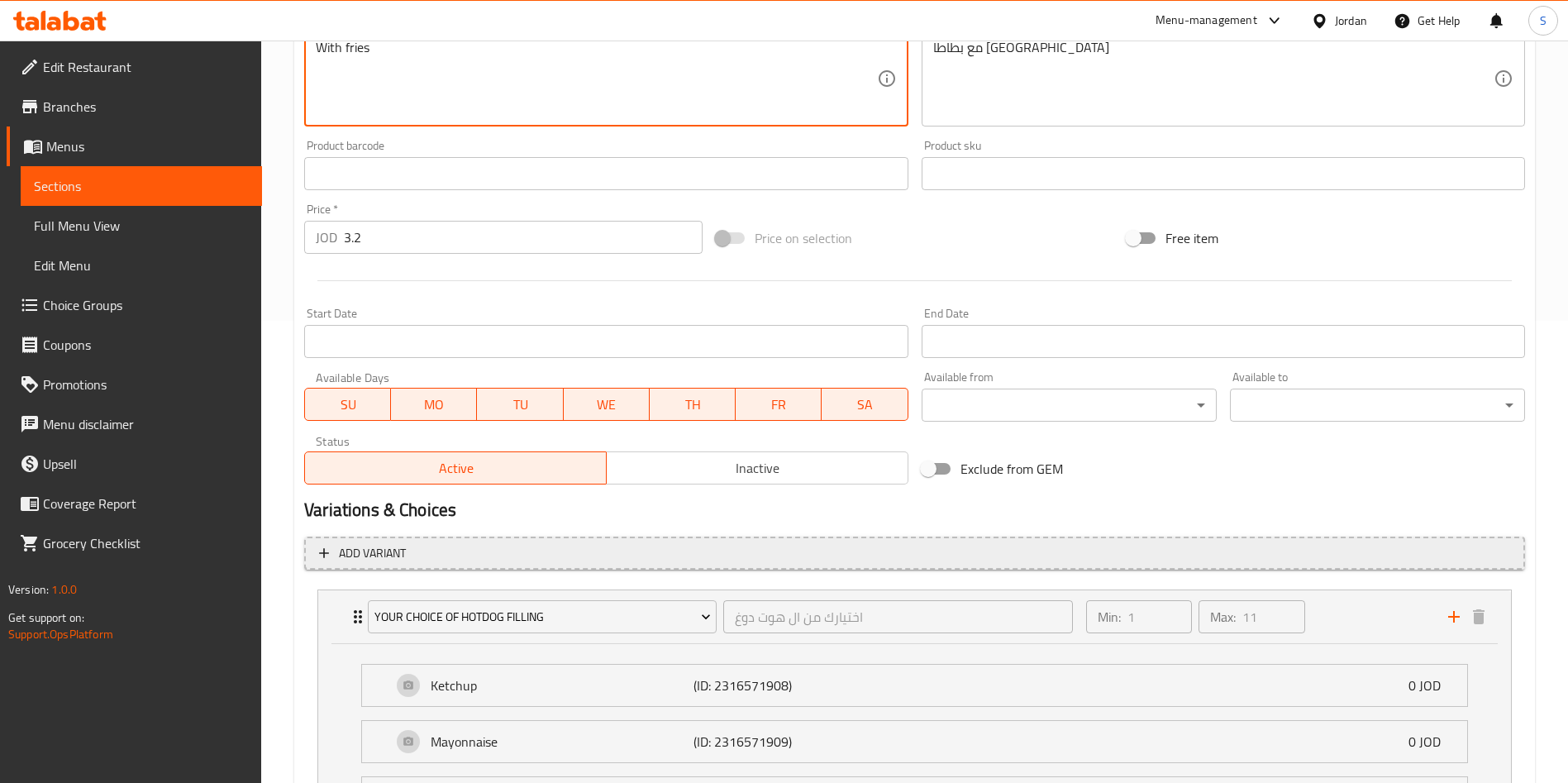
click at [1196, 540] on button "Add variant" at bounding box center [915, 553] width 1221 height 34
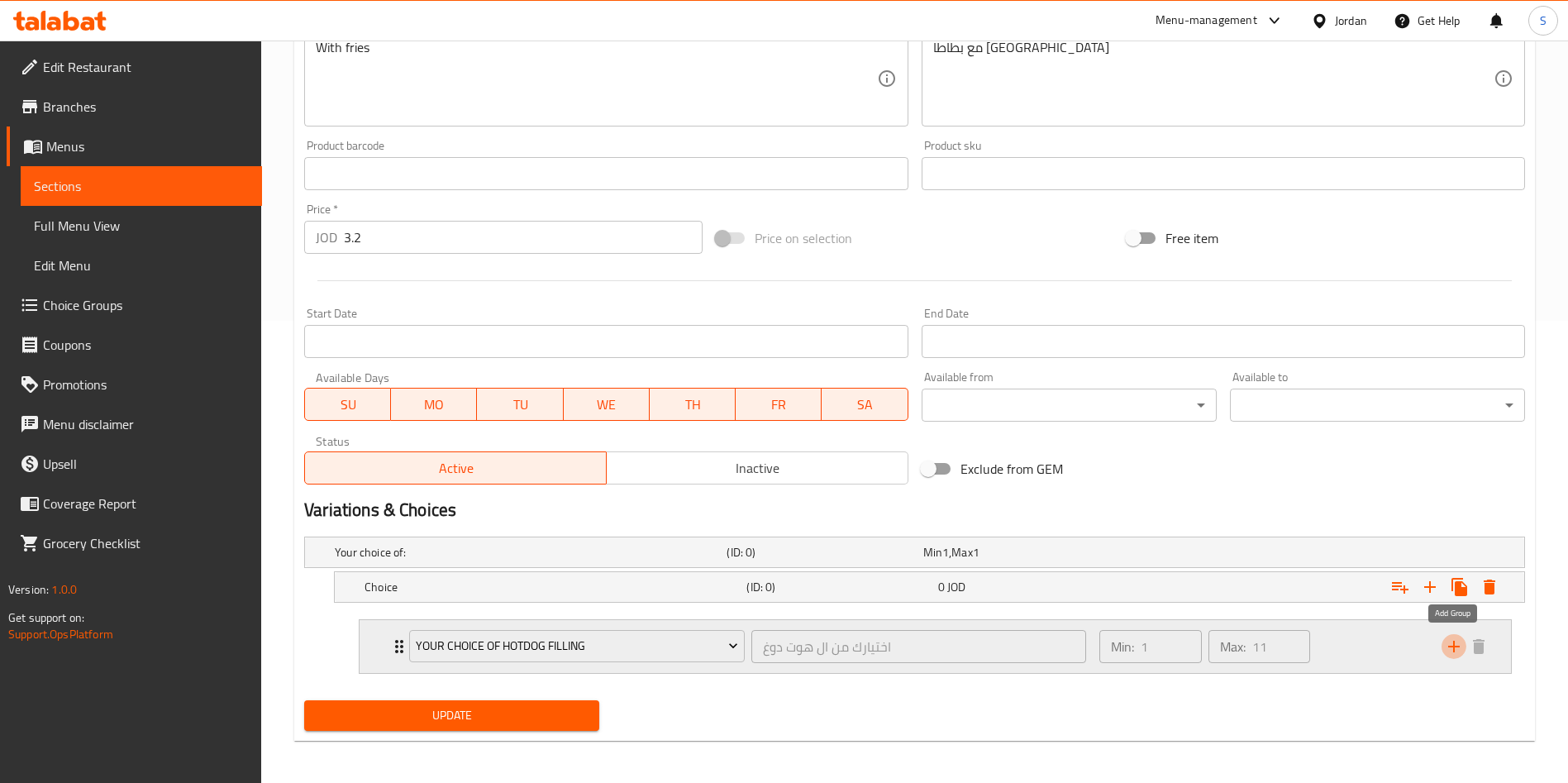
click at [1451, 646] on icon "add" at bounding box center [1453, 646] width 11 height 11
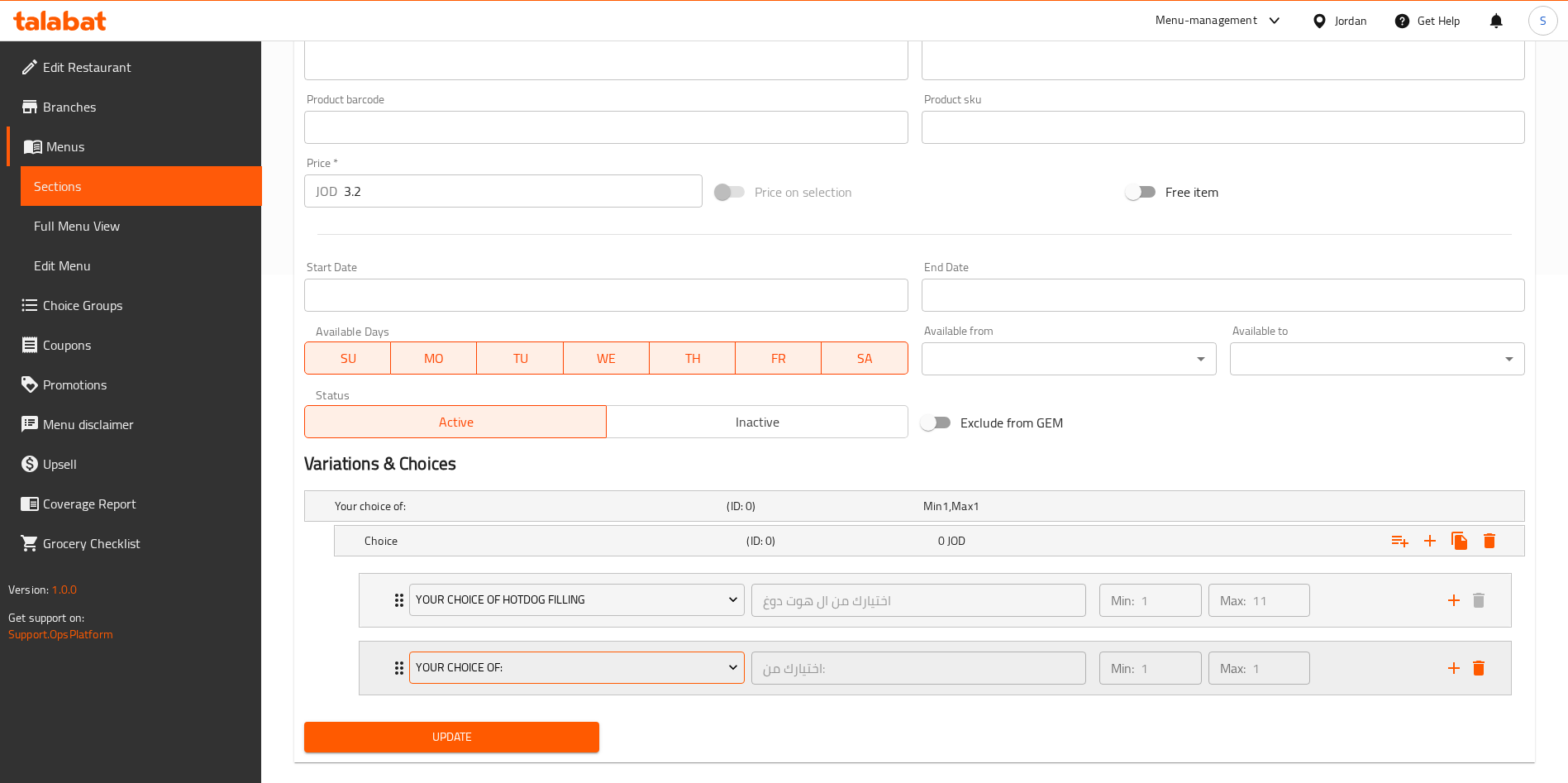
scroll to position [534, 0]
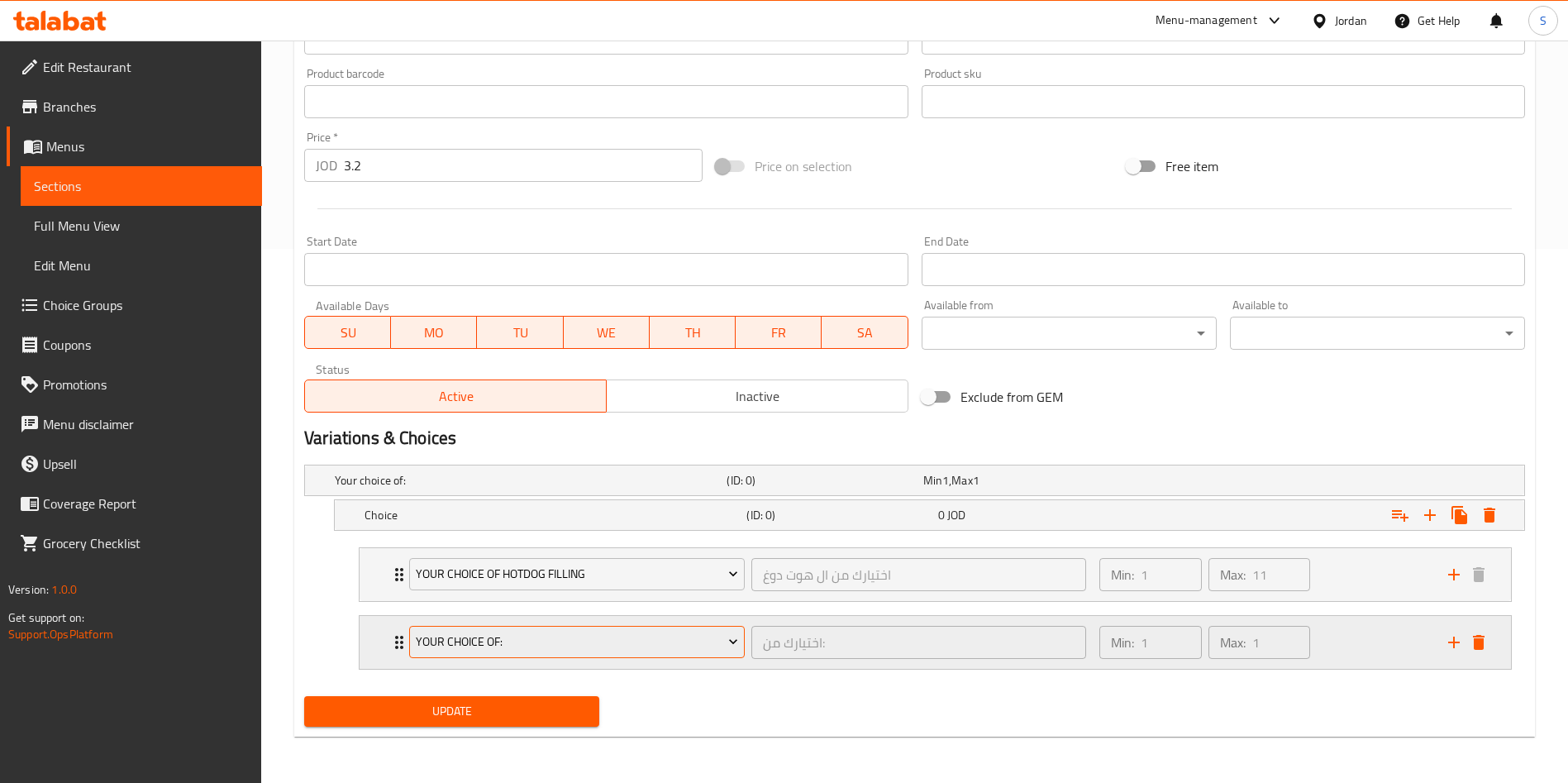
click at [632, 635] on span "Your Choice Of:" at bounding box center [577, 642] width 323 height 21
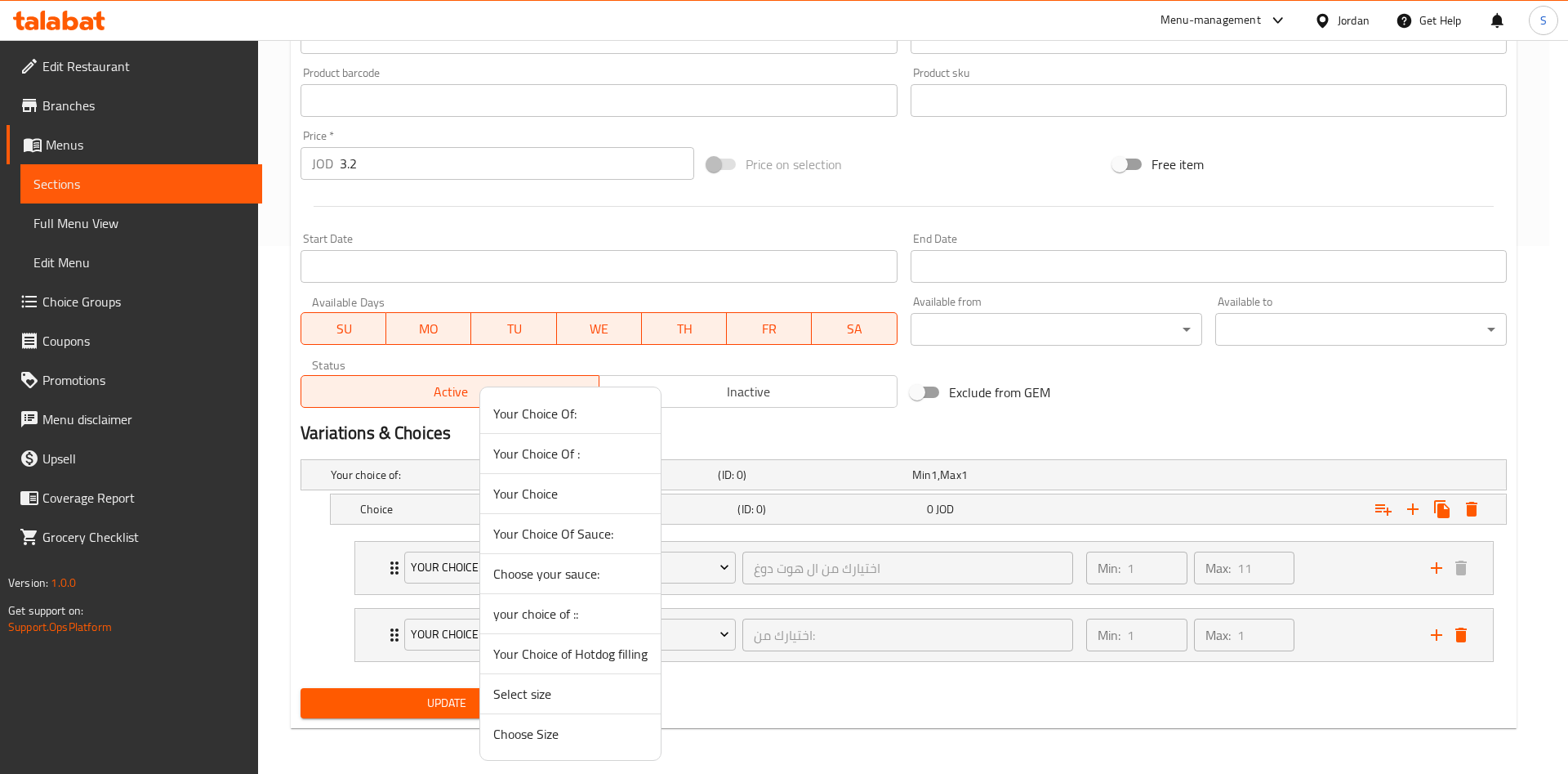
click at [586, 528] on span "Your Choice Of Sauce:" at bounding box center [571, 533] width 155 height 20
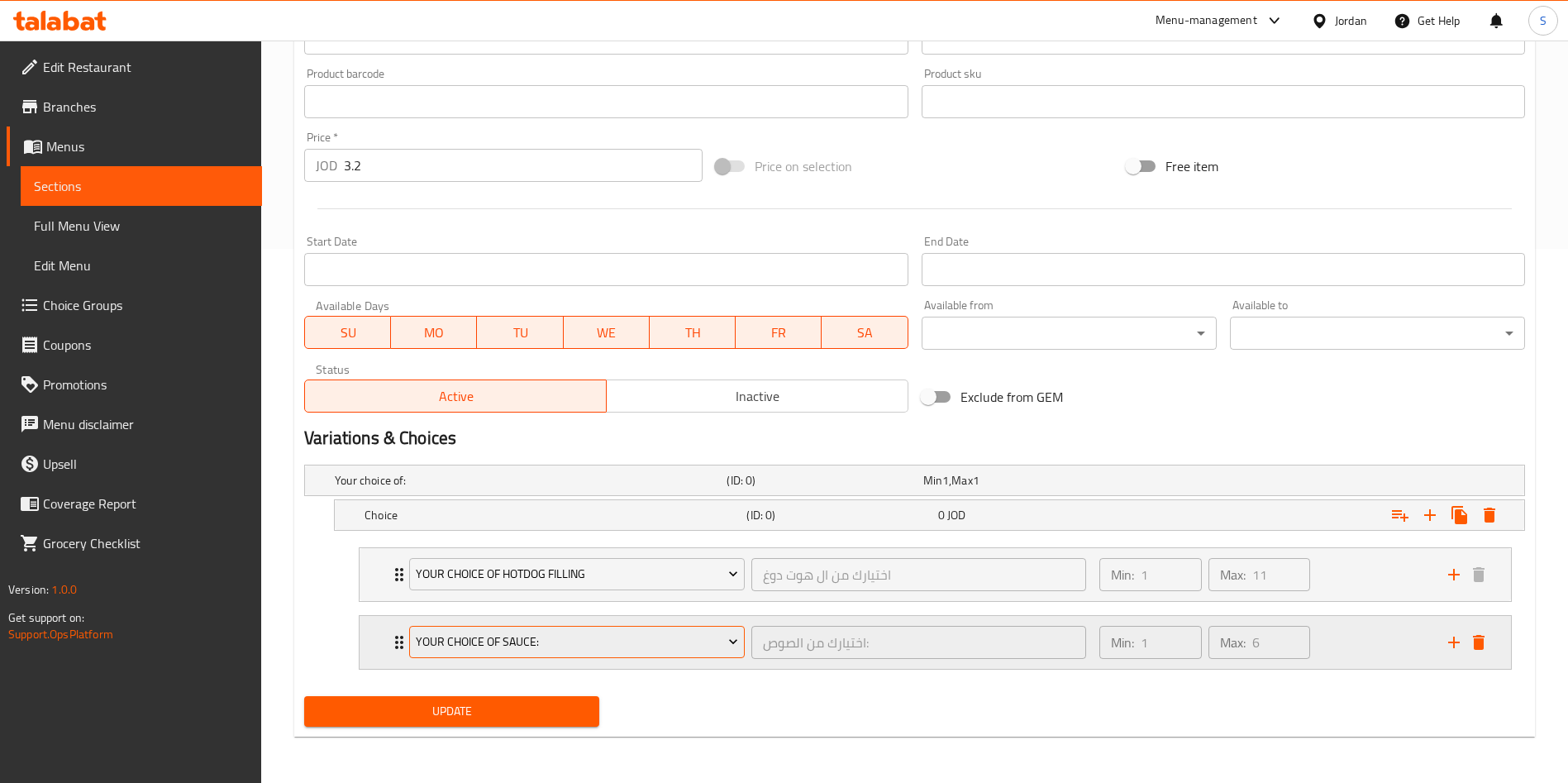
click at [685, 627] on button "Your Choice Of Sauce:" at bounding box center [577, 642] width 336 height 33
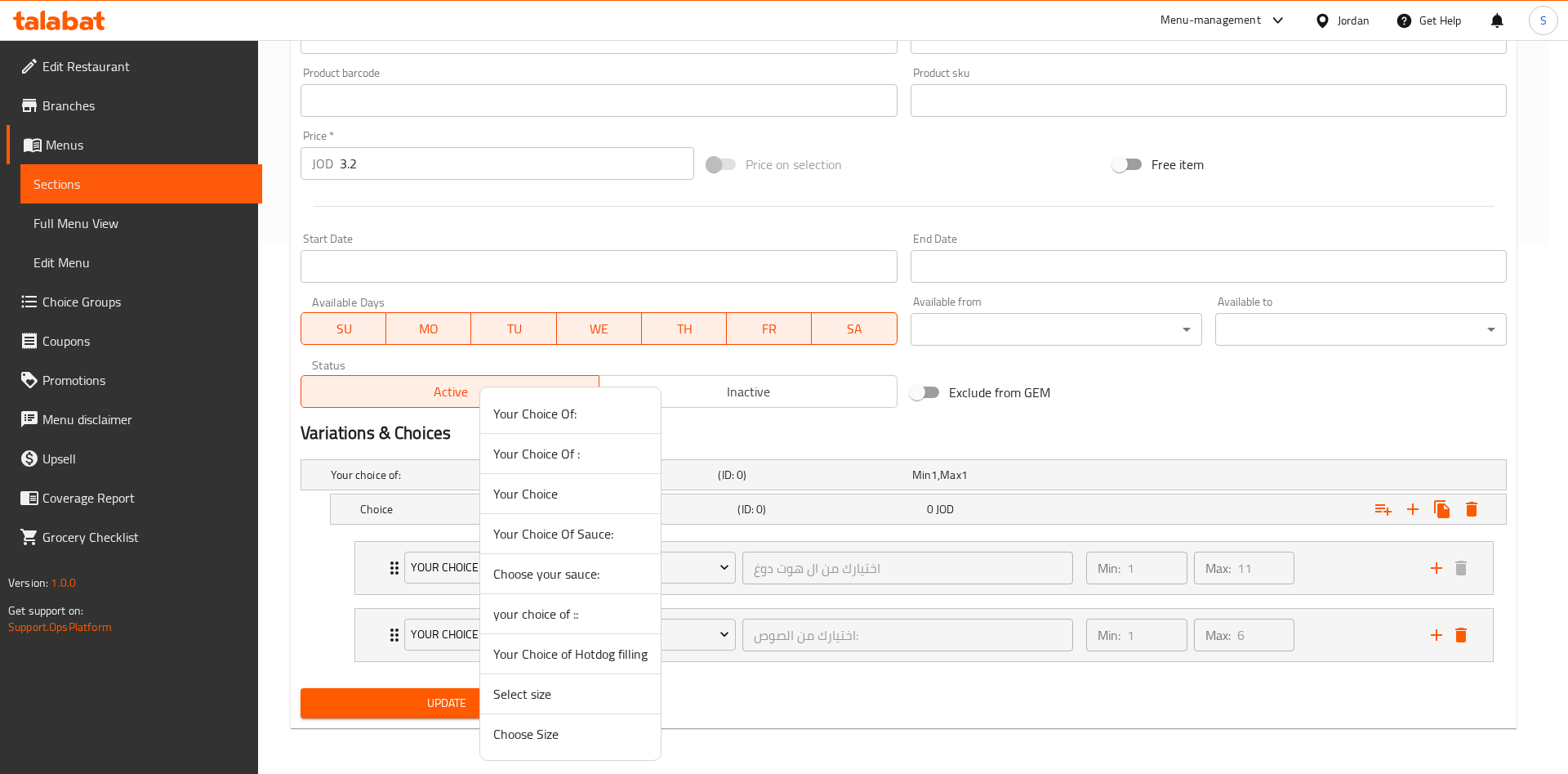
click at [613, 569] on span "Choose your sauce:" at bounding box center [571, 574] width 155 height 20
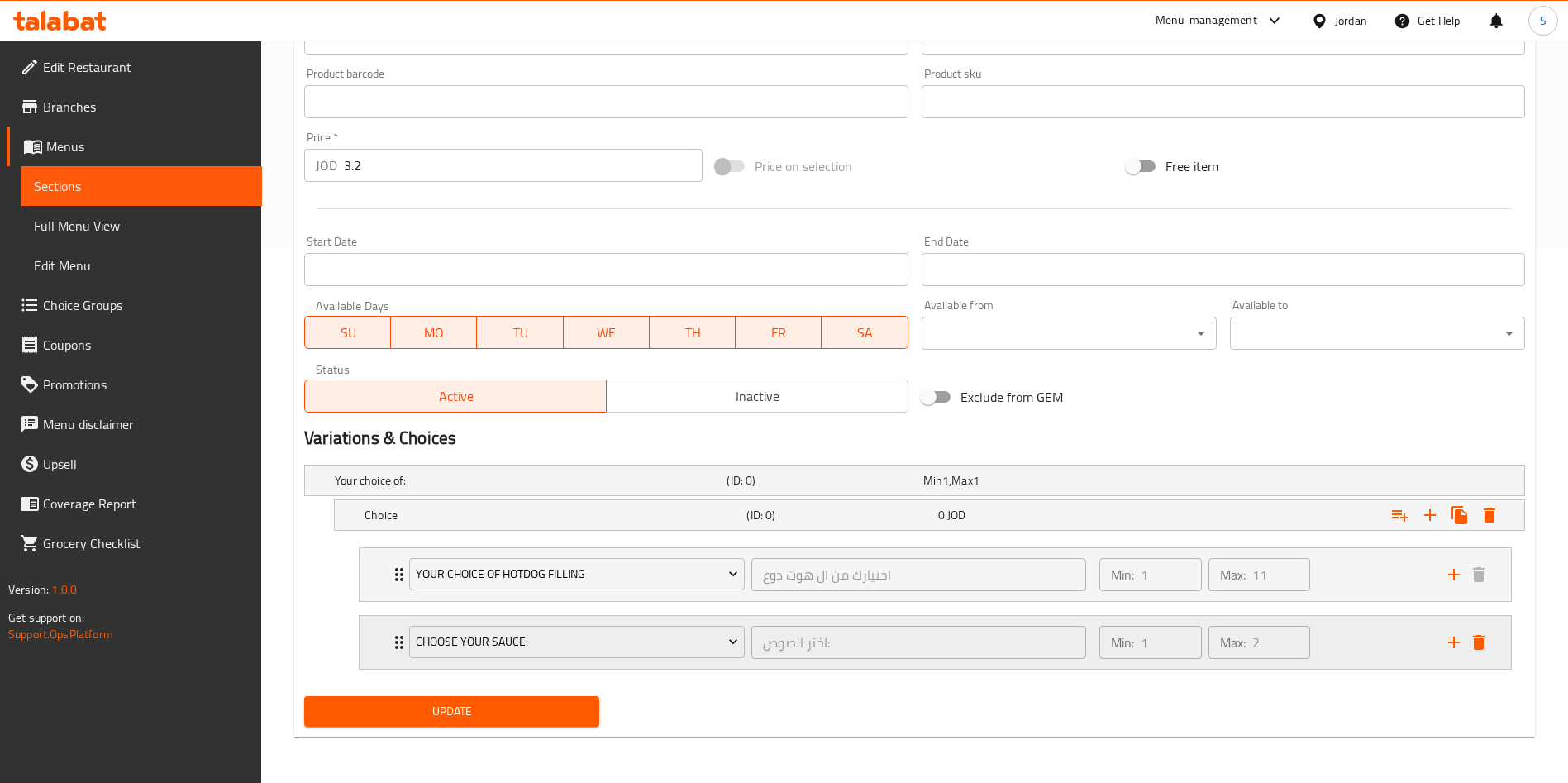
click at [1368, 640] on div "Min: 1 ​ Max: 2 ​" at bounding box center [1263, 642] width 349 height 53
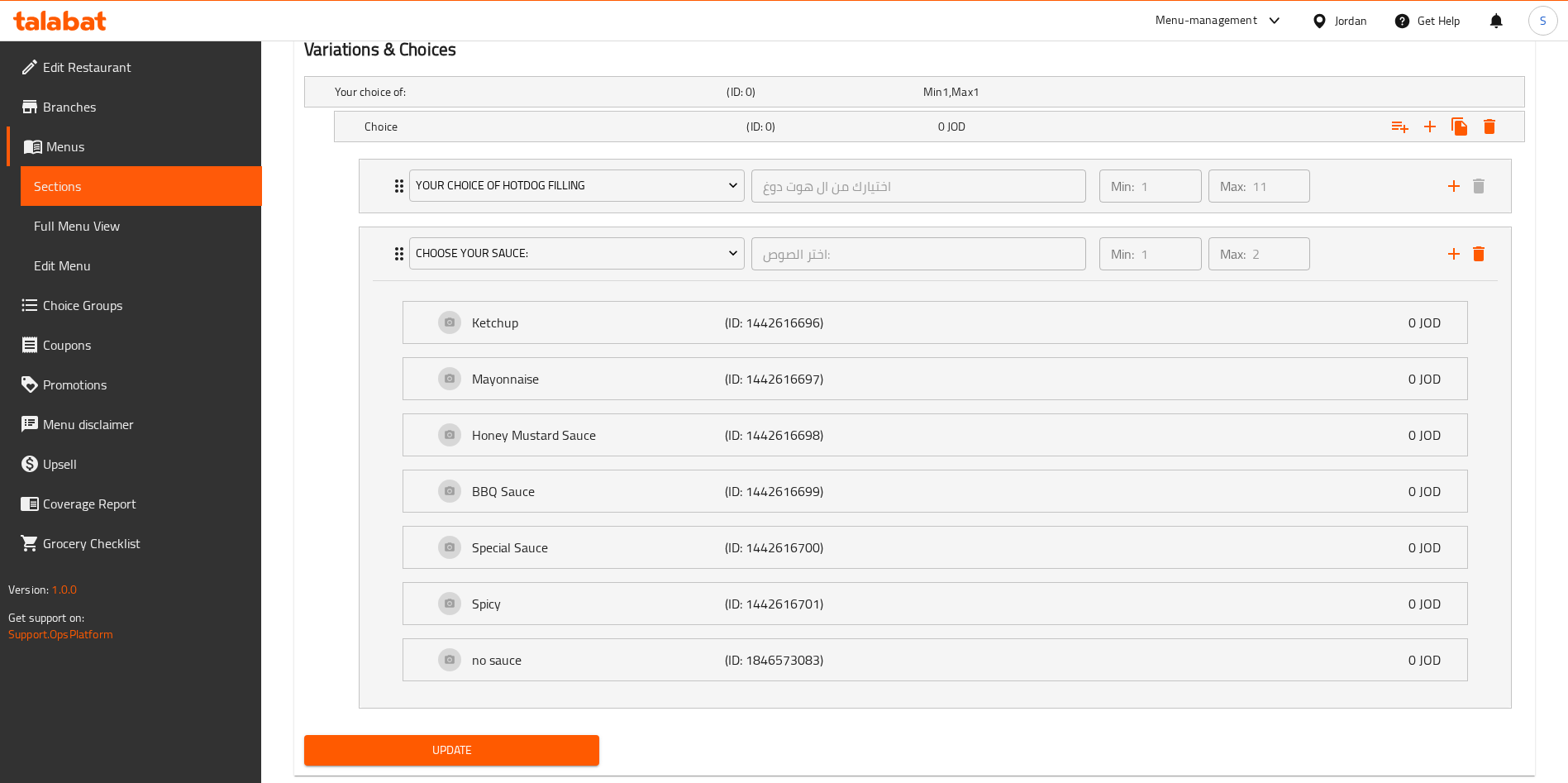
scroll to position [961, 0]
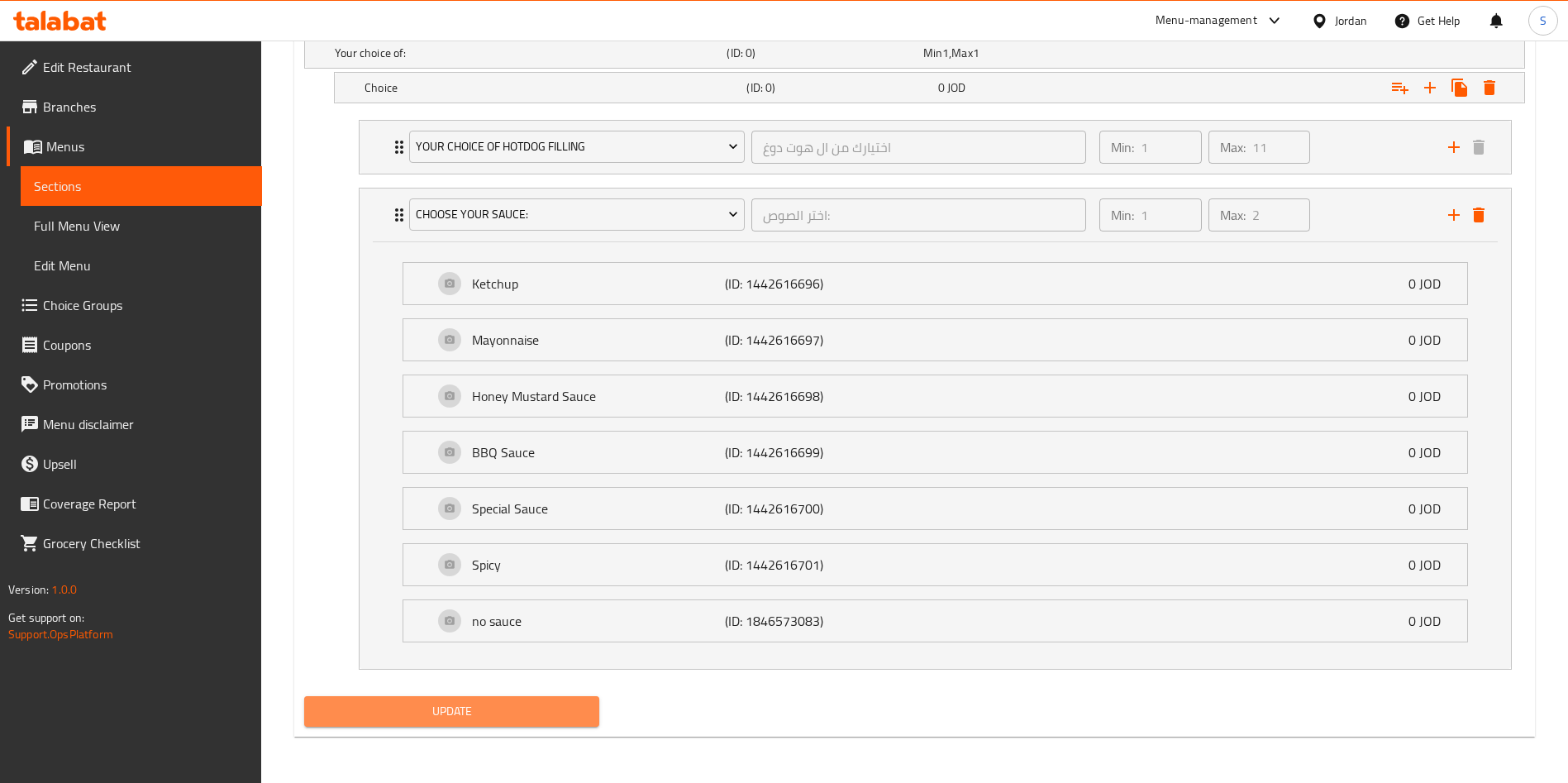
click at [540, 706] on span "Update" at bounding box center [452, 712] width 269 height 21
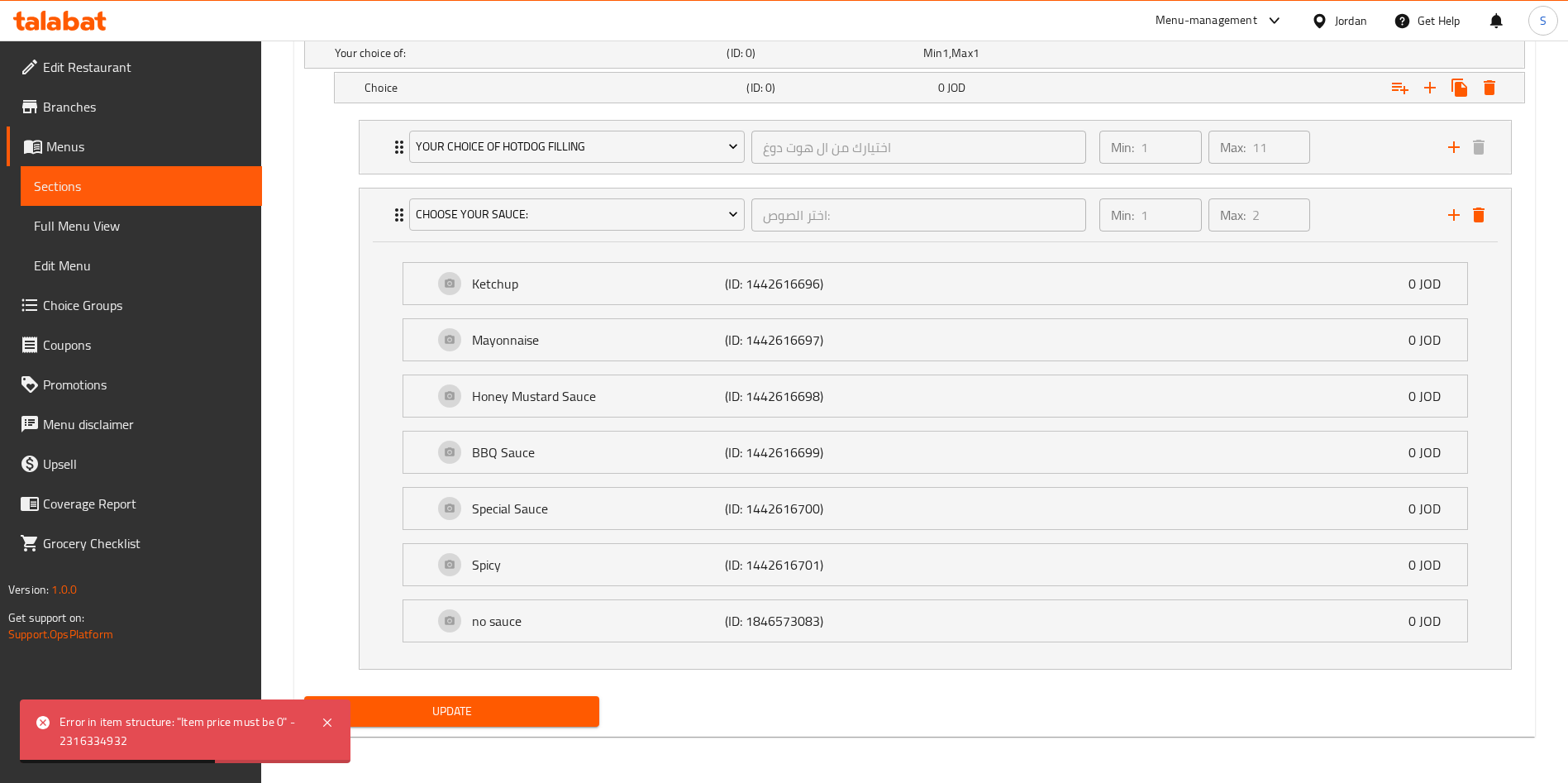
click at [529, 703] on span "Update" at bounding box center [452, 712] width 269 height 21
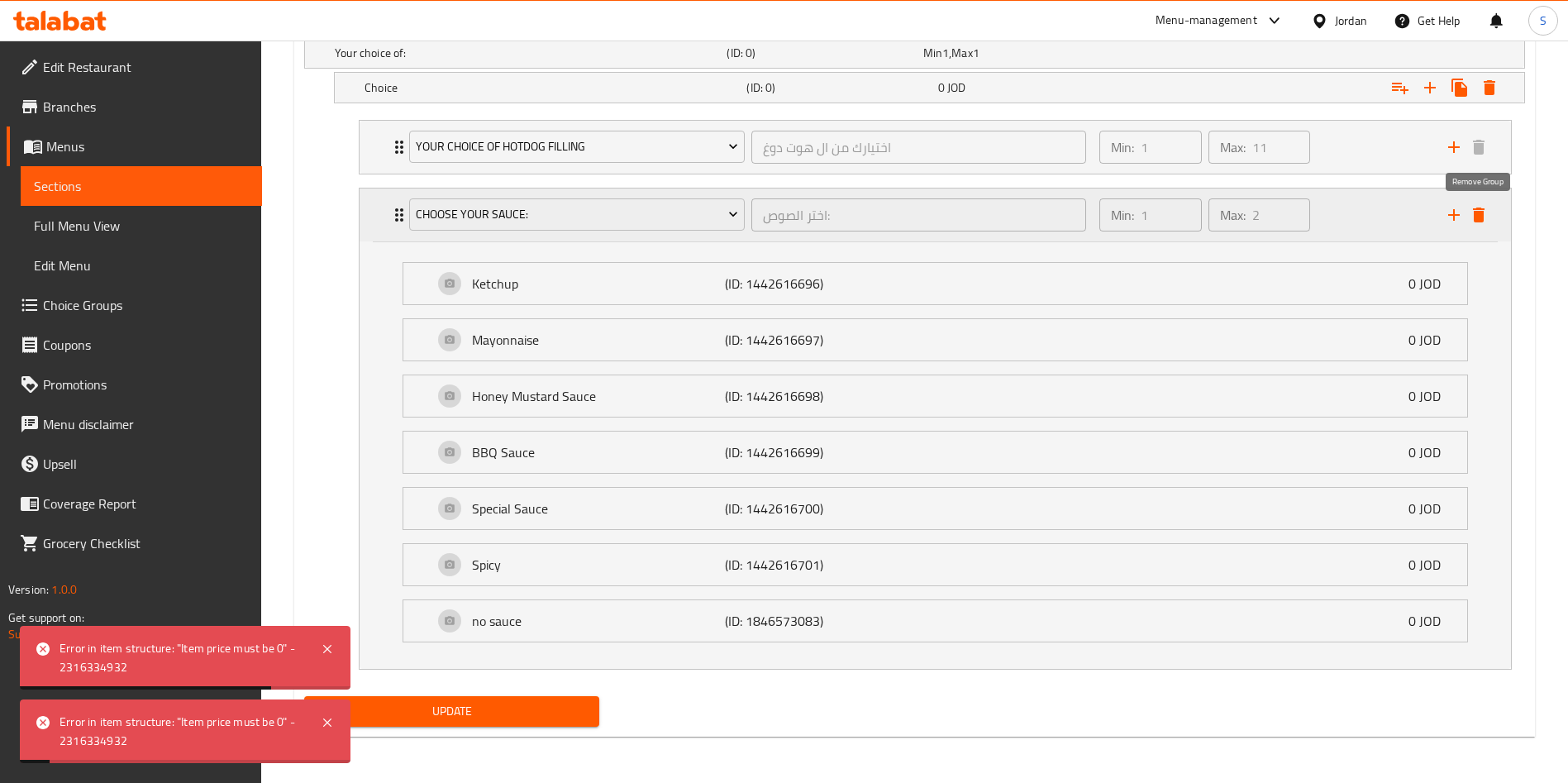
click at [1471, 213] on icon "delete" at bounding box center [1478, 215] width 20 height 20
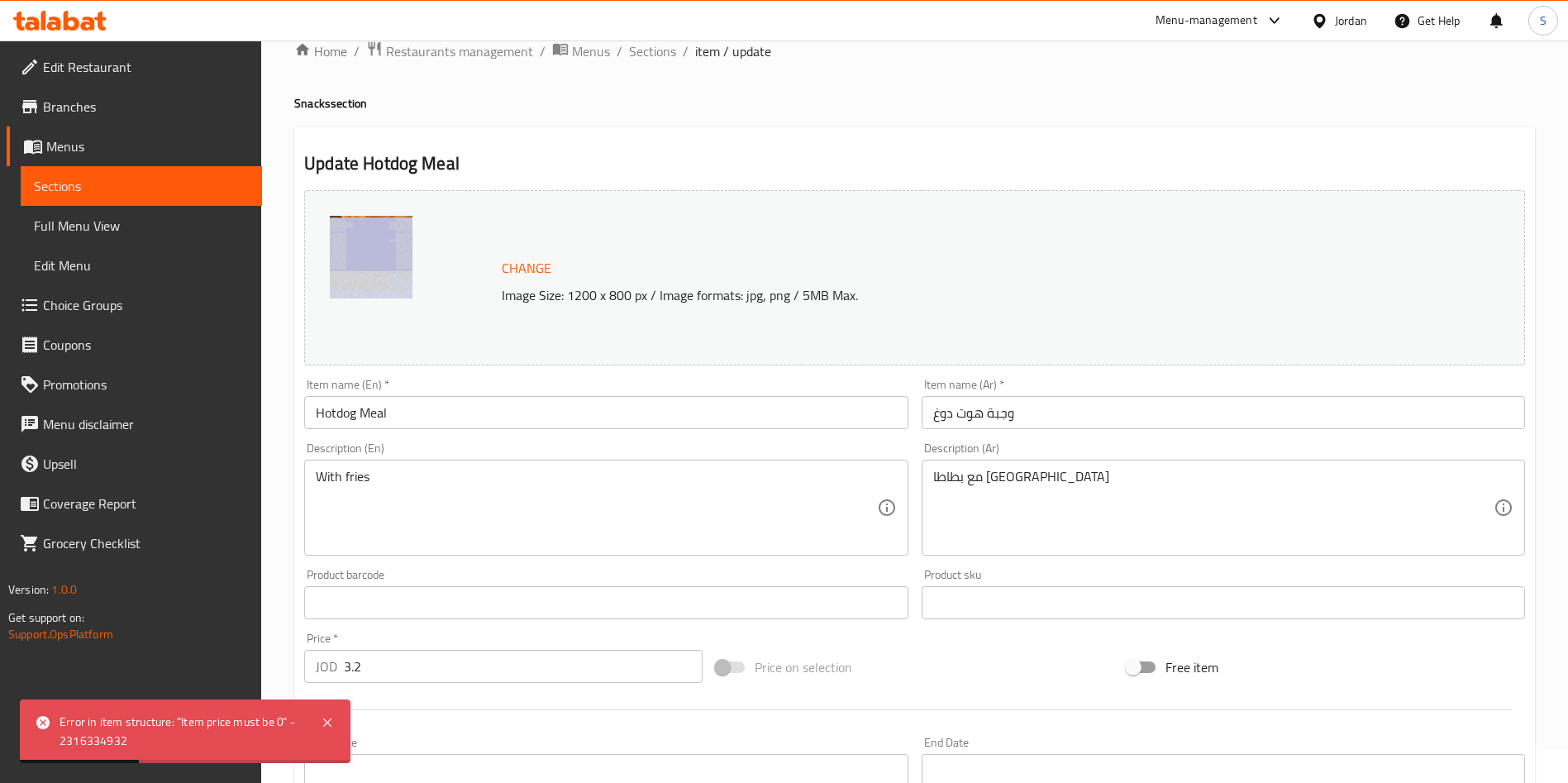
scroll to position [0, 0]
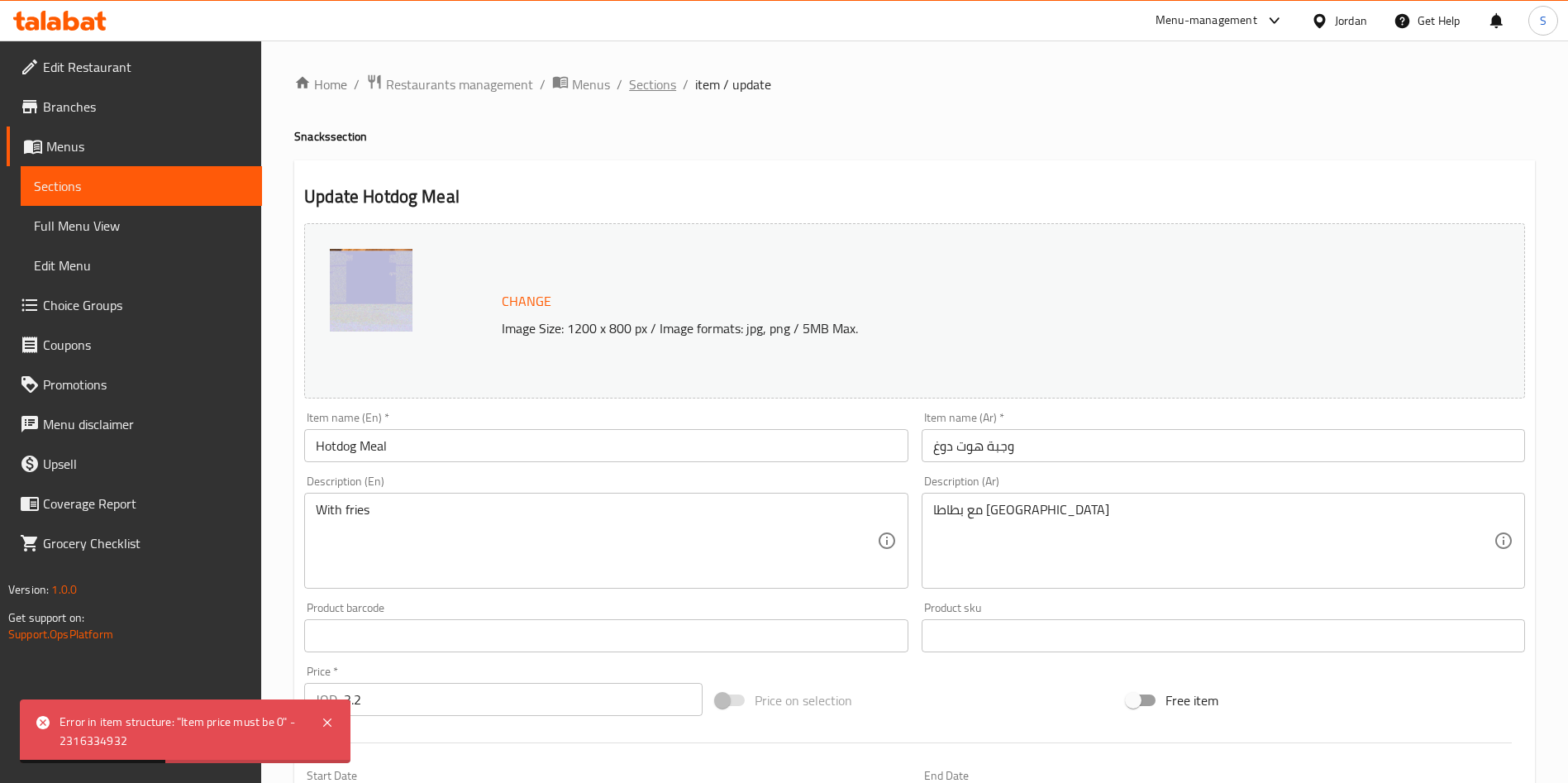
click at [666, 75] on span "Sections" at bounding box center [653, 84] width 47 height 20
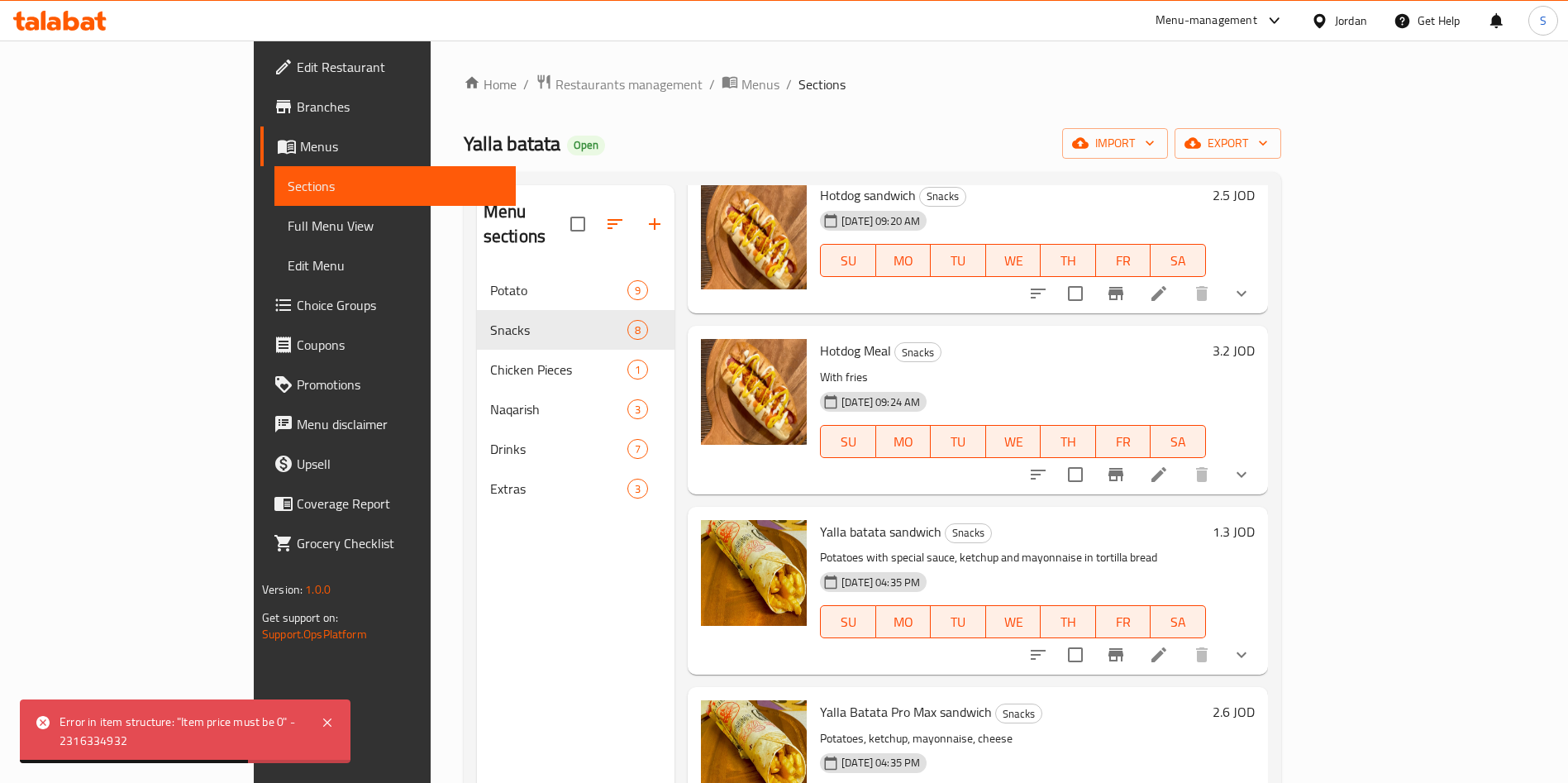
scroll to position [372, 0]
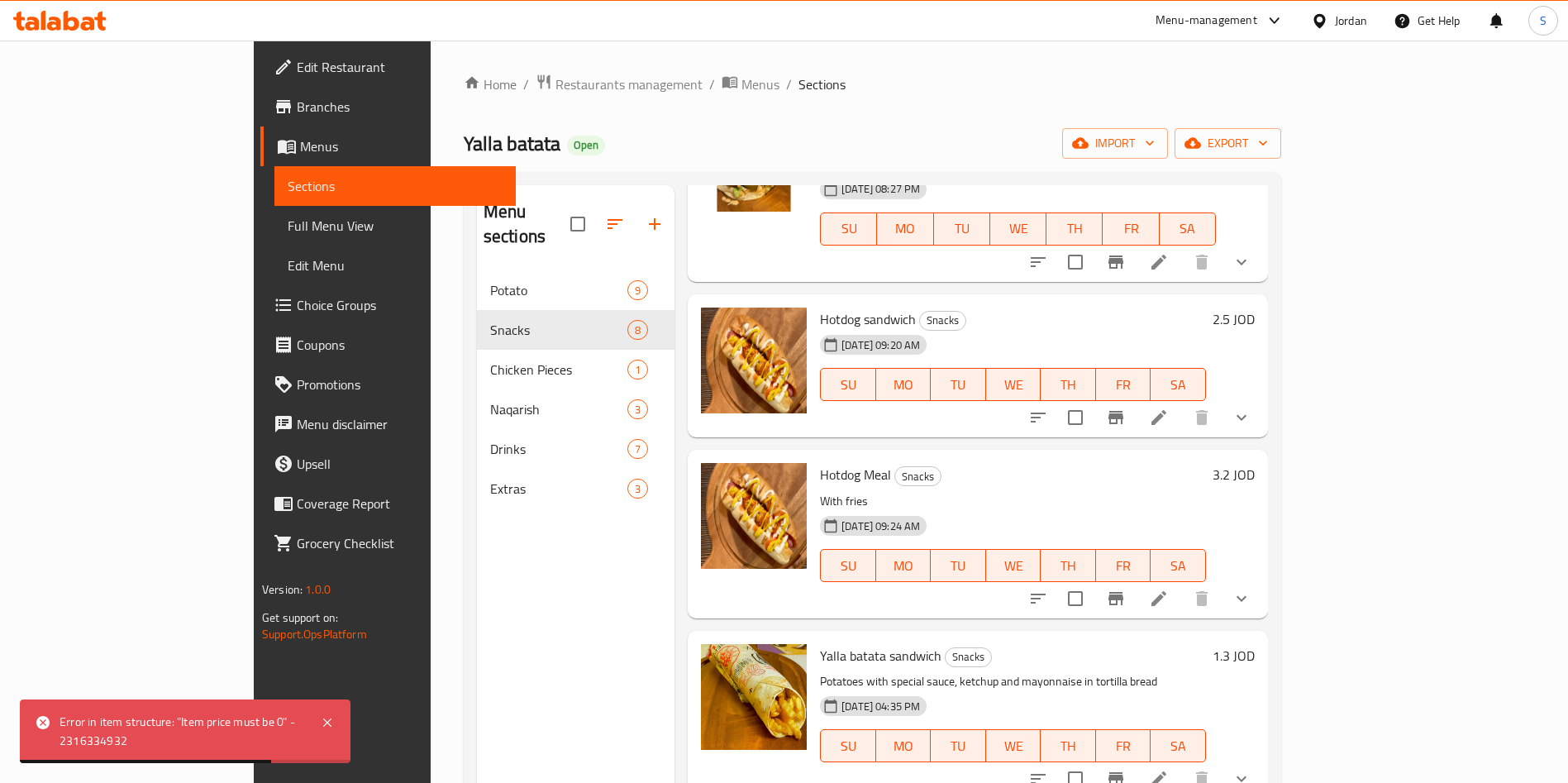
click at [1183, 584] on li at bounding box center [1158, 599] width 46 height 30
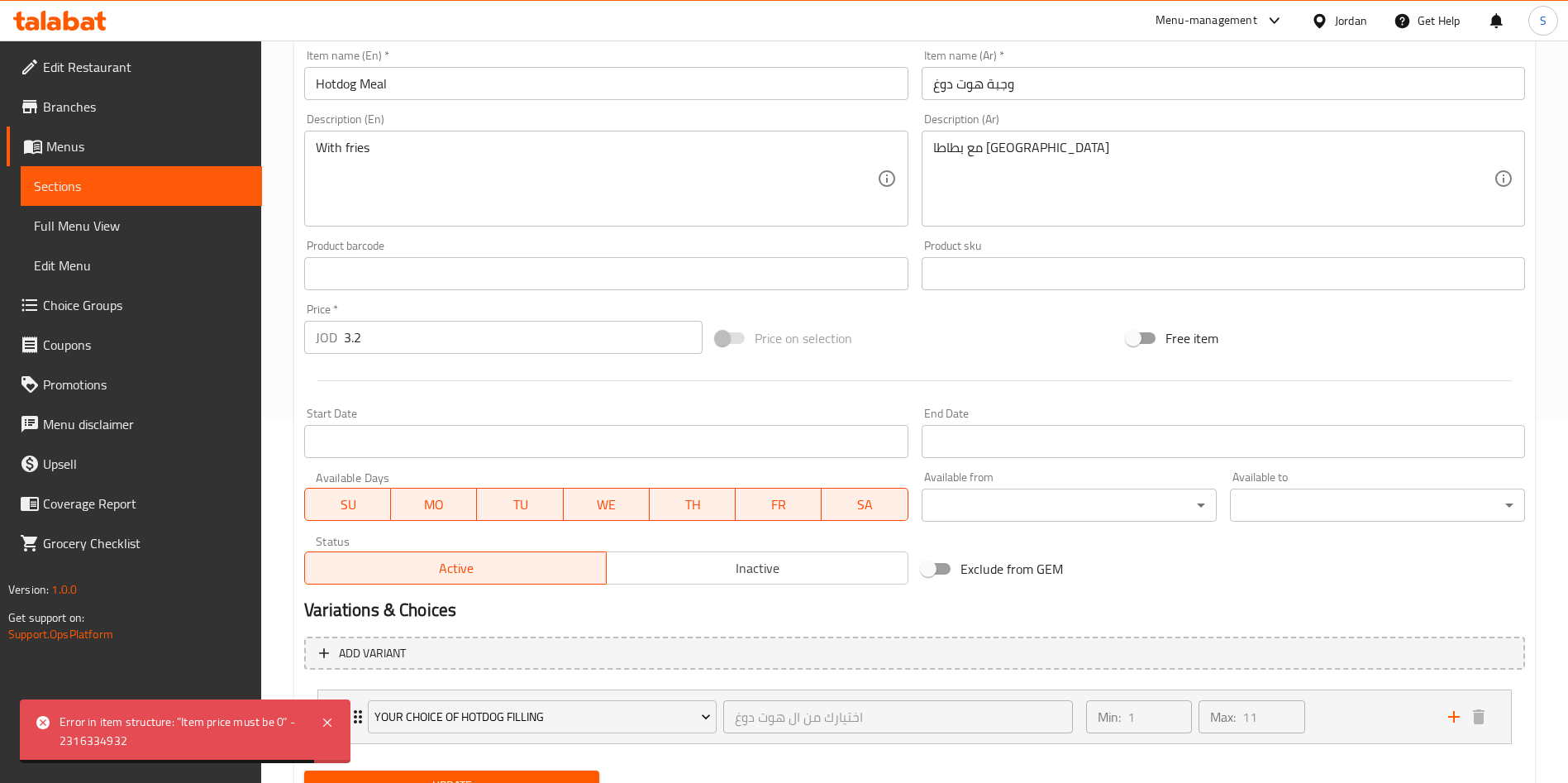
scroll to position [437, 0]
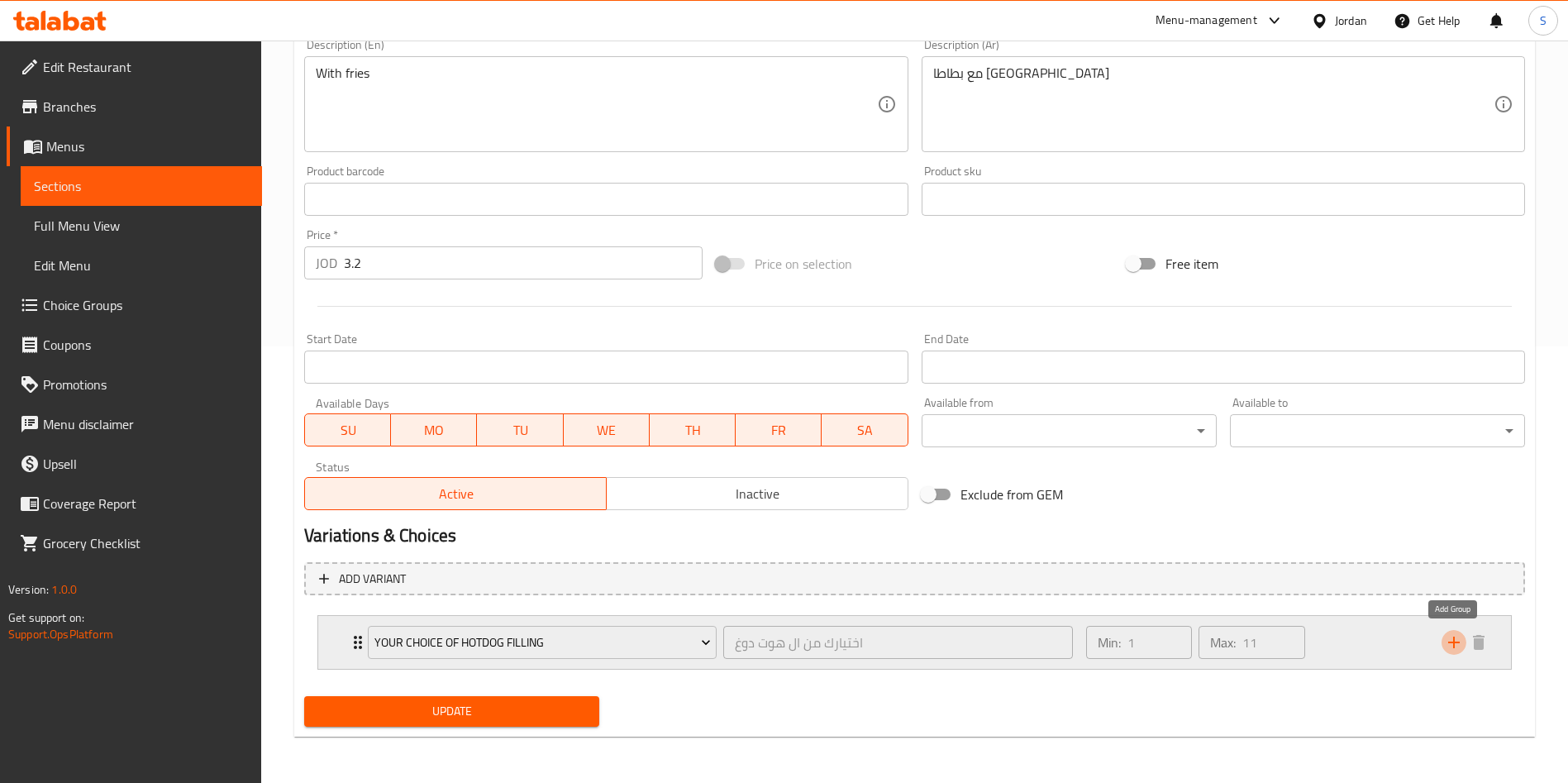
click at [1457, 642] on icon "add" at bounding box center [1453, 642] width 11 height 11
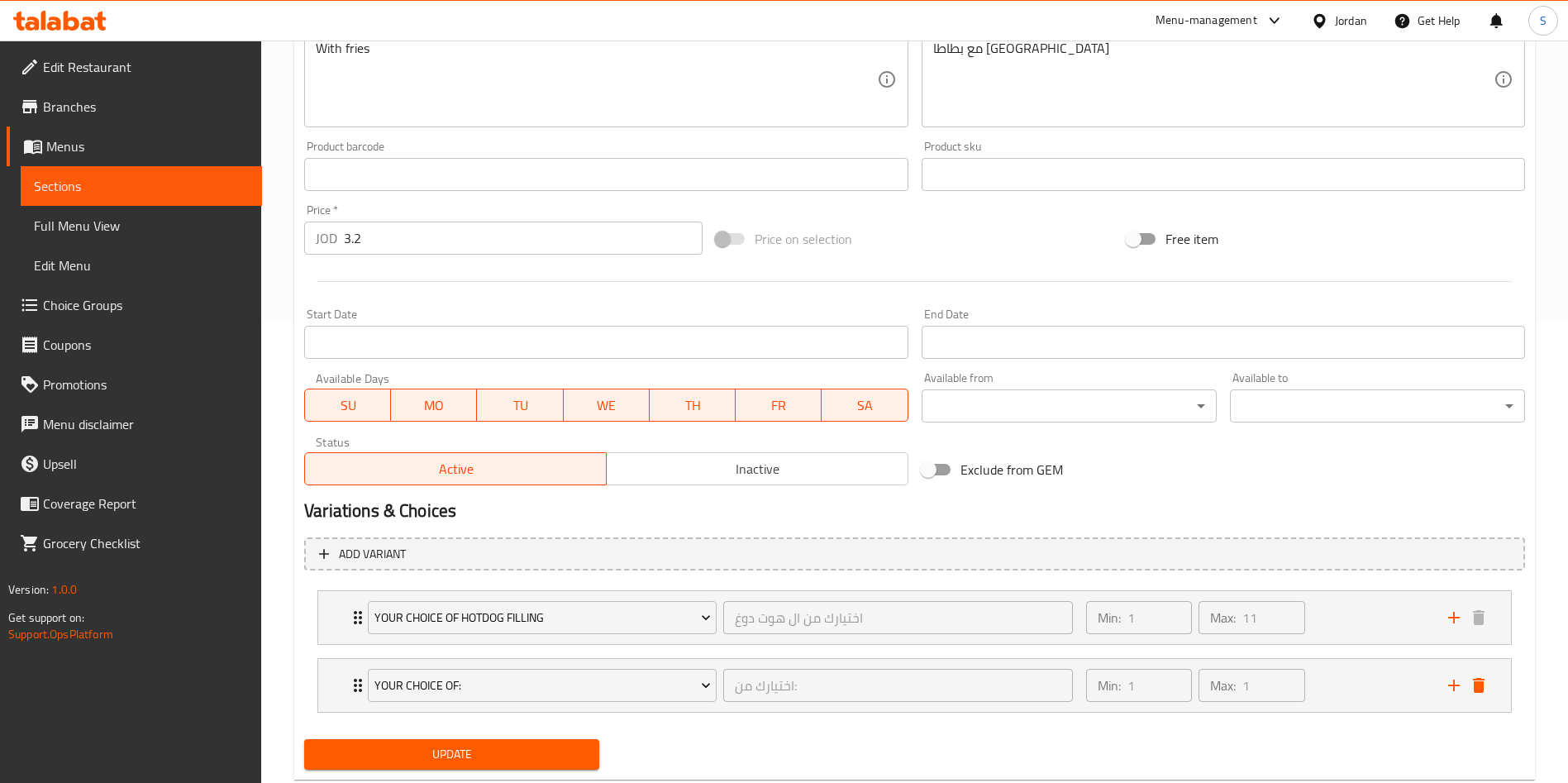
scroll to position [505, 0]
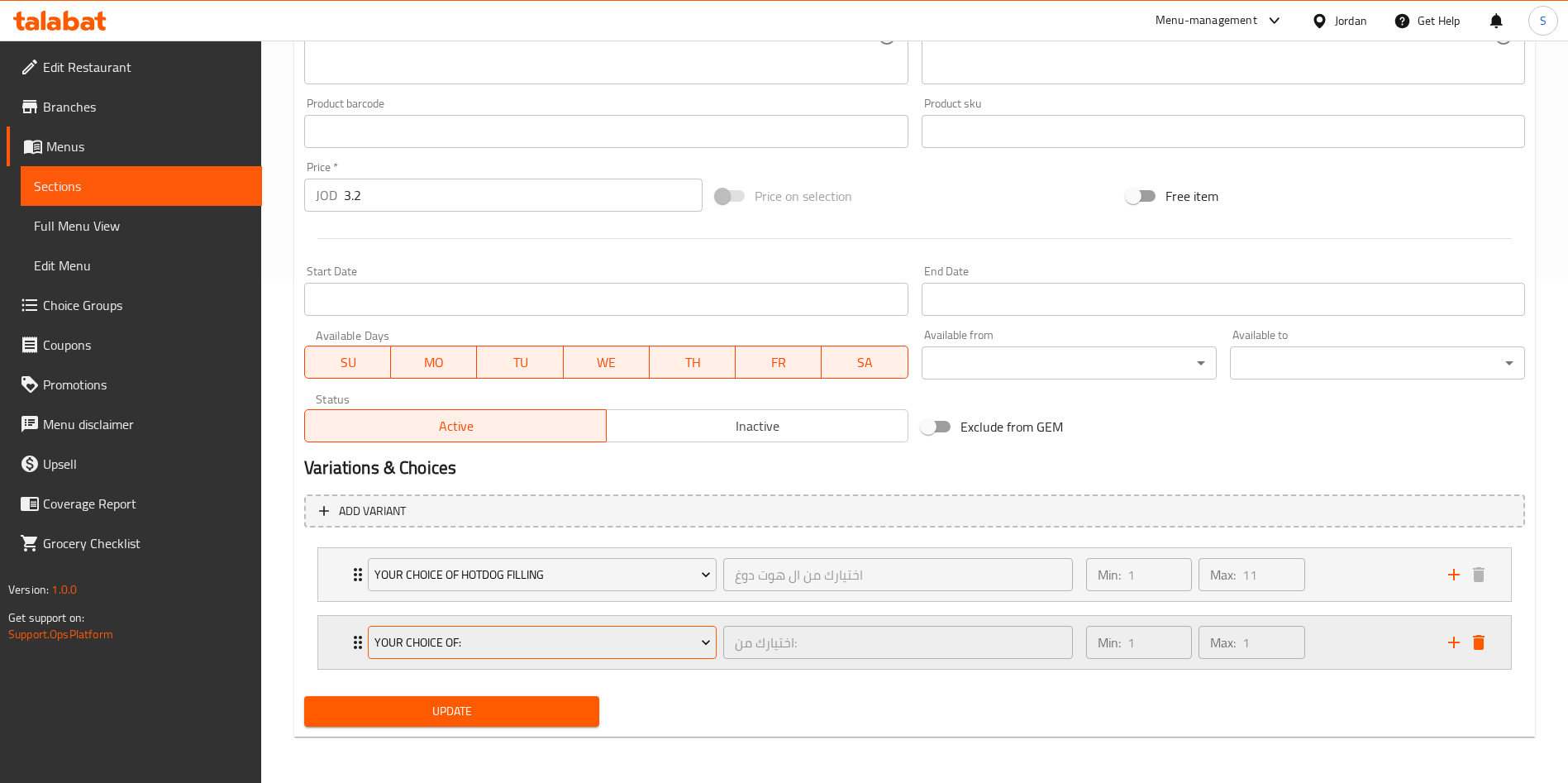
click at [665, 646] on span "Your Choice Of:" at bounding box center [542, 643] width 337 height 21
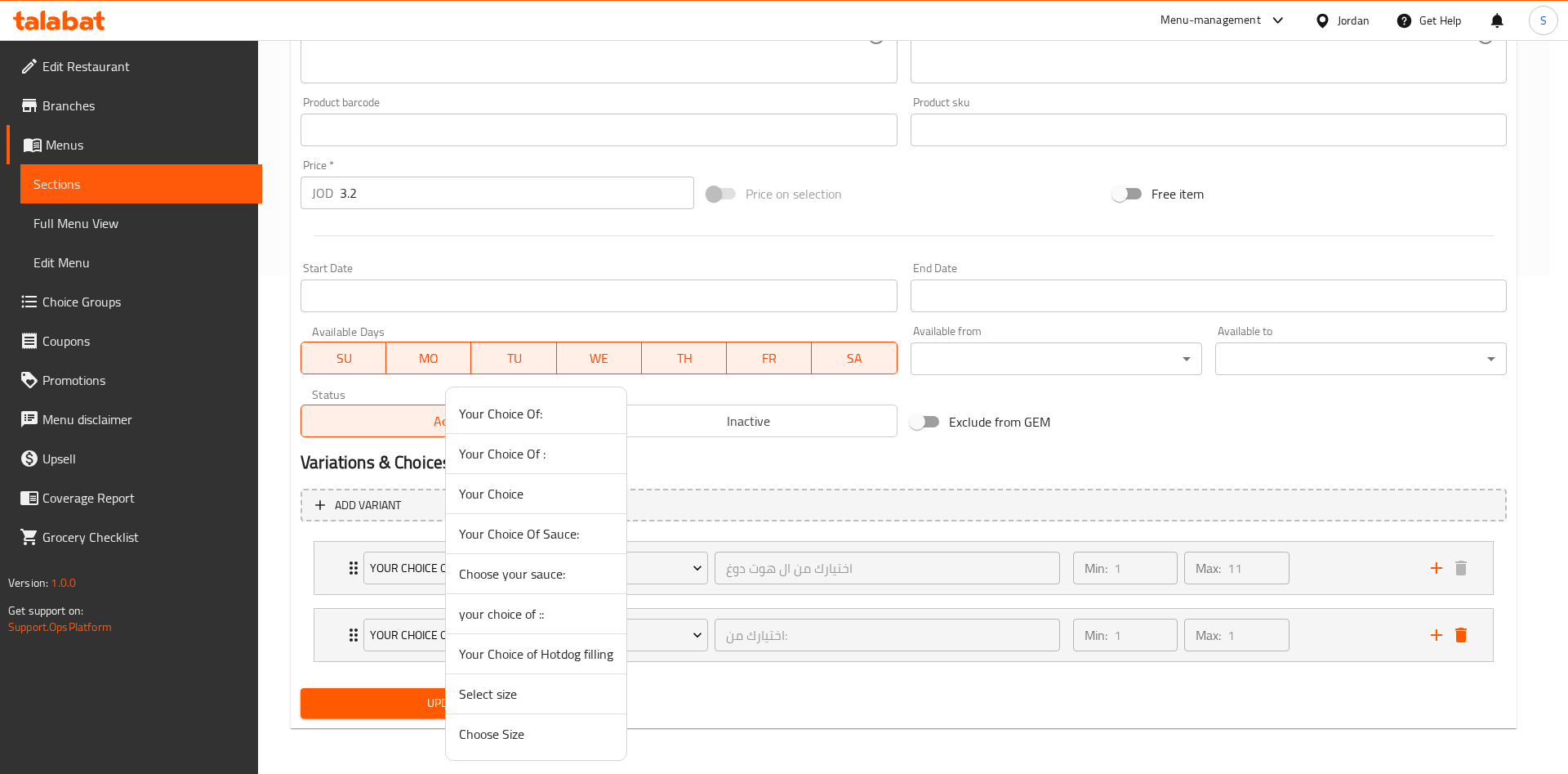
click at [543, 580] on span "Choose your sauce:" at bounding box center [536, 574] width 155 height 20
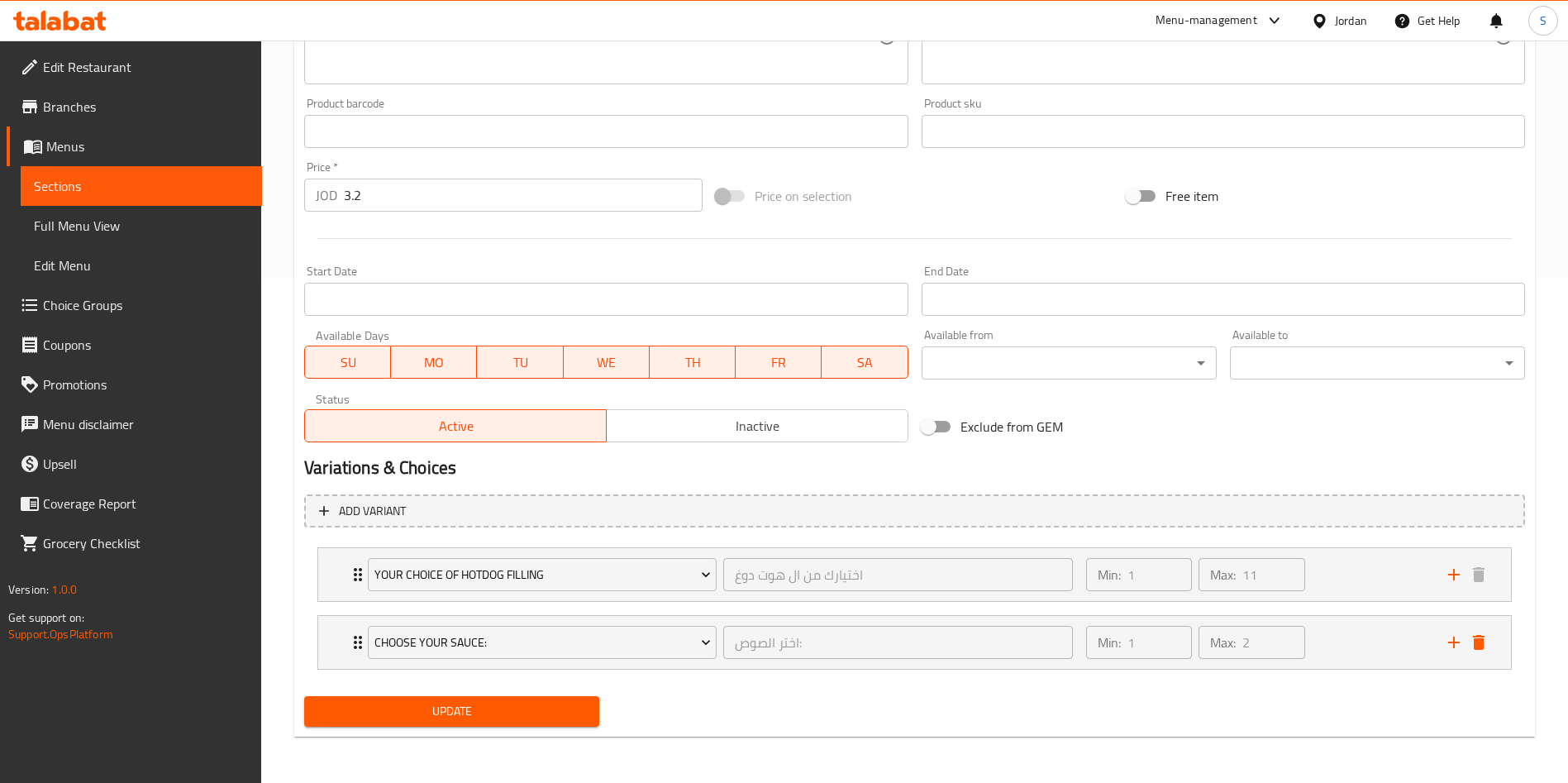
click at [419, 715] on span "Update" at bounding box center [452, 712] width 269 height 21
click at [1337, 646] on div "Min: 1 ​ Max: 2 ​" at bounding box center [1257, 642] width 362 height 53
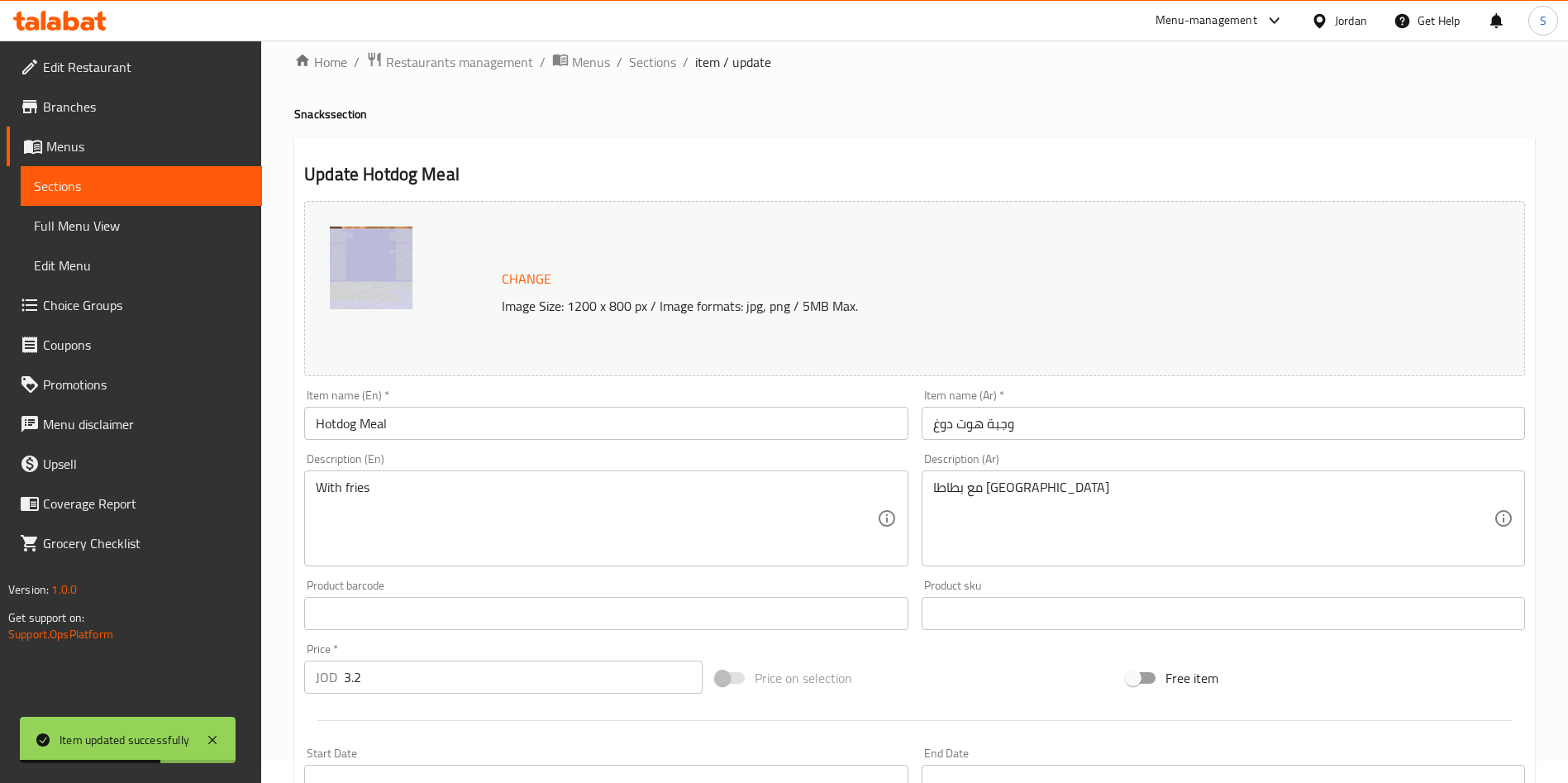
scroll to position [0, 0]
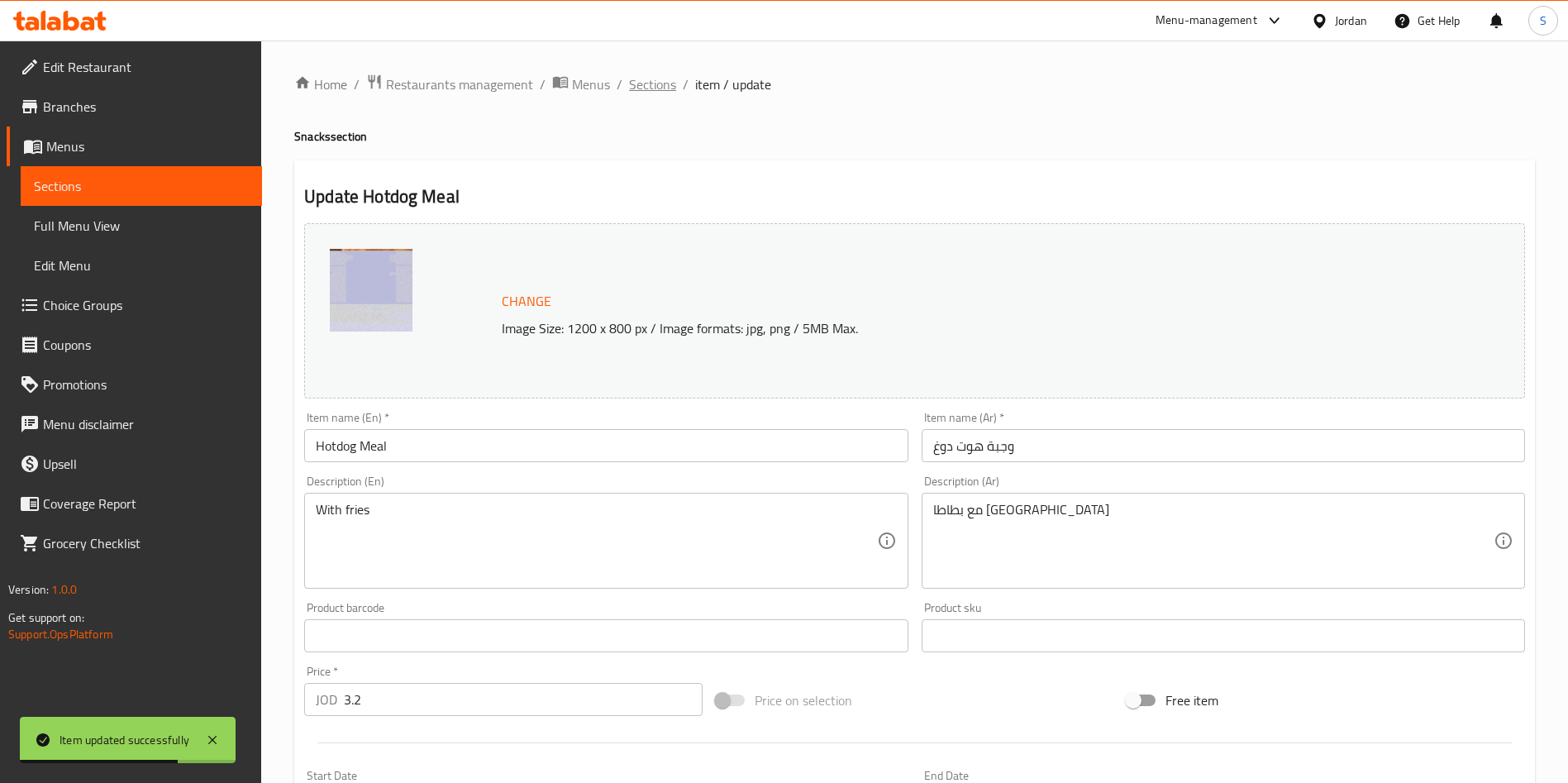
click at [653, 88] on span "Sections" at bounding box center [653, 84] width 47 height 20
